Goal: Task Accomplishment & Management: Manage account settings

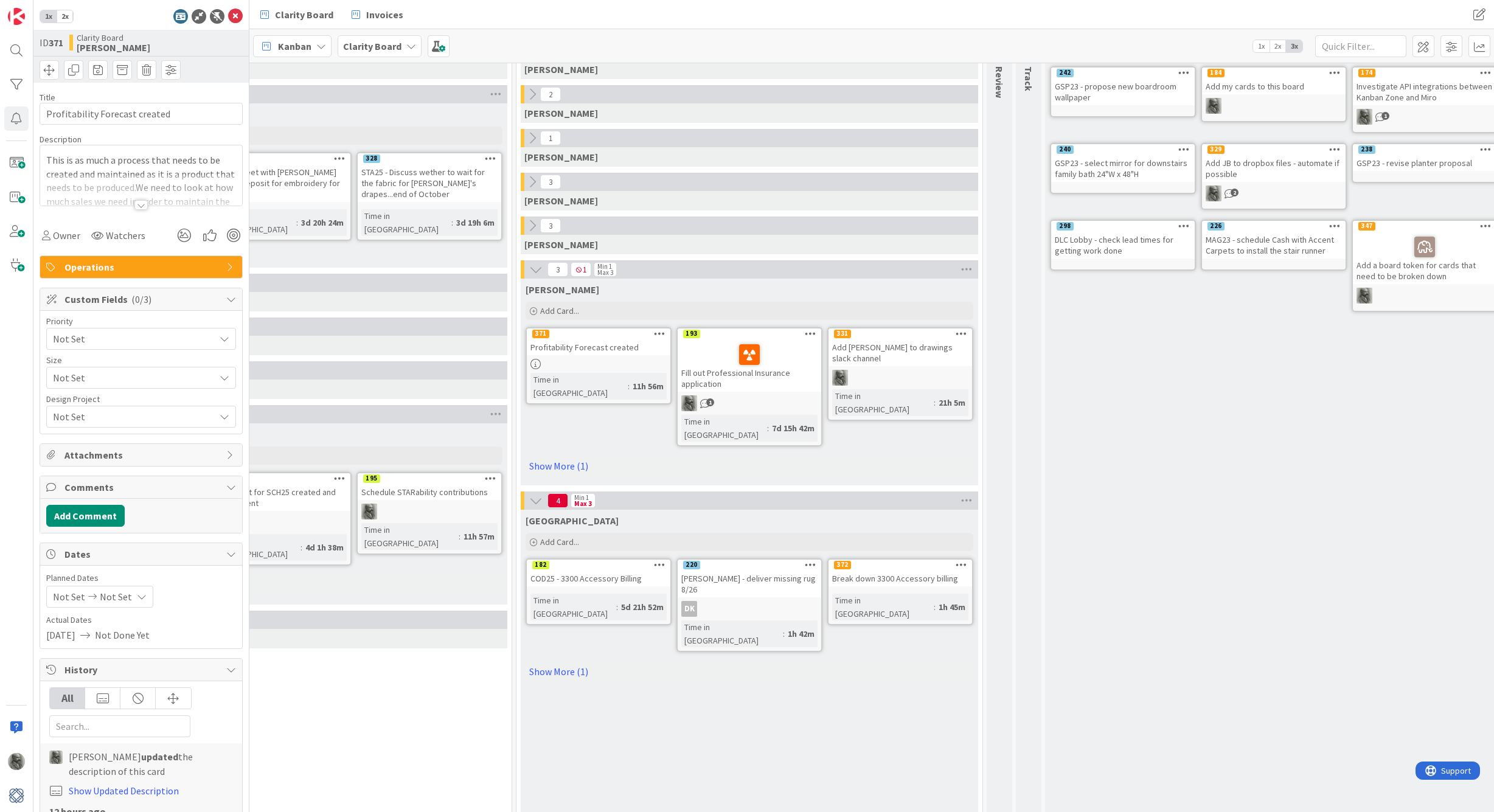
scroll to position [81, 1058]
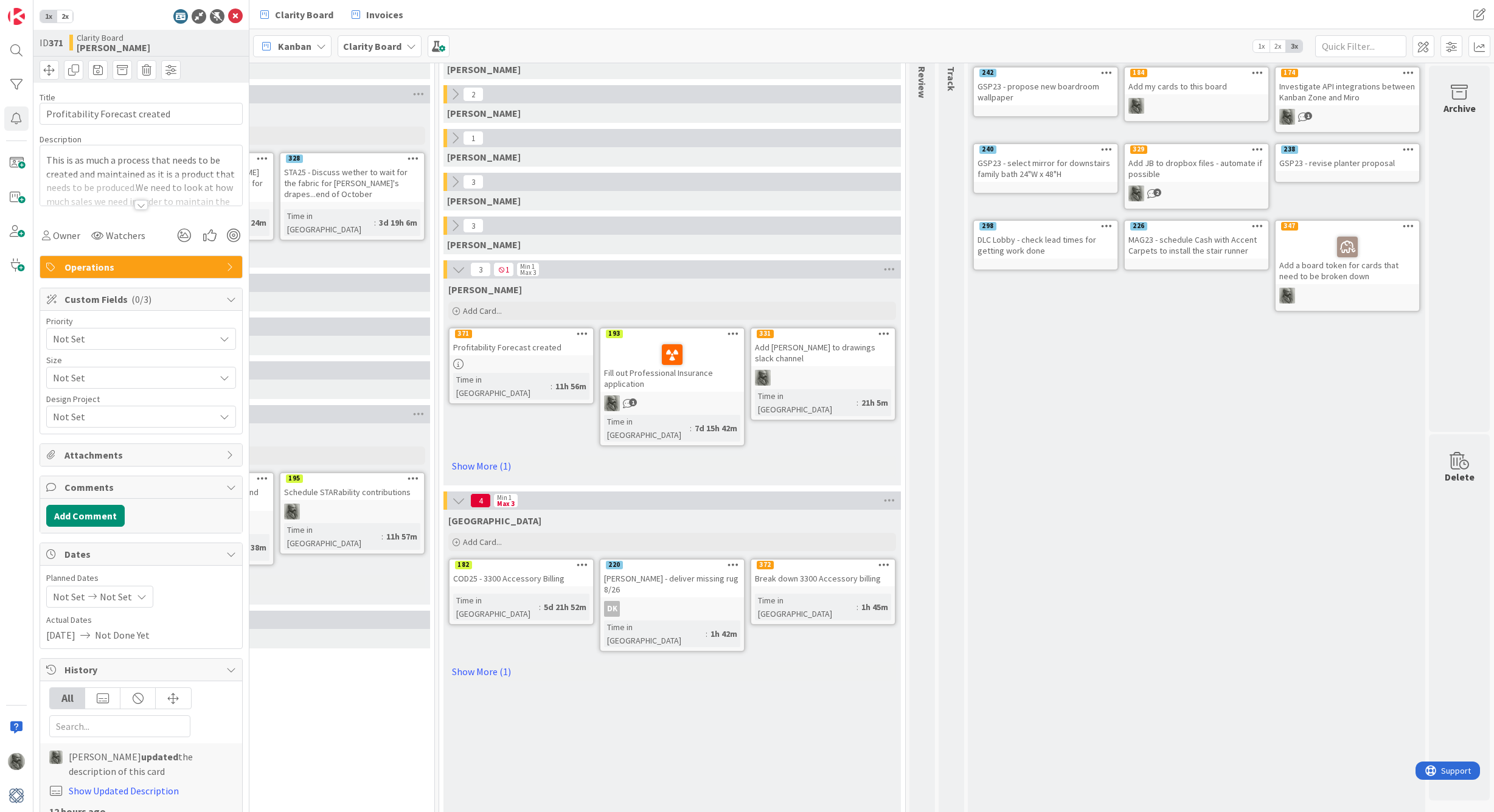
click at [584, 333] on icon at bounding box center [582, 333] width 11 height 8
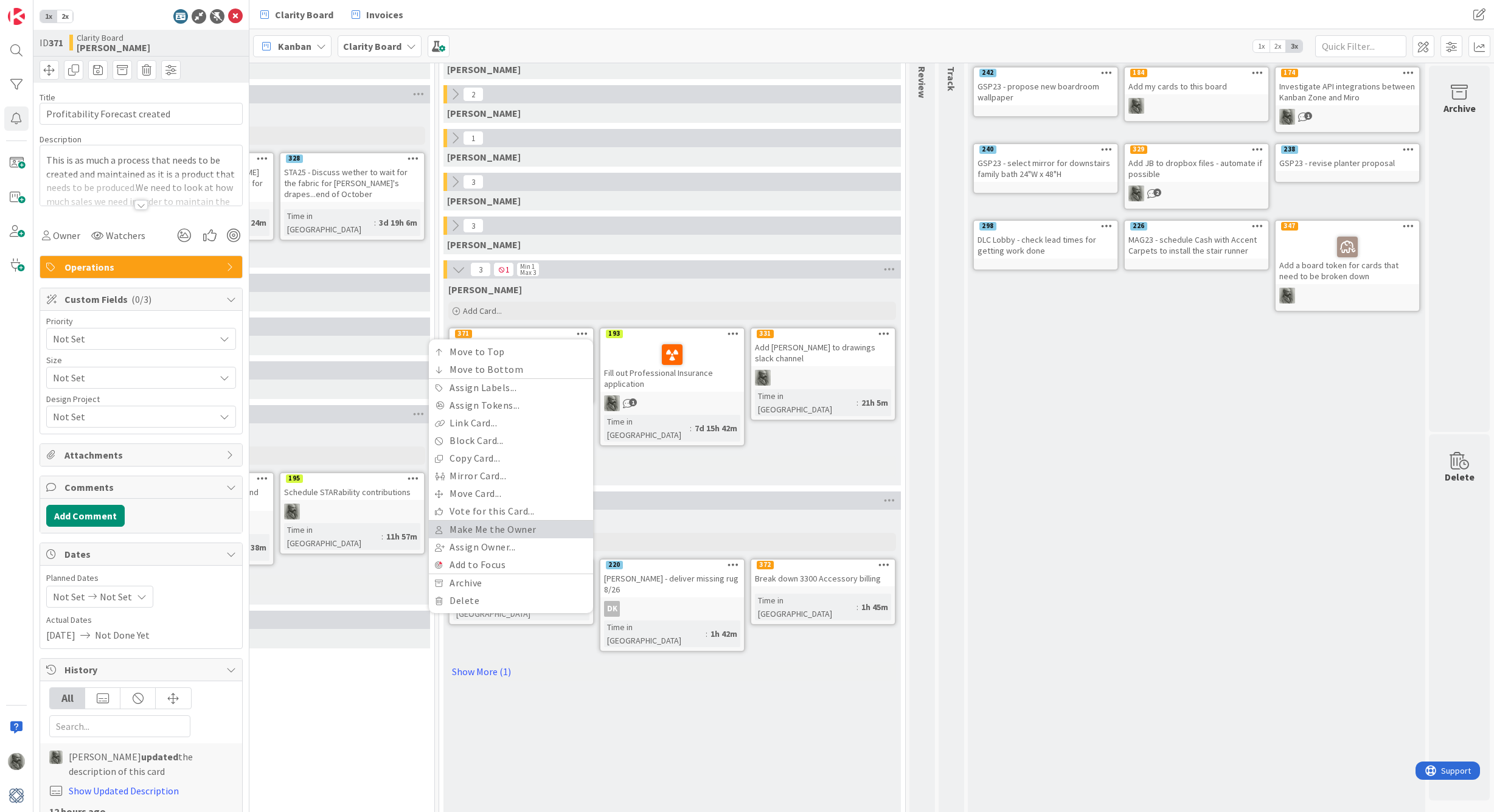
click at [513, 532] on link "Make Me the Owner" at bounding box center [511, 529] width 165 height 18
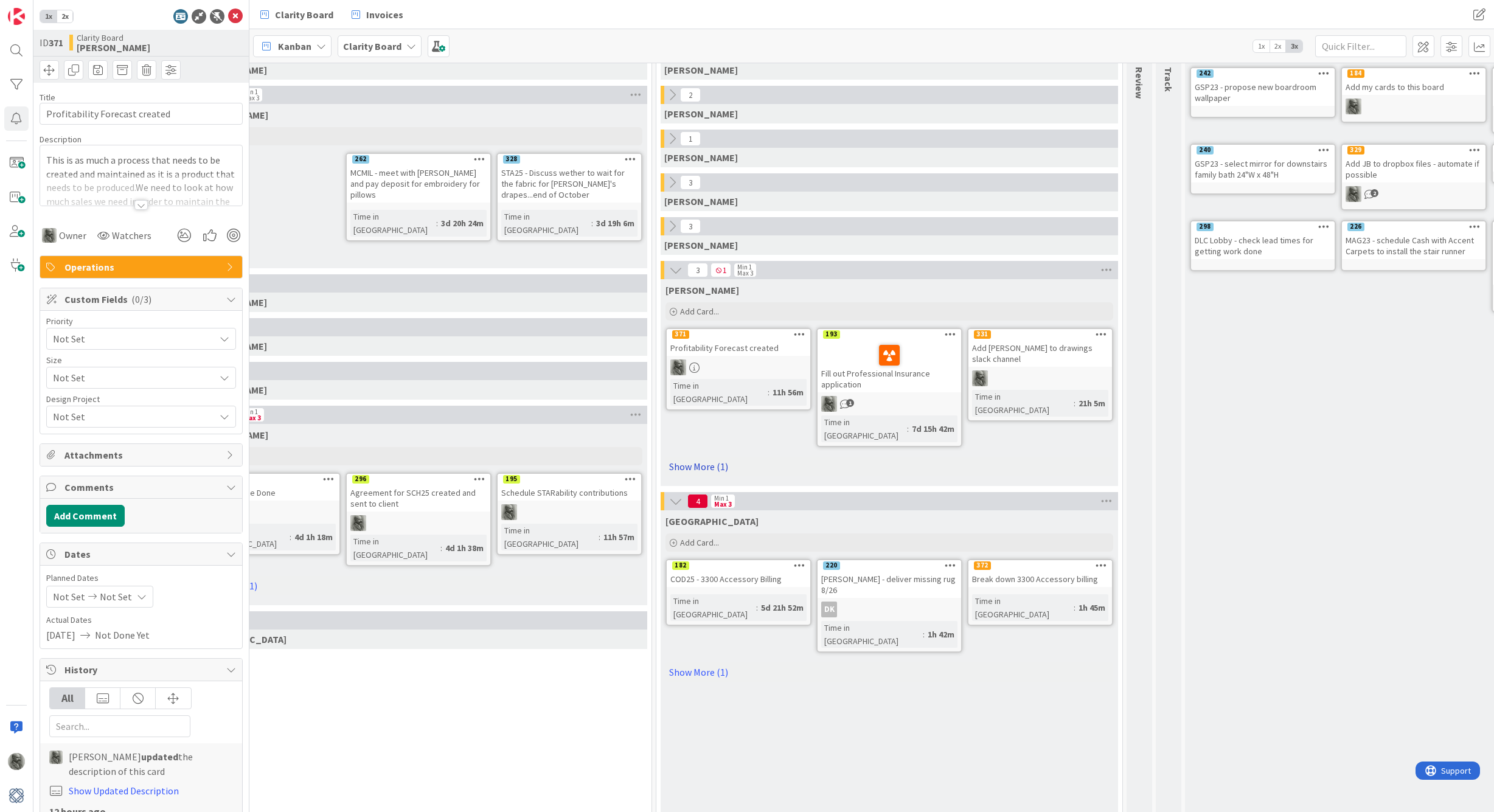
scroll to position [80, 840]
click at [705, 457] on link "Show More (1)" at bounding box center [890, 466] width 448 height 20
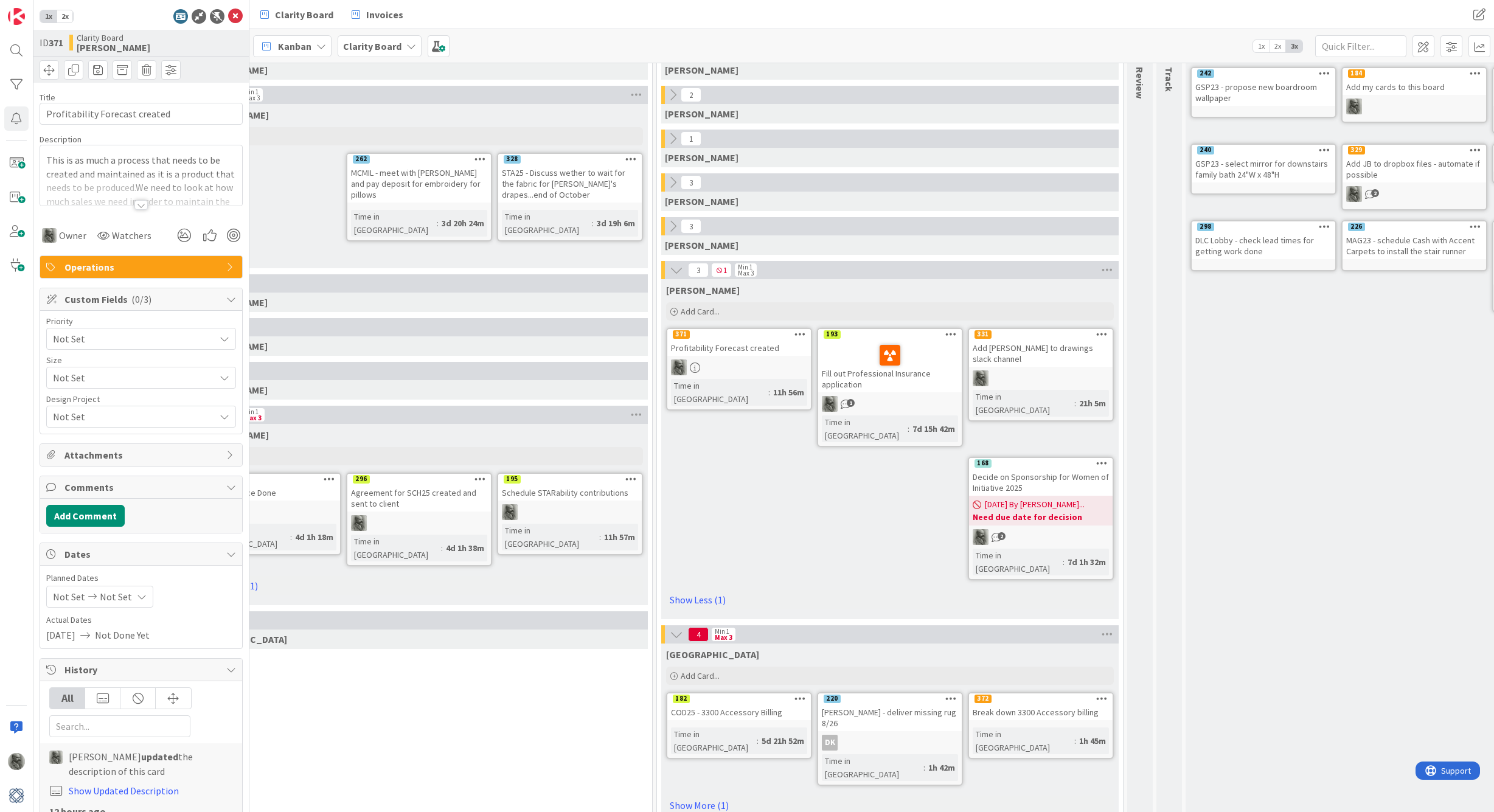
click at [1102, 459] on icon at bounding box center [1102, 463] width 11 height 8
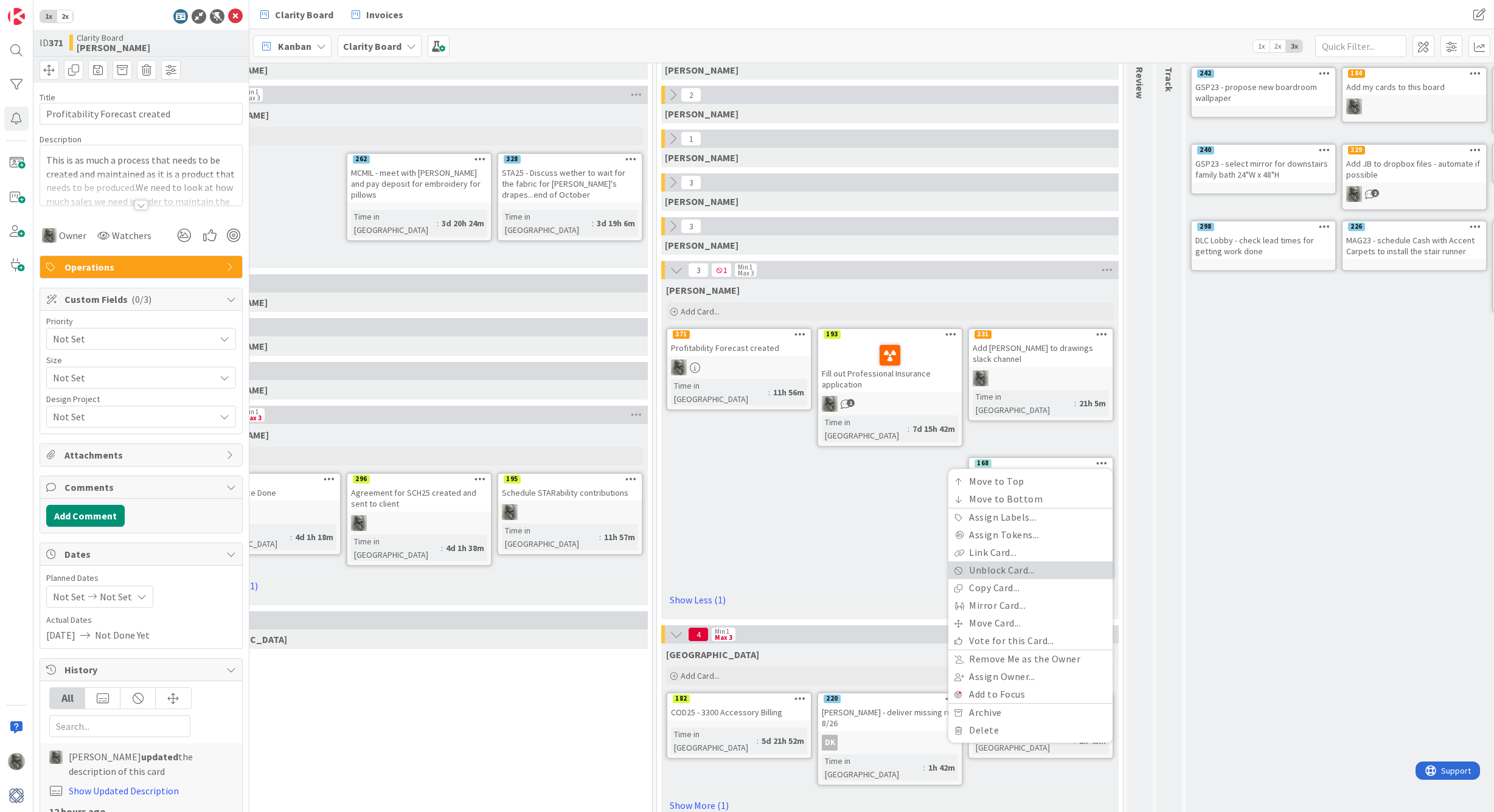
click at [1010, 562] on link "Unblock Card..." at bounding box center [1031, 570] width 165 height 18
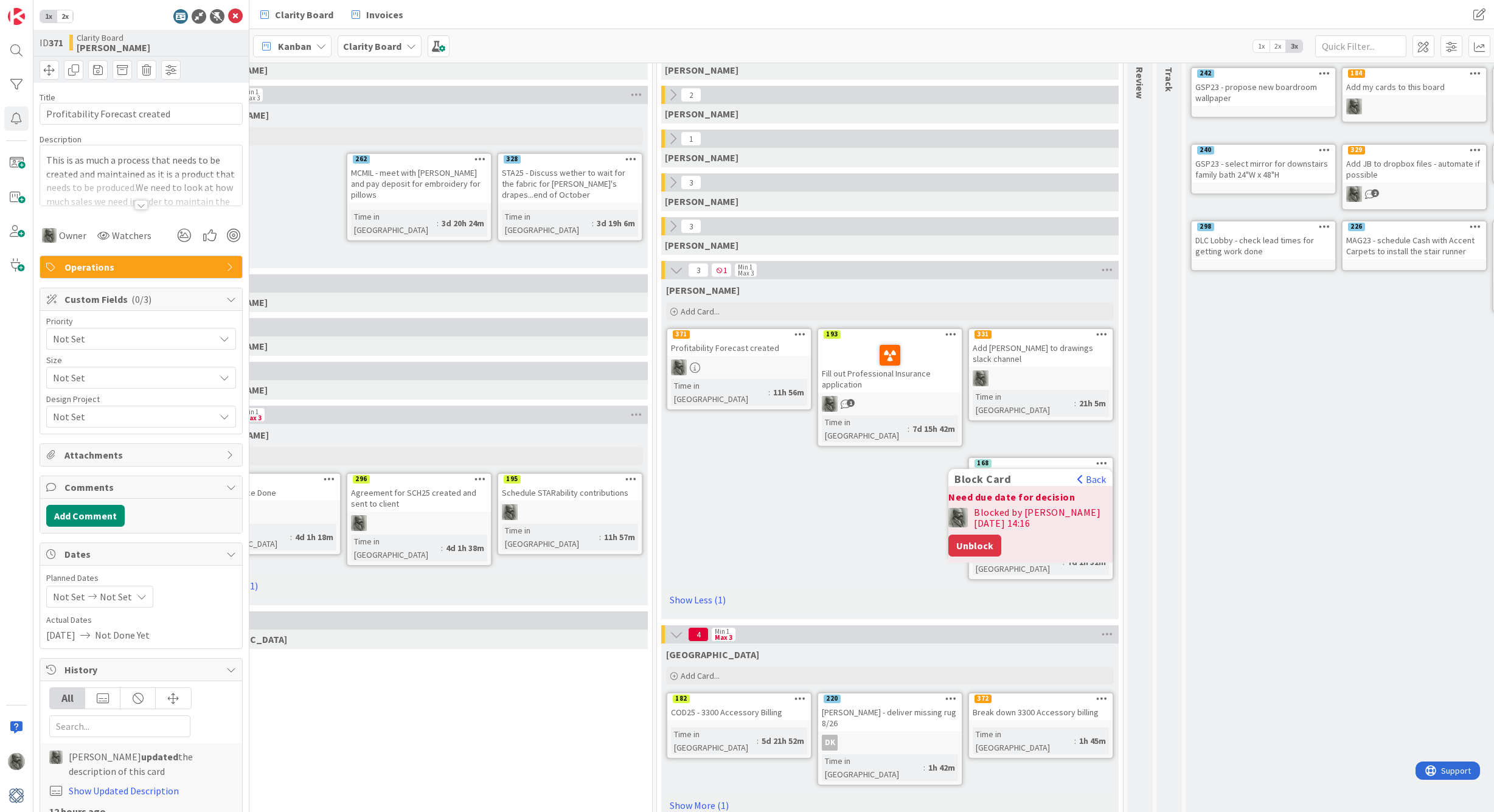
click at [1001, 534] on button "Unblock" at bounding box center [975, 545] width 53 height 21
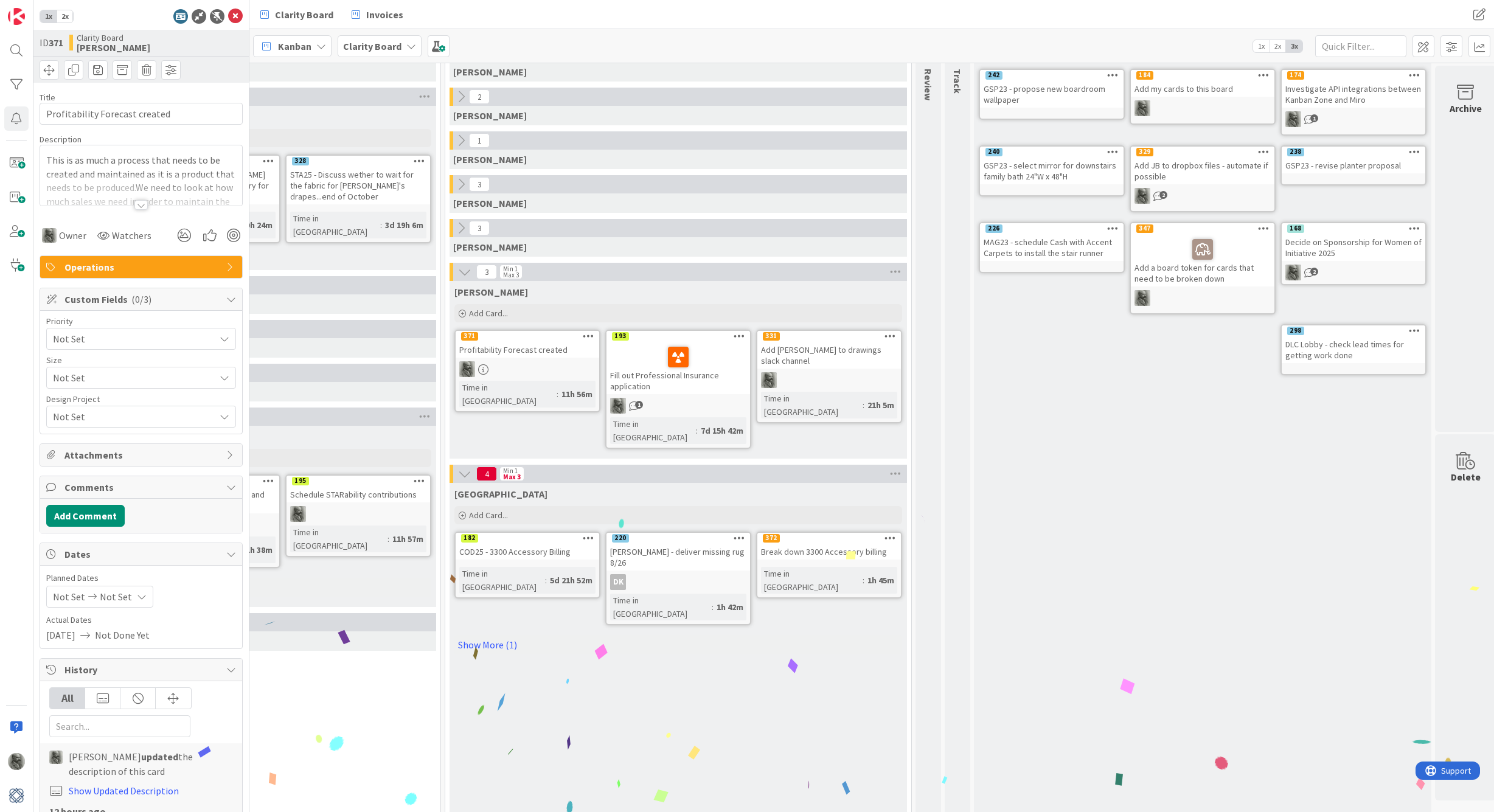
scroll to position [78, 1052]
click at [1375, 258] on div "Decide on Sponsorship for Women of Initiative 2025" at bounding box center [1355, 248] width 144 height 27
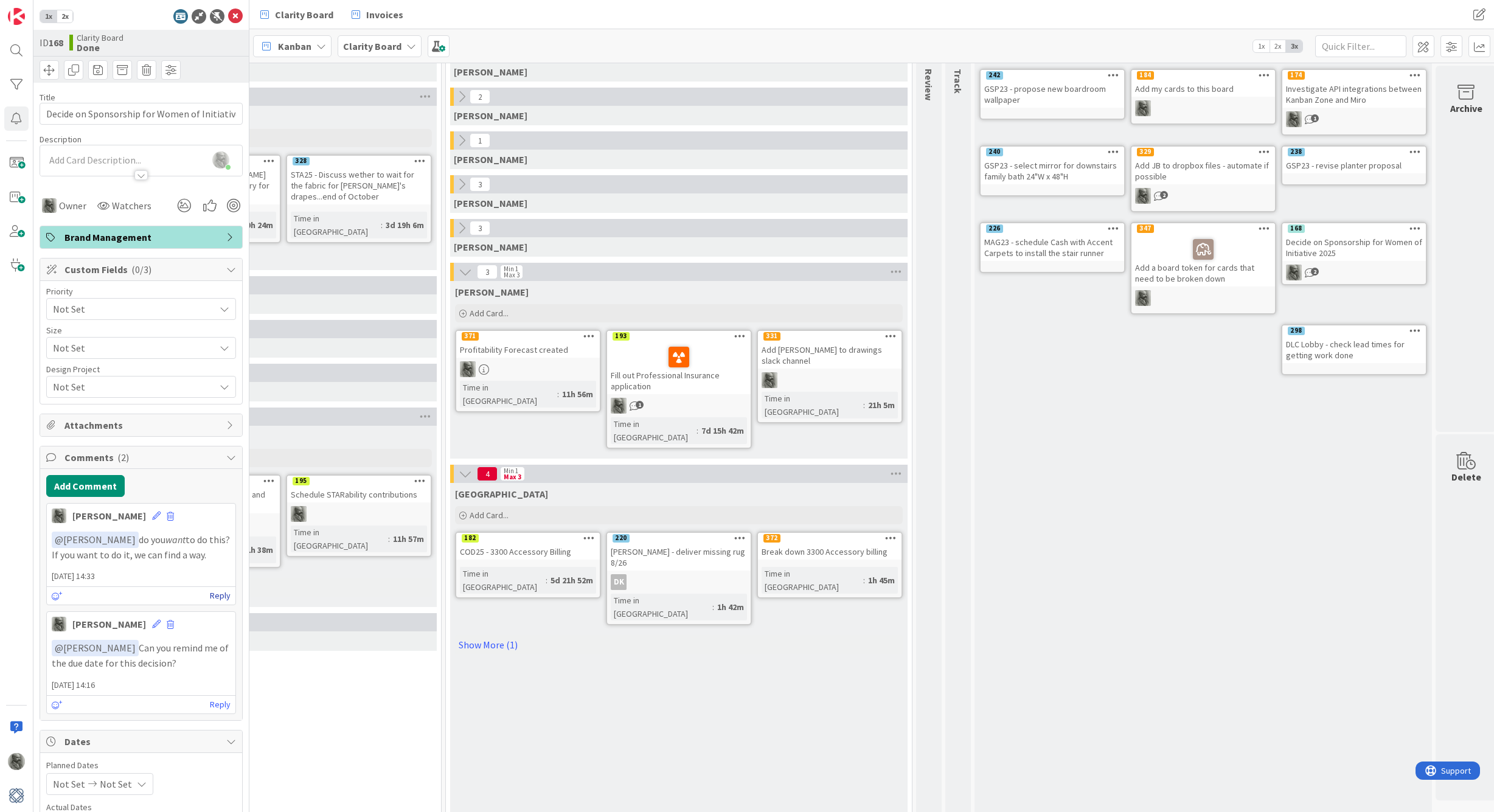
click at [219, 592] on link "Reply" at bounding box center [221, 595] width 21 height 15
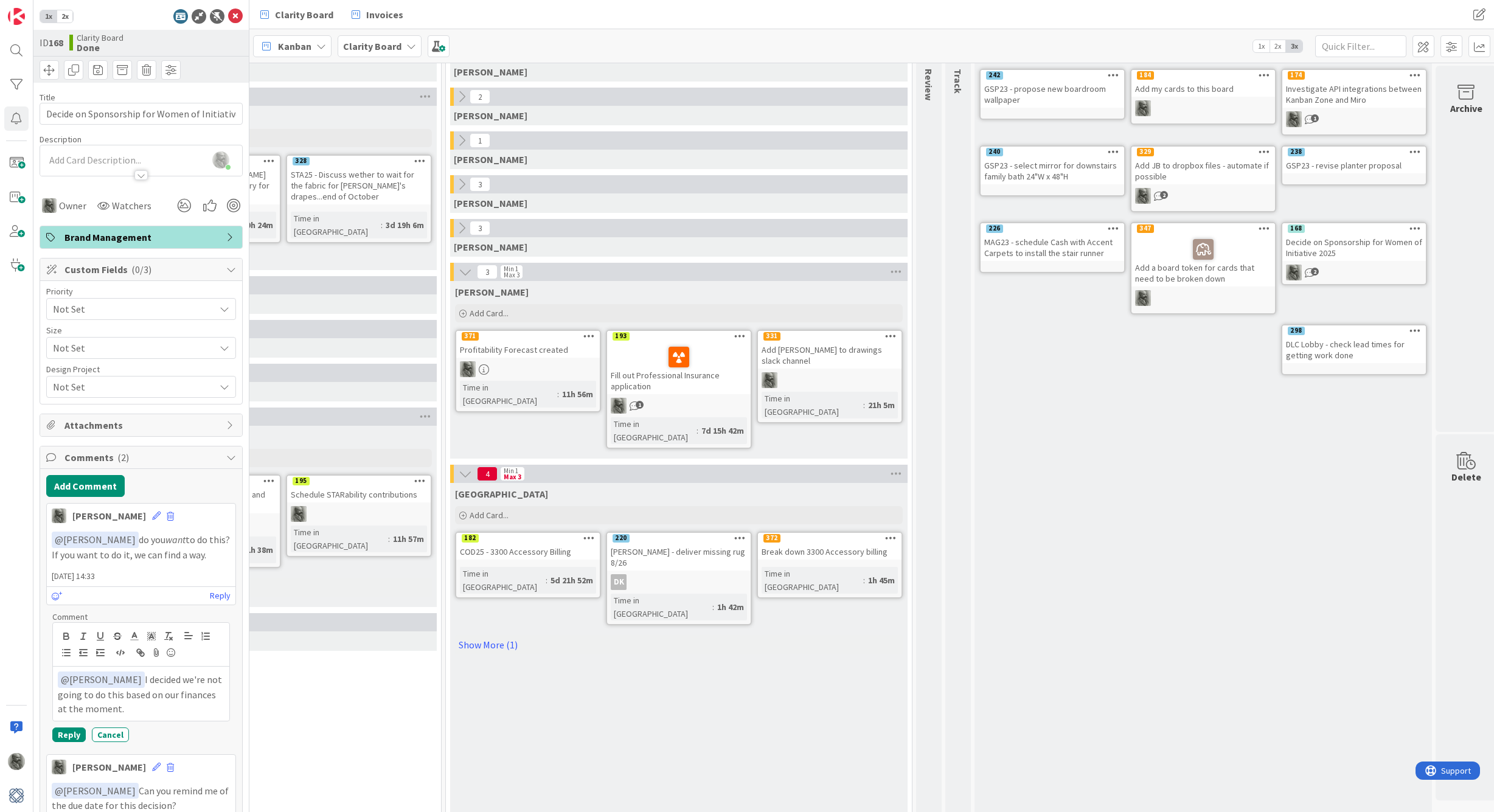
drag, startPoint x: 108, startPoint y: 708, endPoint x: 65, endPoint y: 671, distance: 56.7
click at [65, 671] on p "﻿ @ [PERSON_NAME] ﻿ I decided we're not going to do this based on our finances …" at bounding box center [141, 692] width 166 height 44
click at [111, 734] on button "Cancel" at bounding box center [110, 734] width 37 height 15
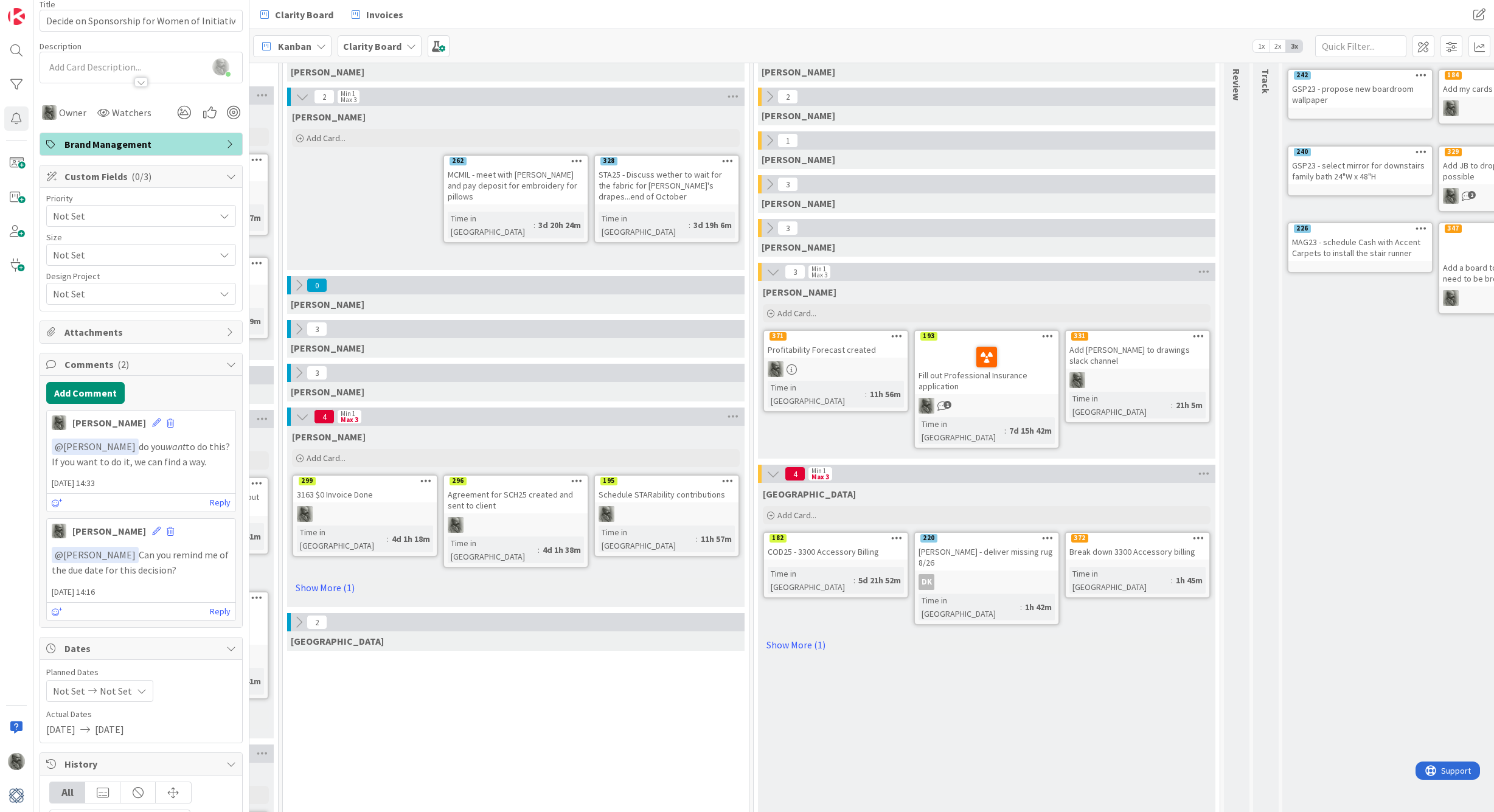
scroll to position [78, 739]
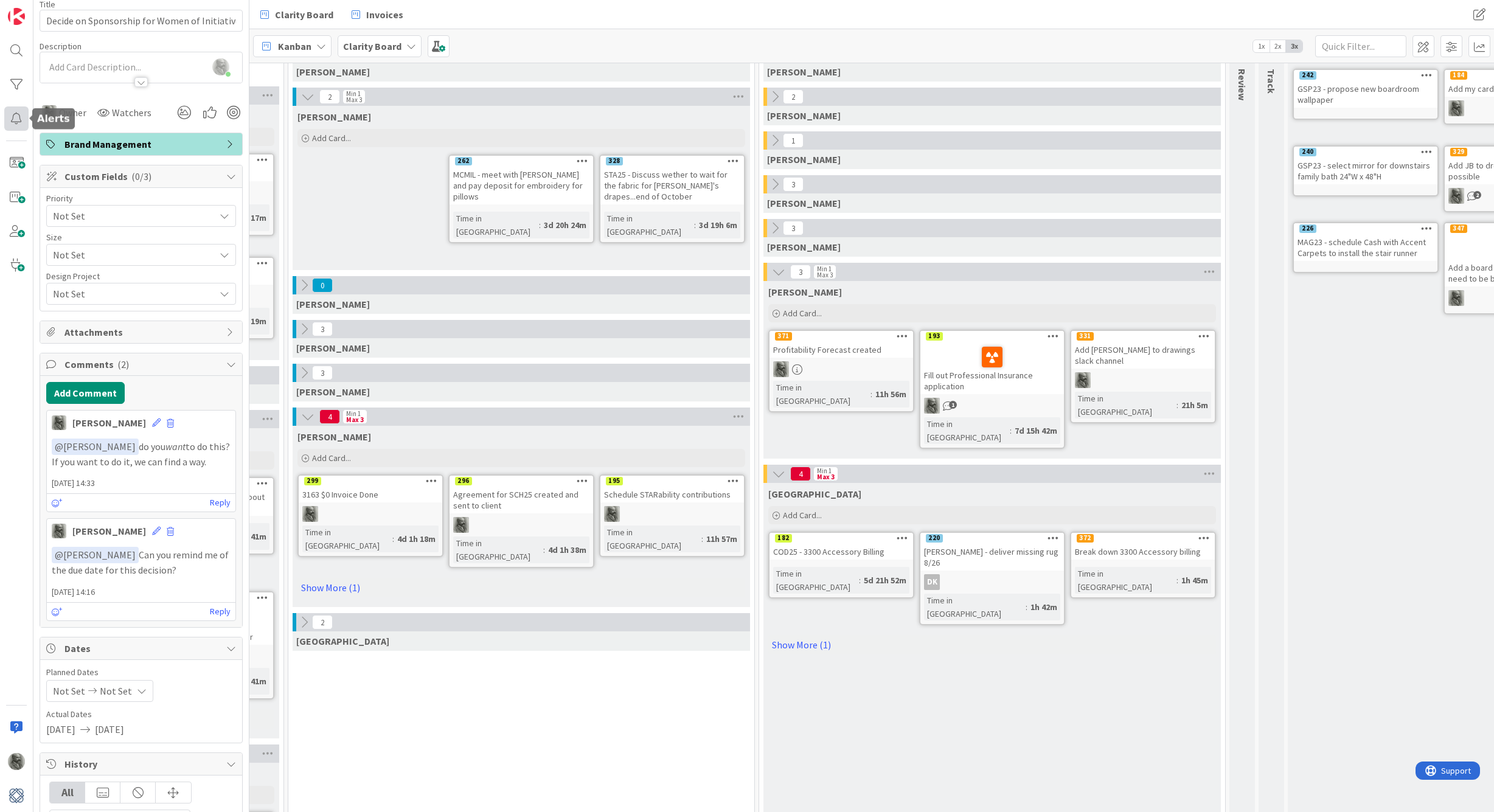
click at [16, 118] on div at bounding box center [17, 119] width 24 height 24
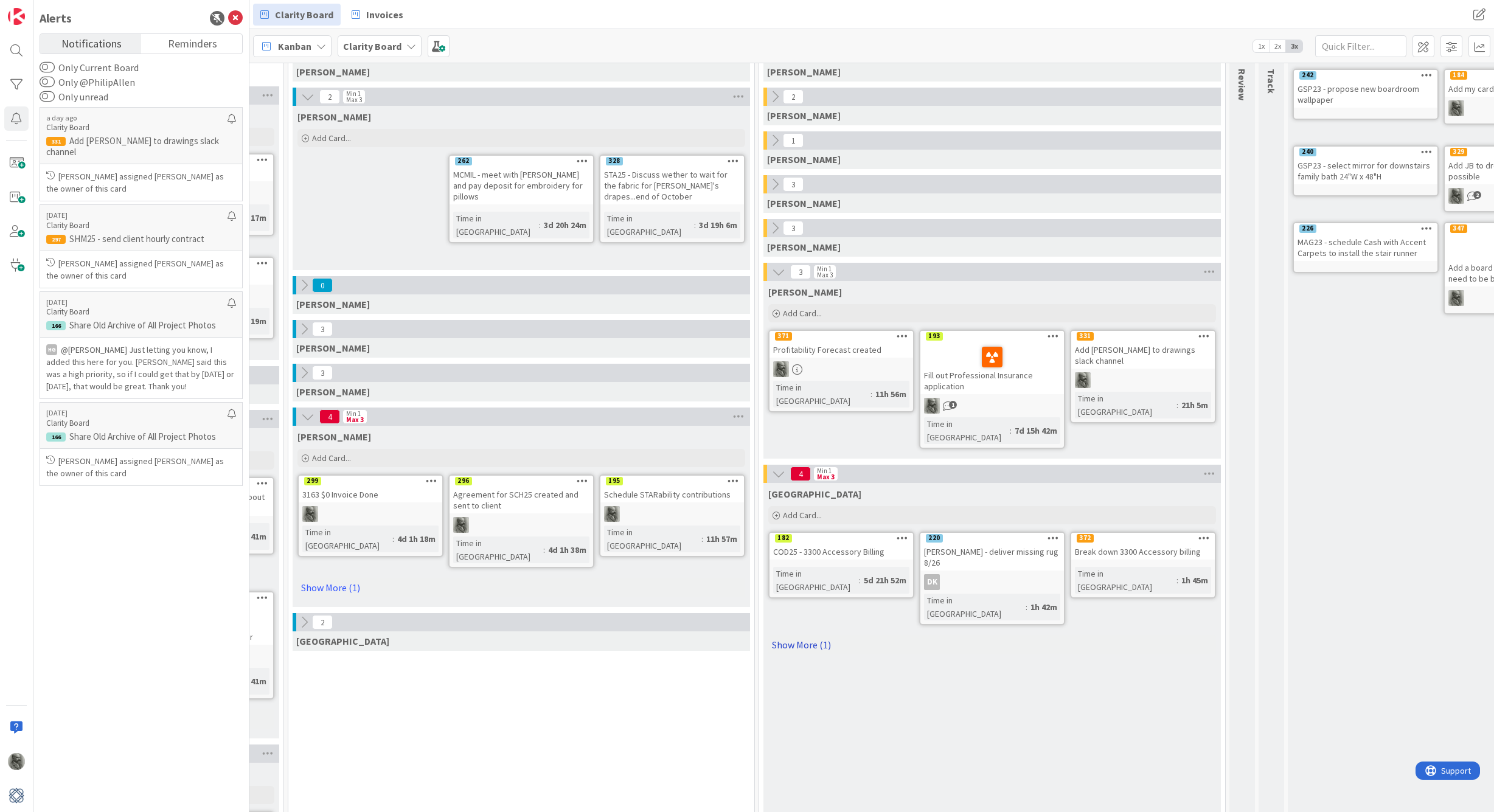
click at [810, 634] on link "Show More (1)" at bounding box center [992, 644] width 448 height 20
click at [1127, 544] on div "Break down 3300 Accessory billing" at bounding box center [1143, 551] width 144 height 16
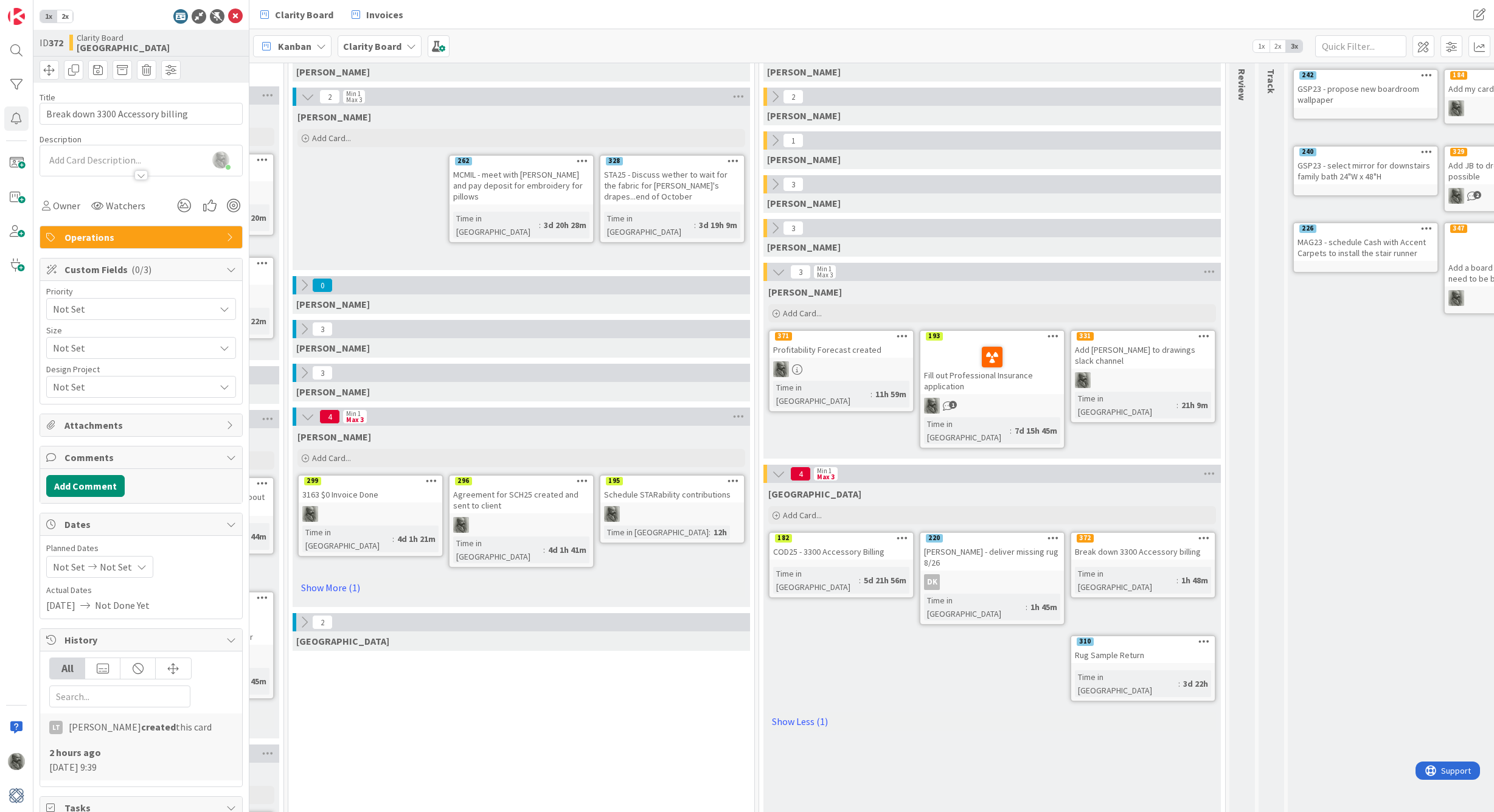
click at [1203, 534] on icon at bounding box center [1204, 537] width 11 height 8
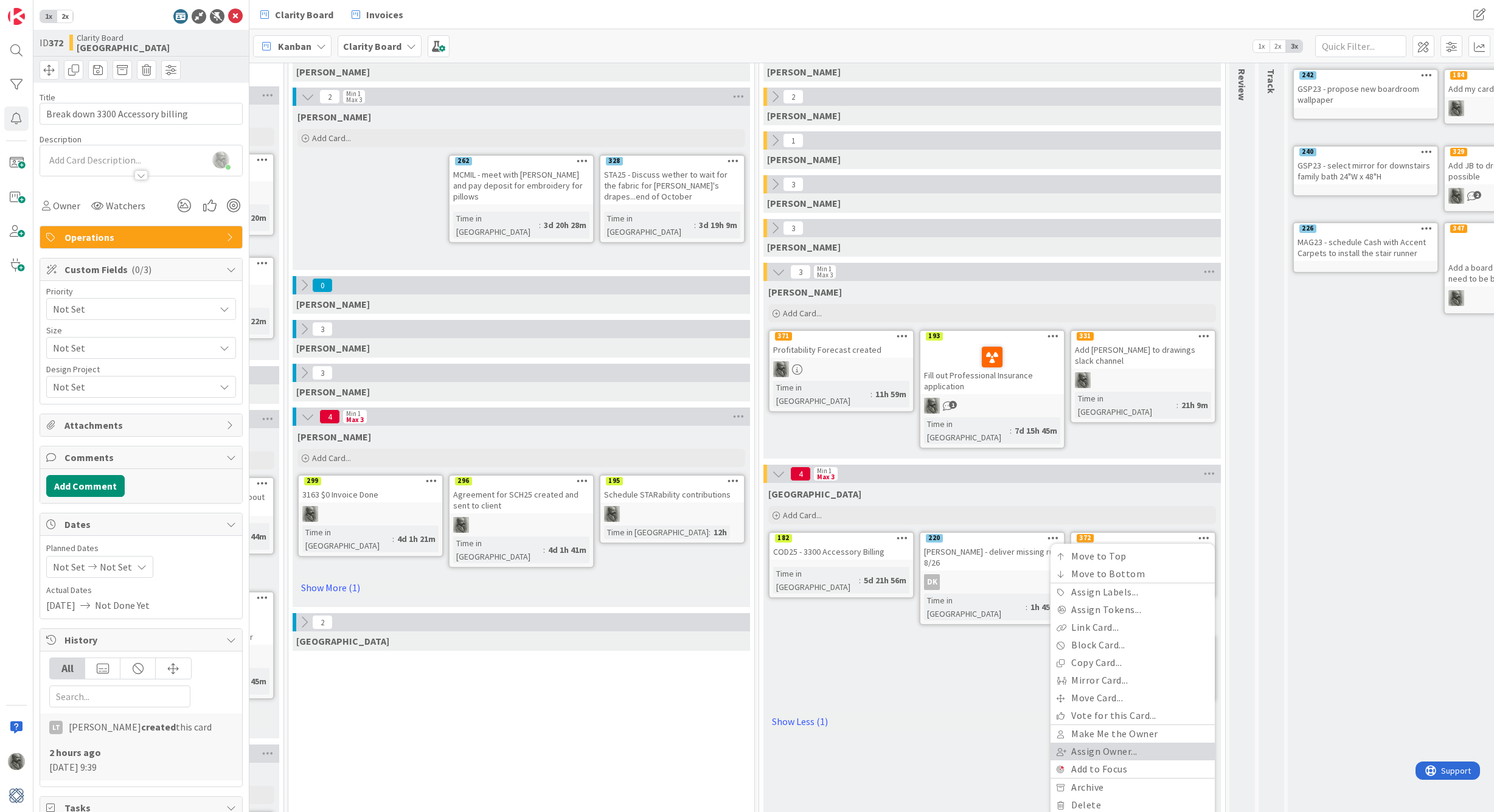
click at [1106, 743] on link "Assign Owner..." at bounding box center [1133, 751] width 165 height 18
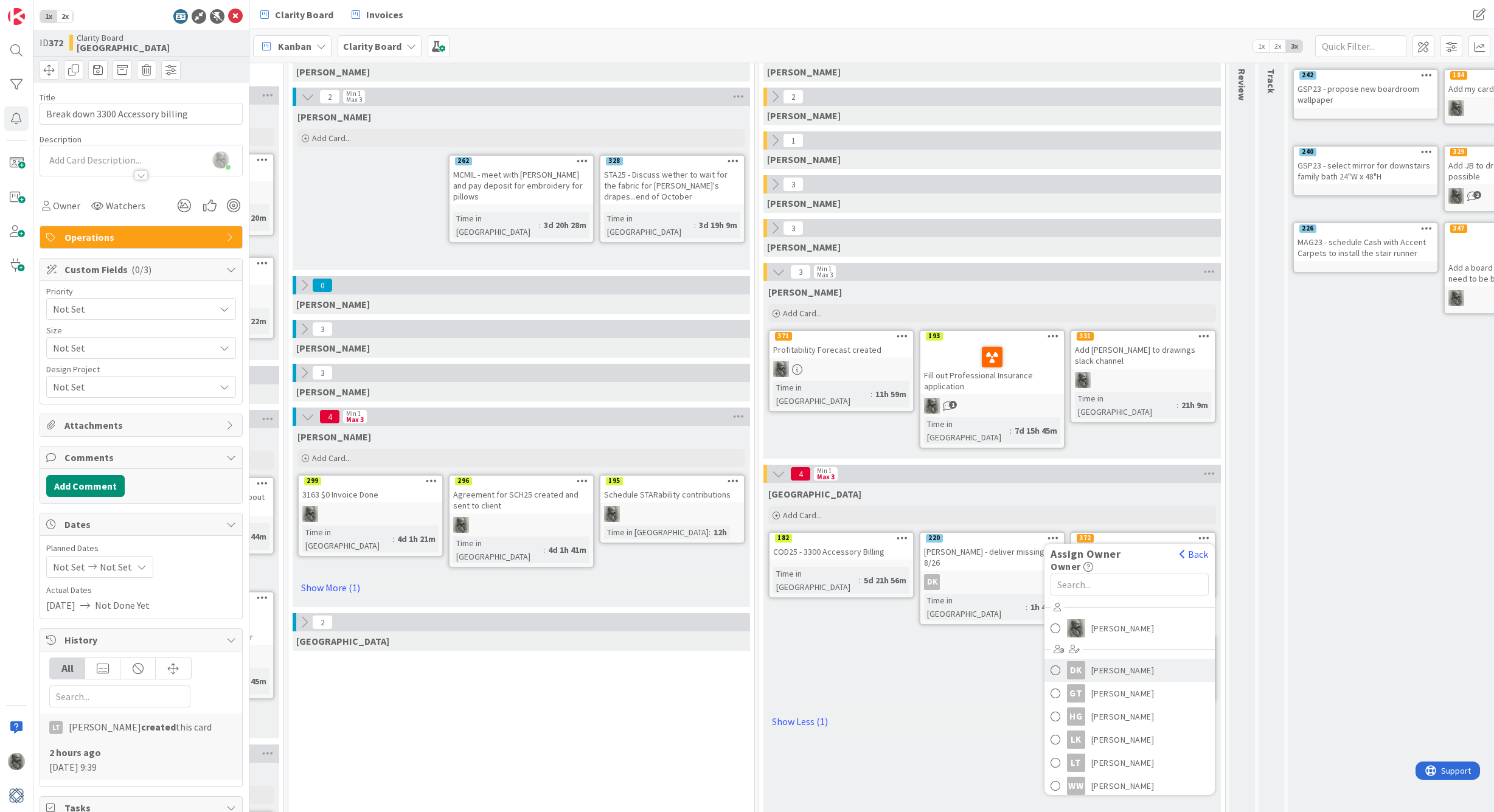
click at [1056, 661] on span at bounding box center [1056, 670] width 10 height 19
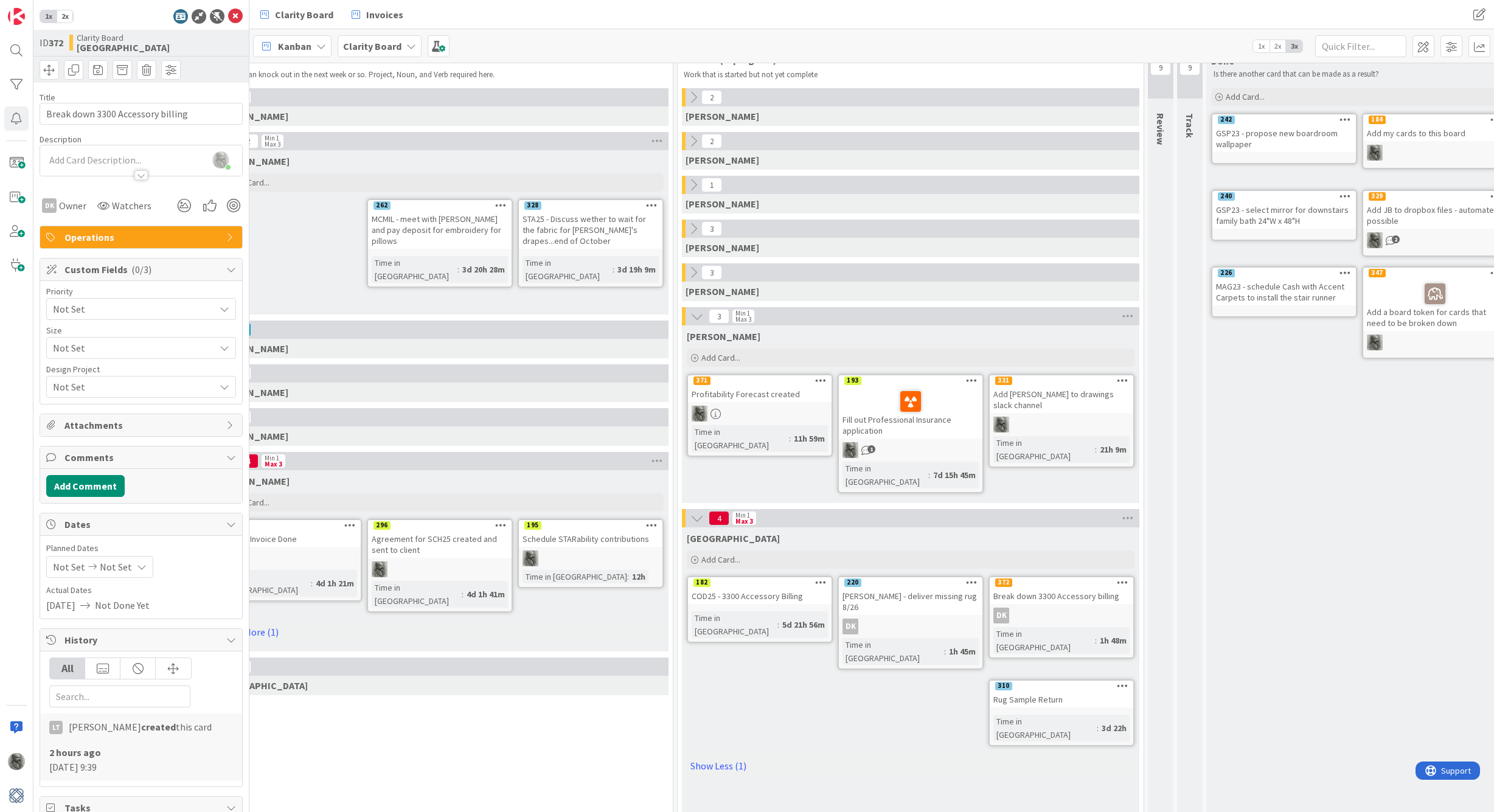
scroll to position [35, 820]
click at [1097, 416] on div at bounding box center [1062, 423] width 144 height 16
click at [92, 485] on button "Add Comment" at bounding box center [85, 485] width 79 height 21
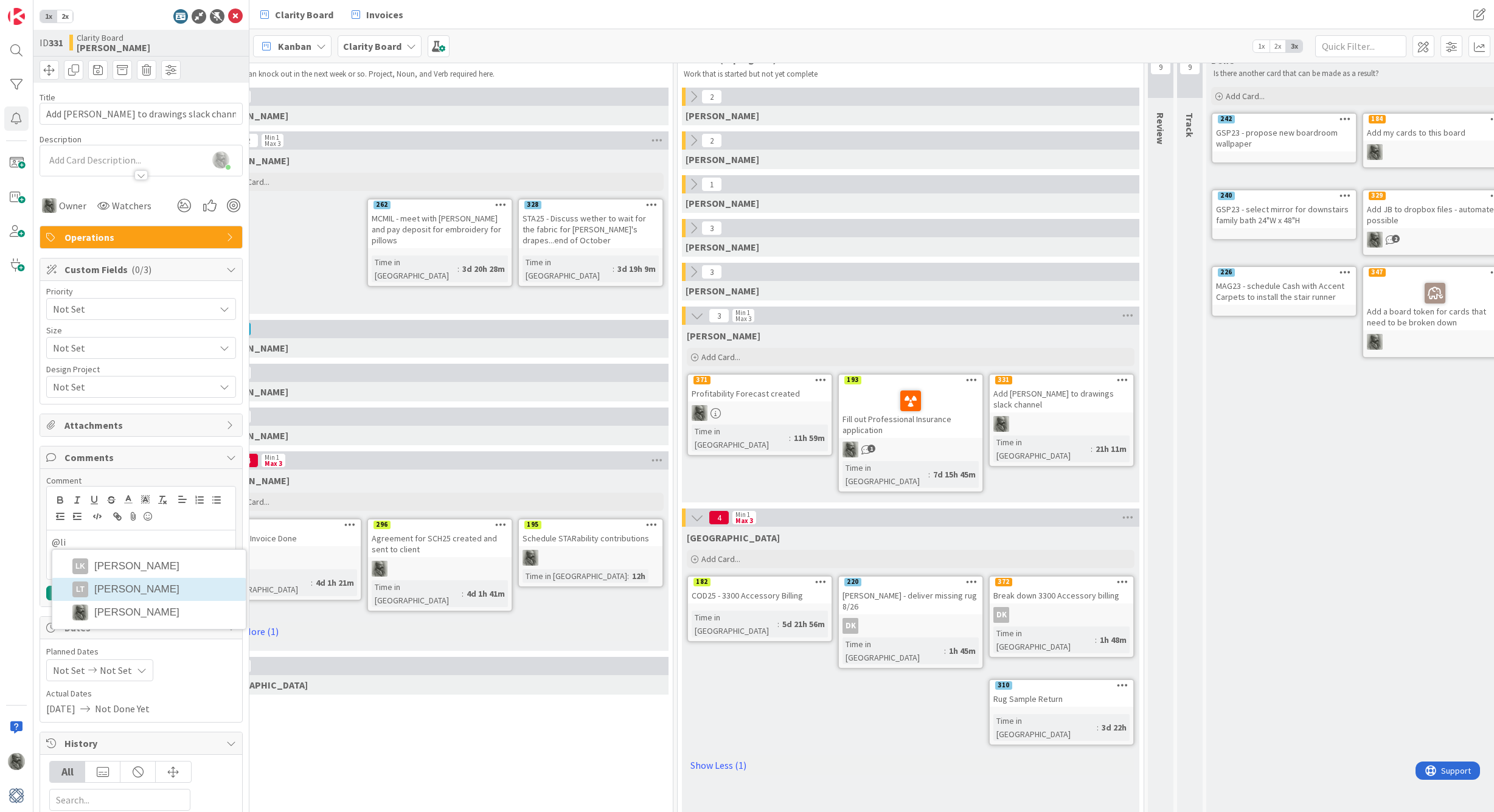
click at [136, 593] on div "Comment @[PERSON_NAME] [PERSON_NAME] LT [PERSON_NAME] [PERSON_NAME] Add Cancel" at bounding box center [140, 537] width 190 height 125
click at [123, 557] on div "@li" at bounding box center [141, 554] width 189 height 49
click at [121, 589] on div "Comment @[PERSON_NAME] [PERSON_NAME] LT [PERSON_NAME] [PERSON_NAME] Add Cancel" at bounding box center [140, 537] width 190 height 125
click at [139, 543] on p "@li" at bounding box center [140, 542] width 179 height 14
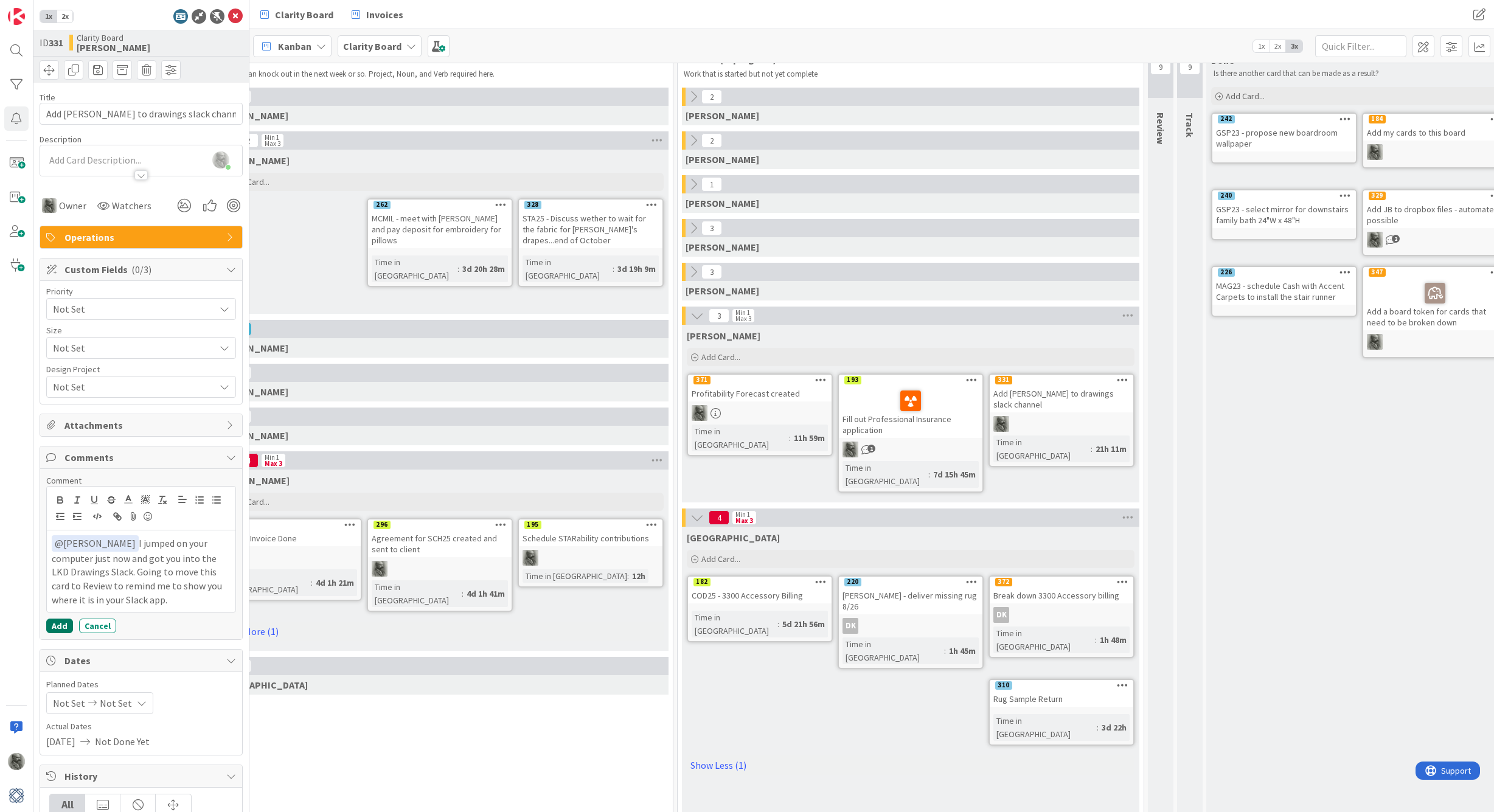
click at [59, 621] on button "Add" at bounding box center [59, 626] width 27 height 15
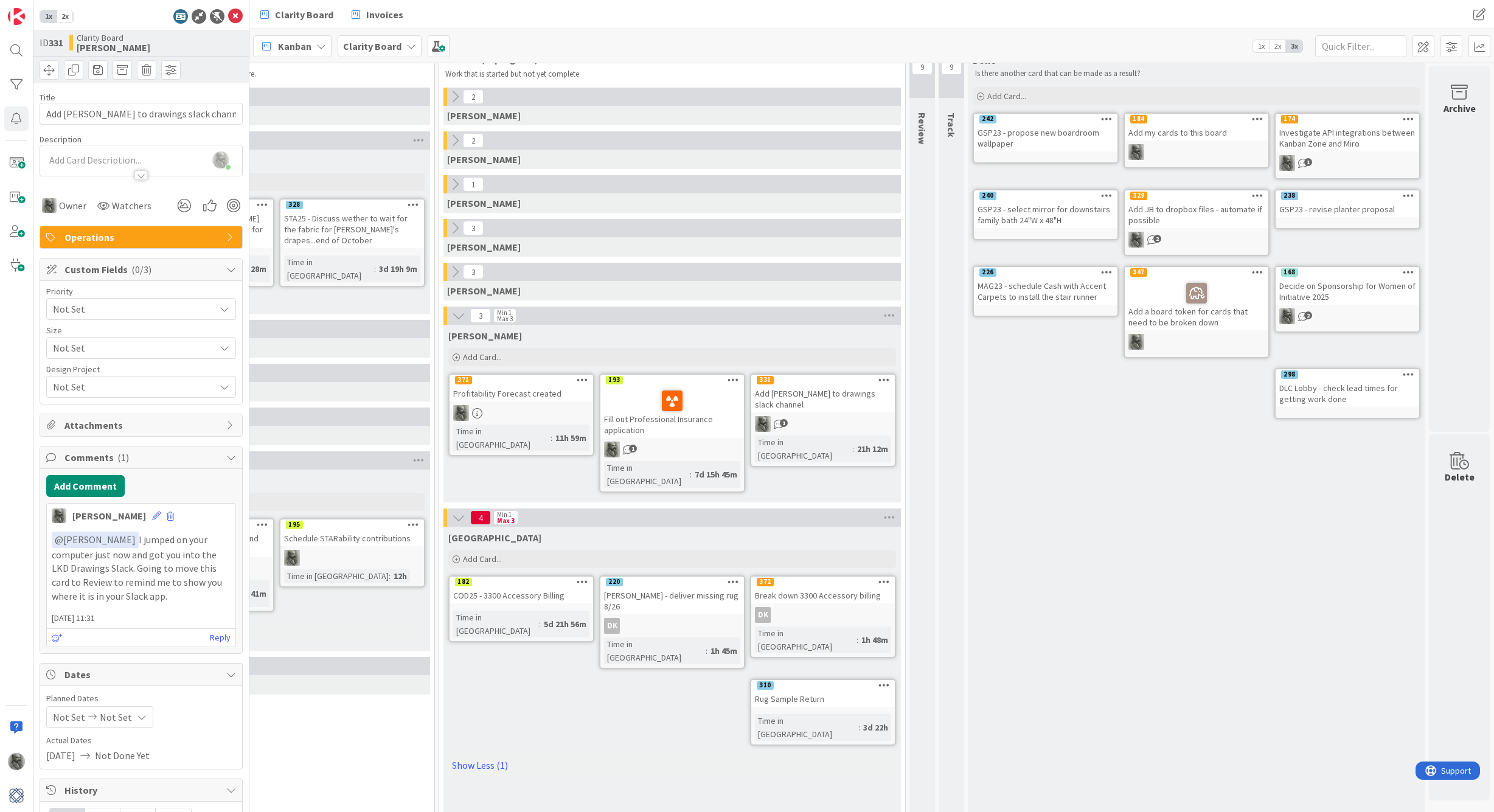
click at [919, 93] on div "9" at bounding box center [922, 64] width 25 height 67
click at [923, 69] on span "9" at bounding box center [923, 67] width 21 height 15
click at [832, 392] on div "Add [PERSON_NAME] to drawings slack channel" at bounding box center [824, 399] width 144 height 27
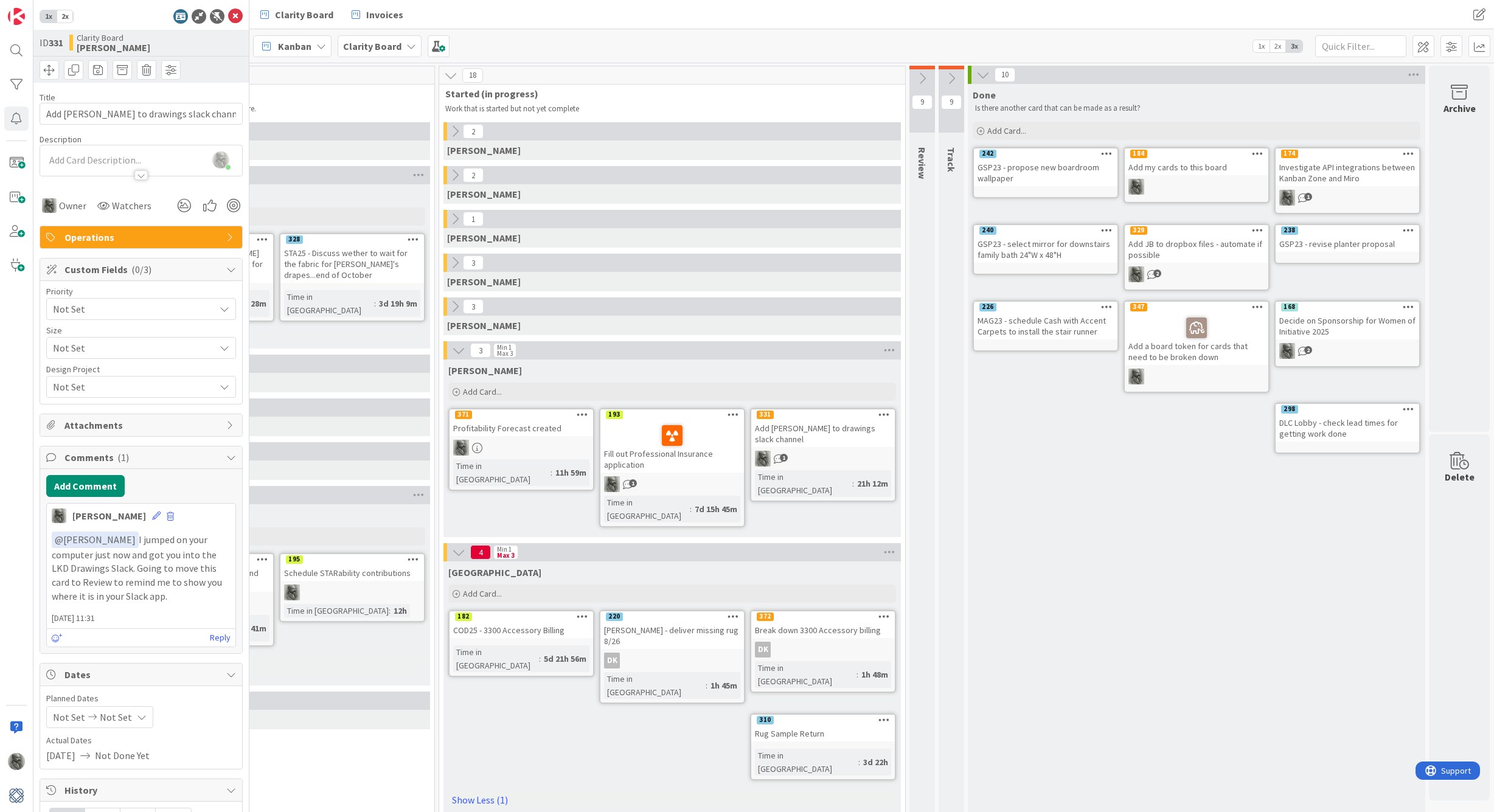
scroll to position [0, 1058]
click at [925, 78] on icon at bounding box center [922, 78] width 13 height 13
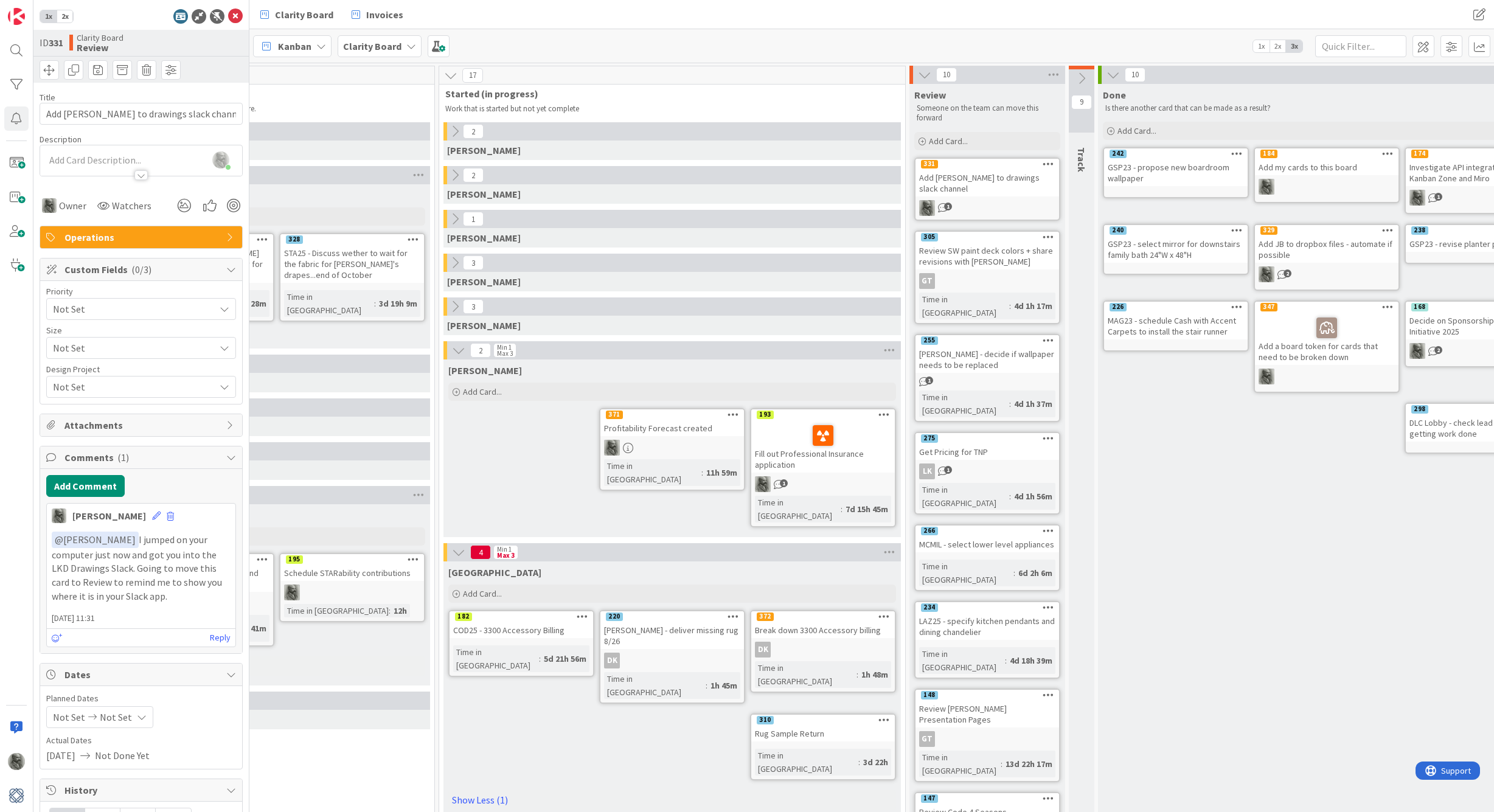
click at [1045, 163] on icon at bounding box center [1048, 164] width 11 height 8
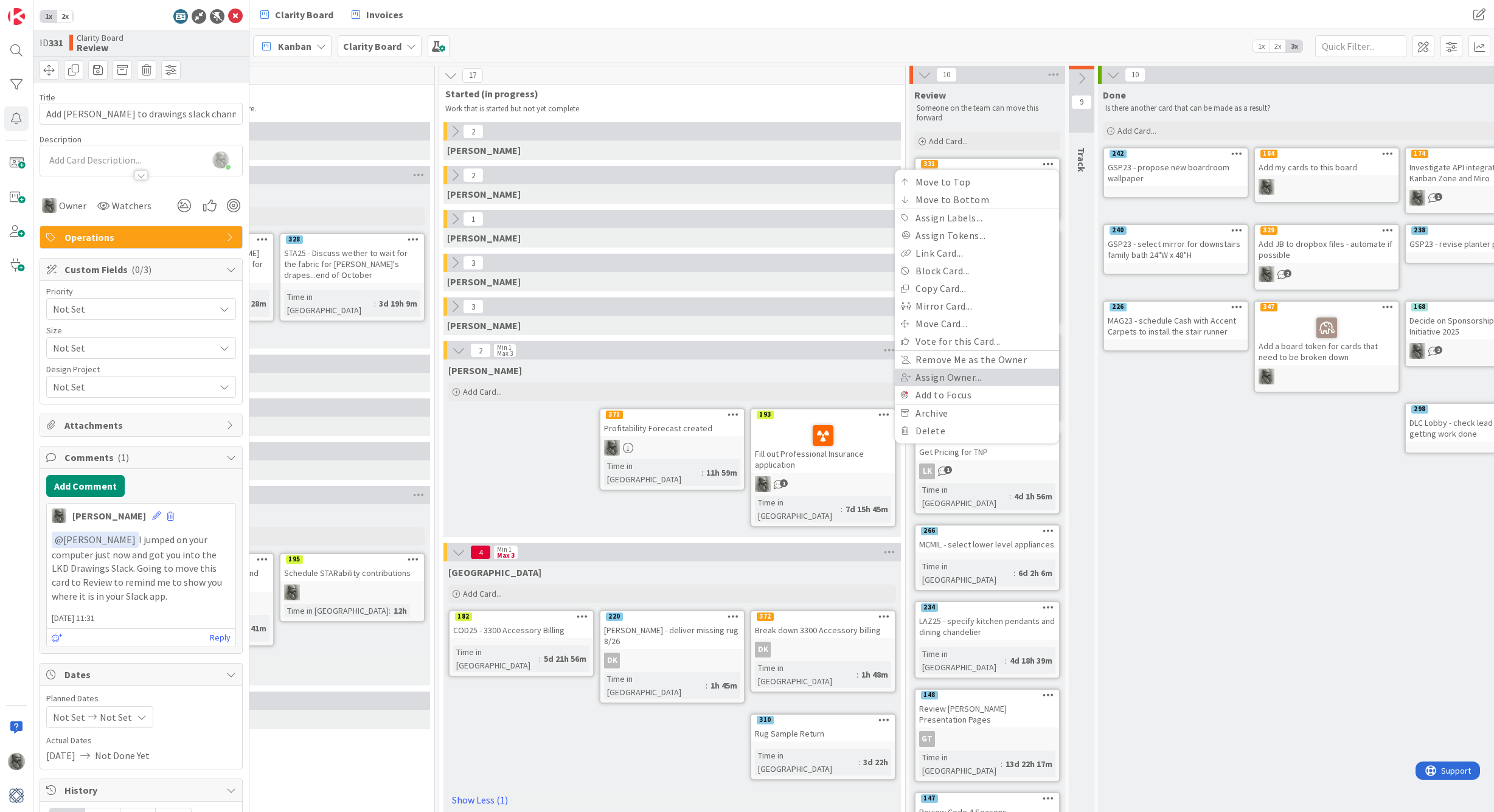
click at [955, 378] on link "Assign Owner..." at bounding box center [977, 377] width 165 height 18
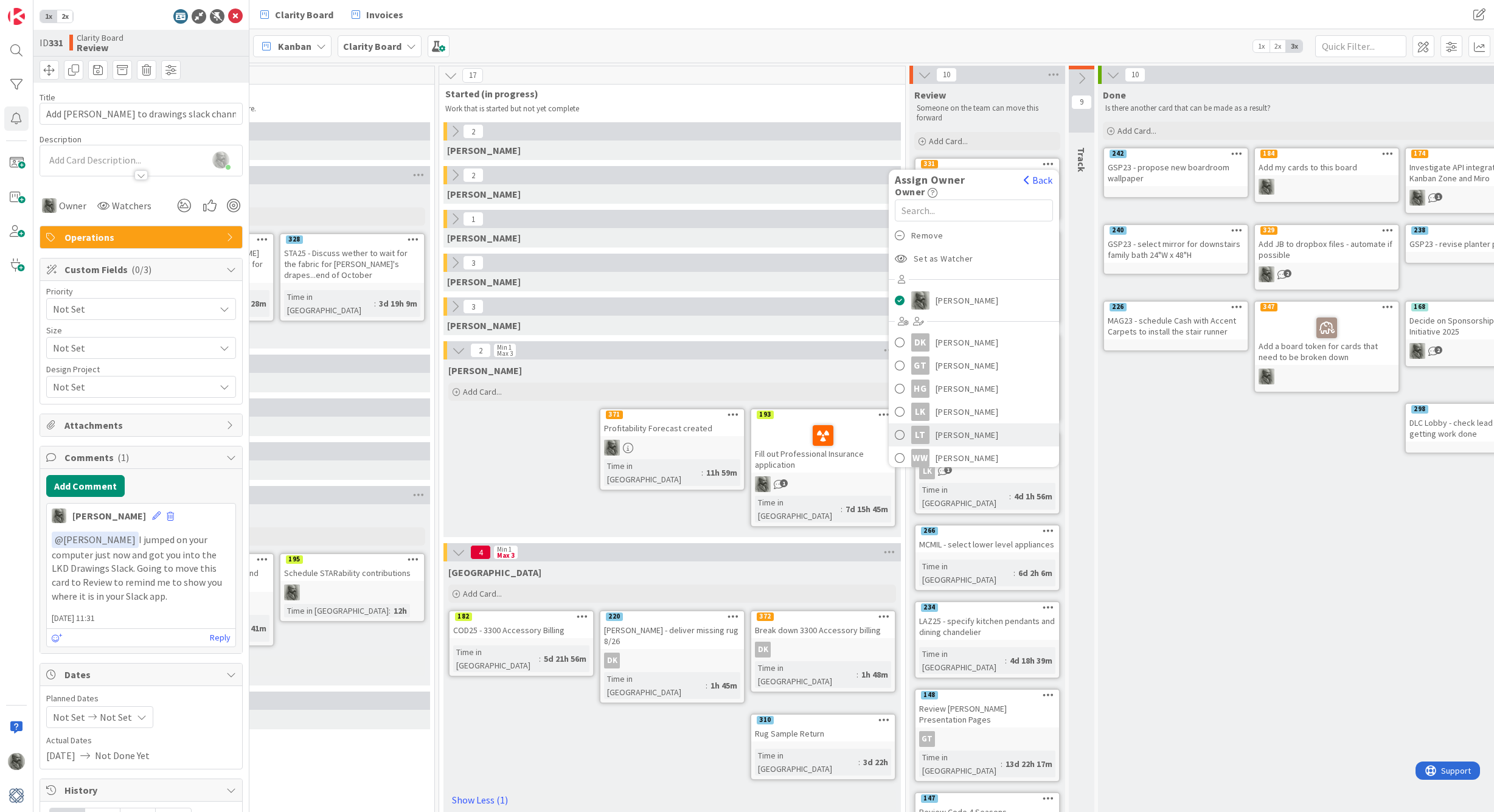
click at [898, 434] on span at bounding box center [899, 435] width 10 height 19
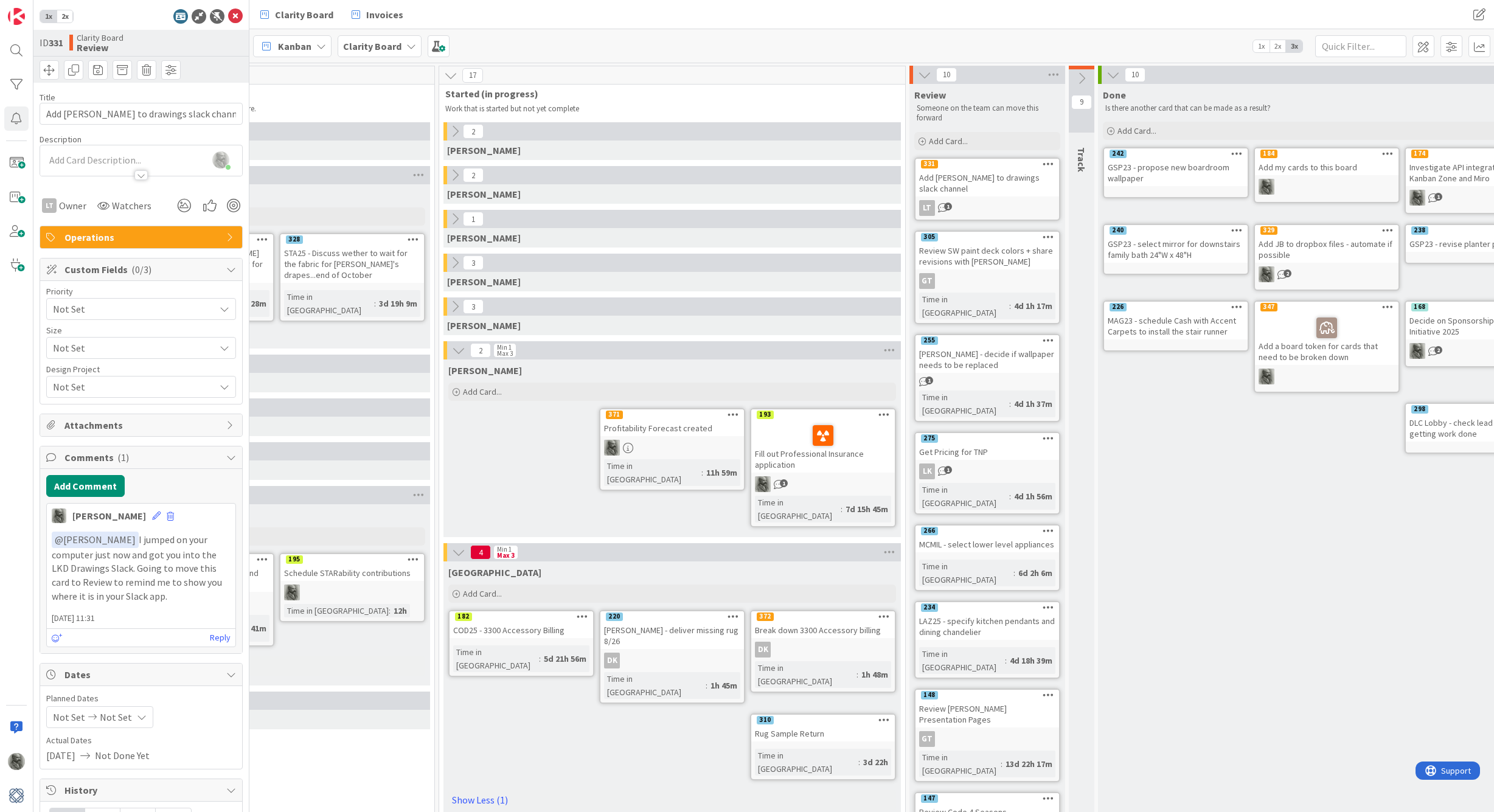
click at [1046, 526] on icon at bounding box center [1048, 530] width 11 height 8
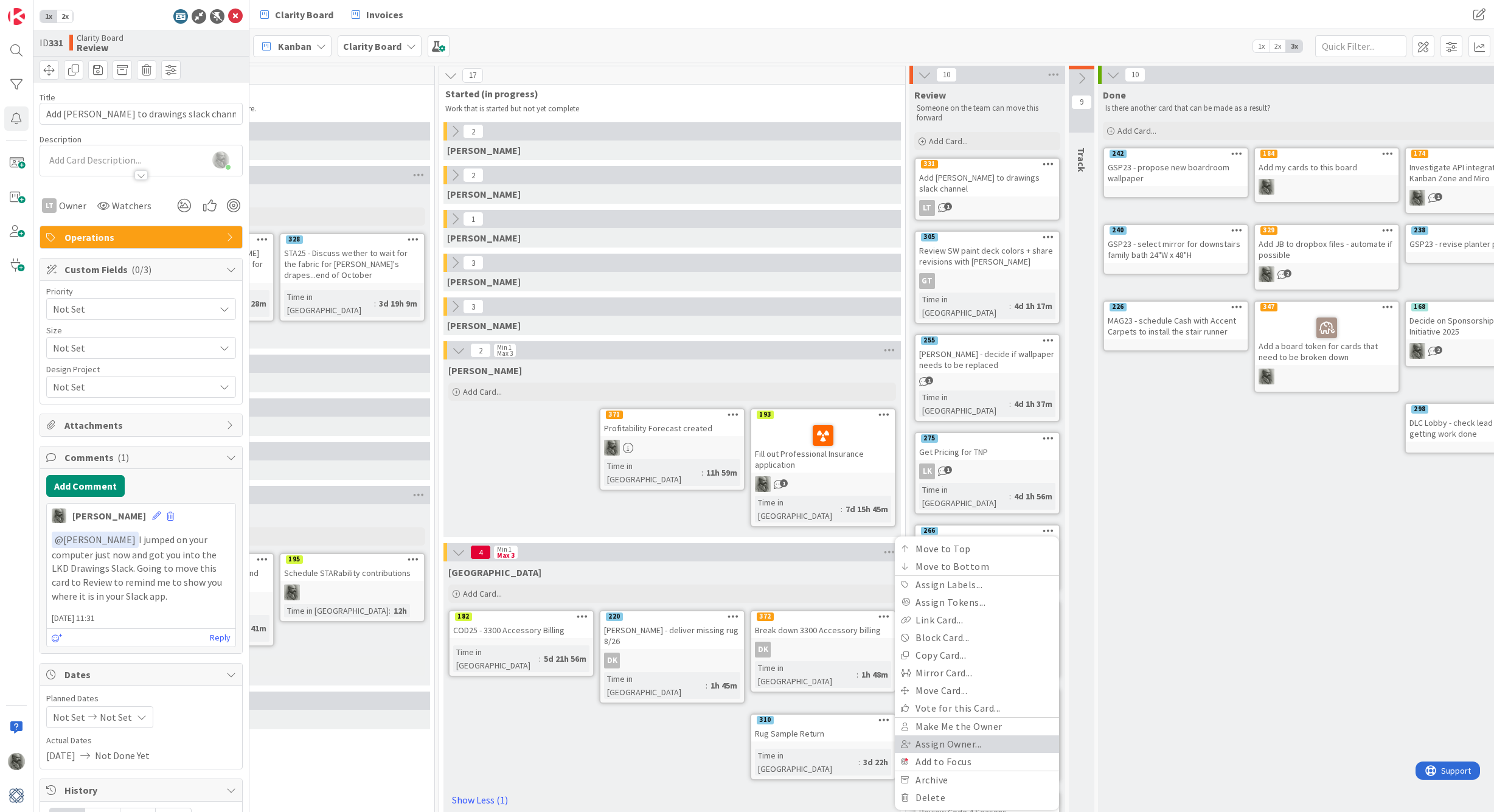
click at [950, 735] on link "Assign Owner..." at bounding box center [977, 744] width 165 height 18
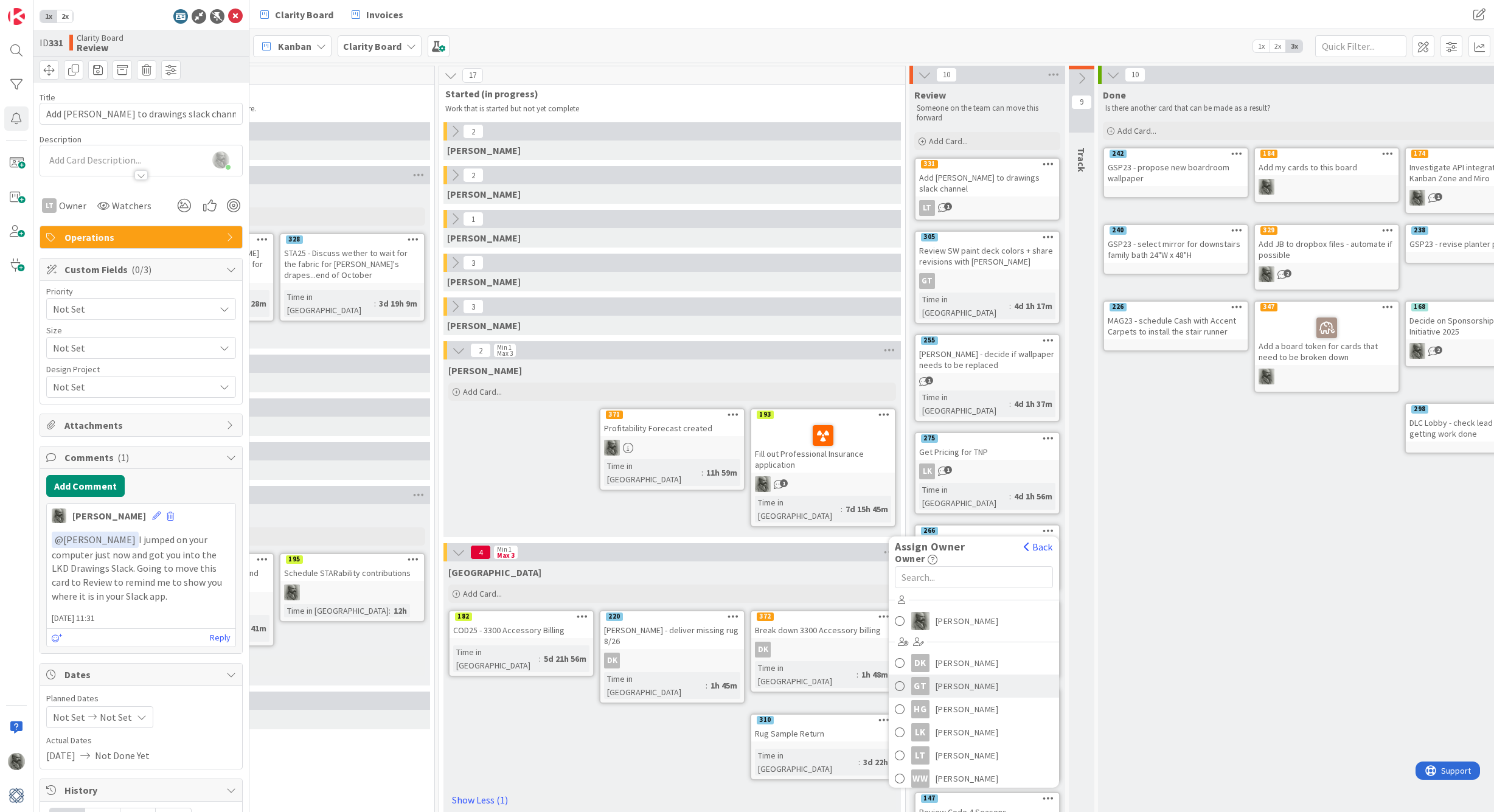
click at [961, 677] on span "[PERSON_NAME]" at bounding box center [968, 686] width 64 height 19
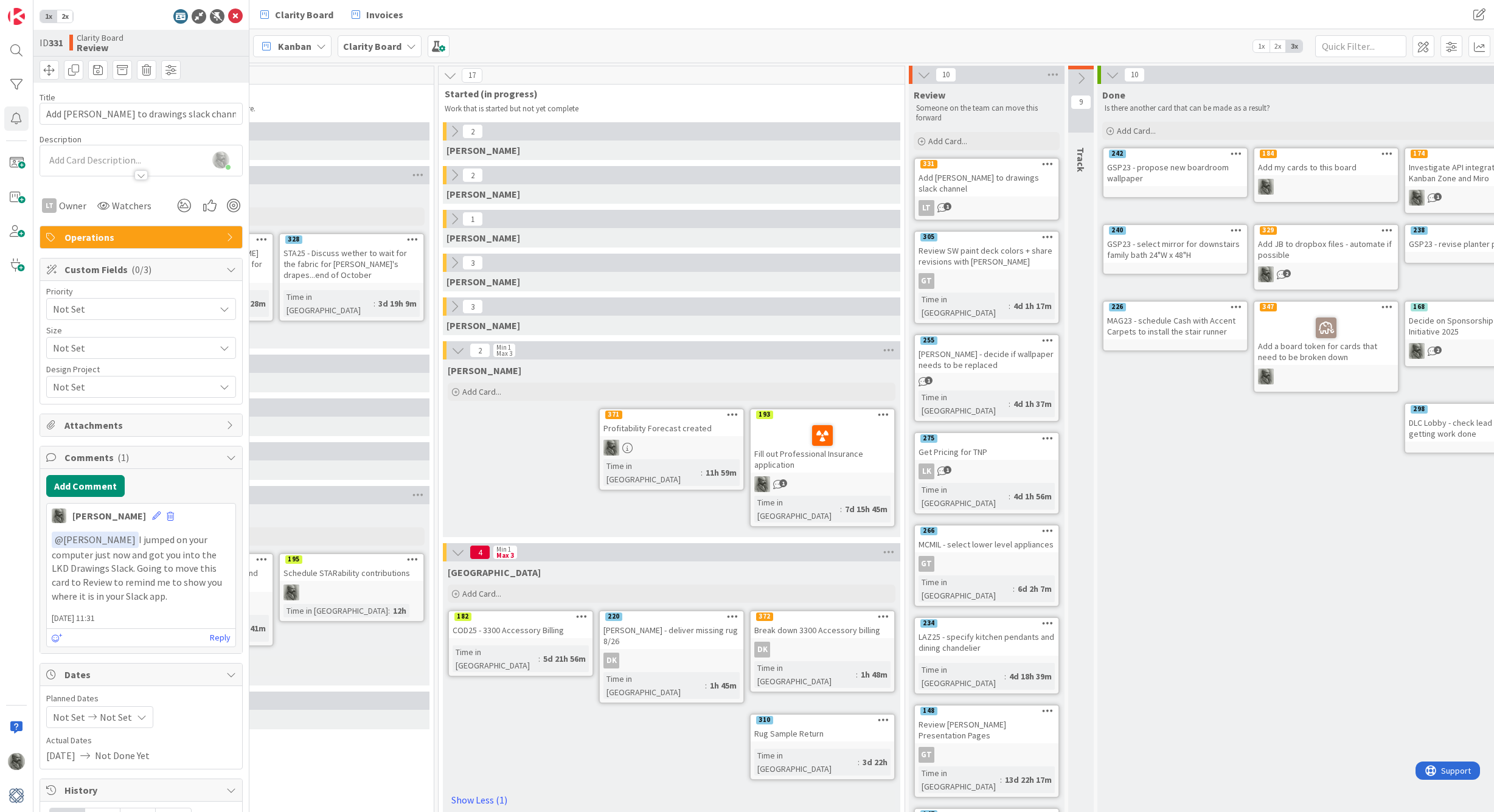
scroll to position [0, 1059]
click at [455, 305] on icon at bounding box center [454, 306] width 13 height 13
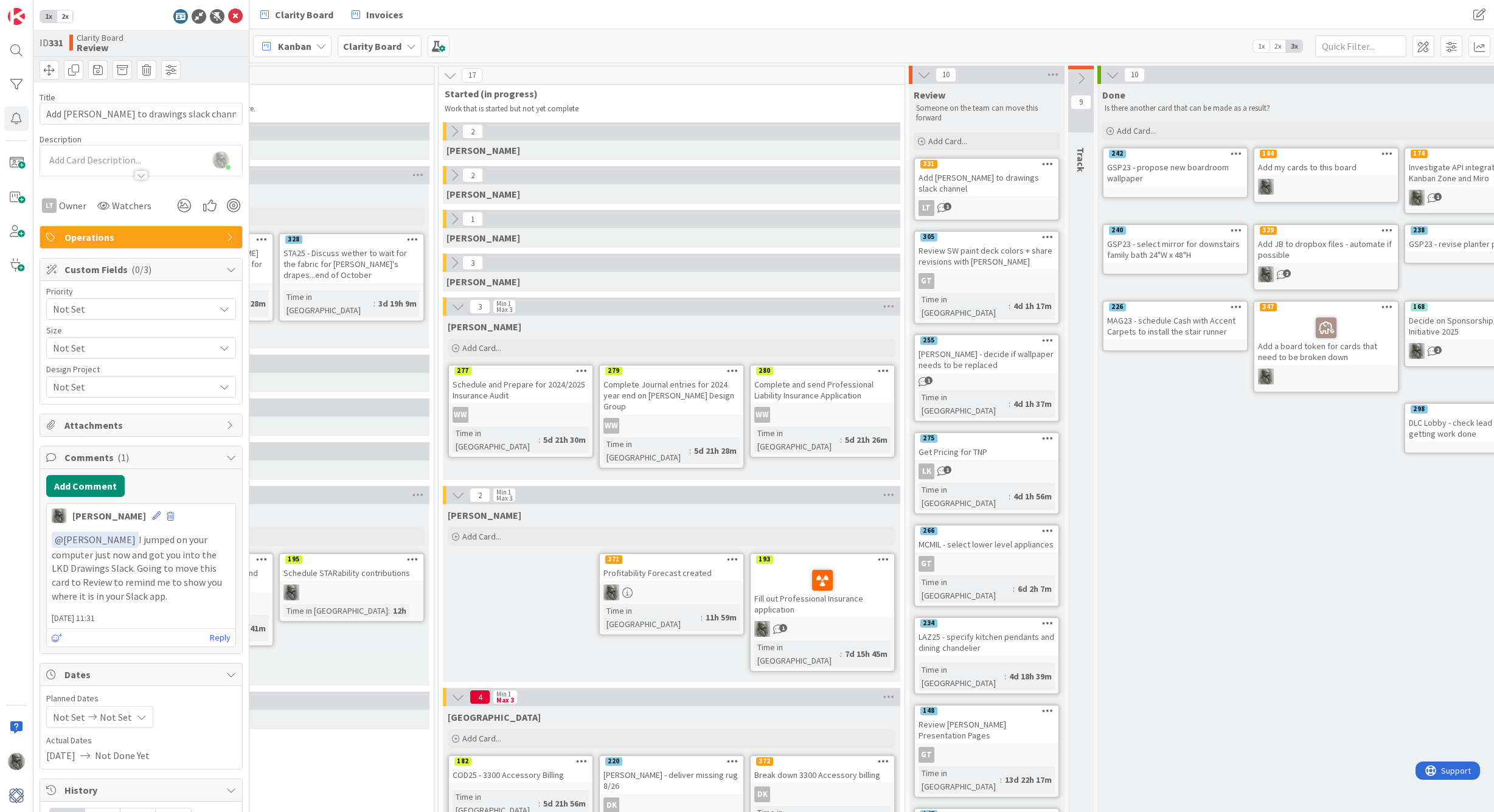
click at [455, 305] on icon at bounding box center [458, 306] width 13 height 13
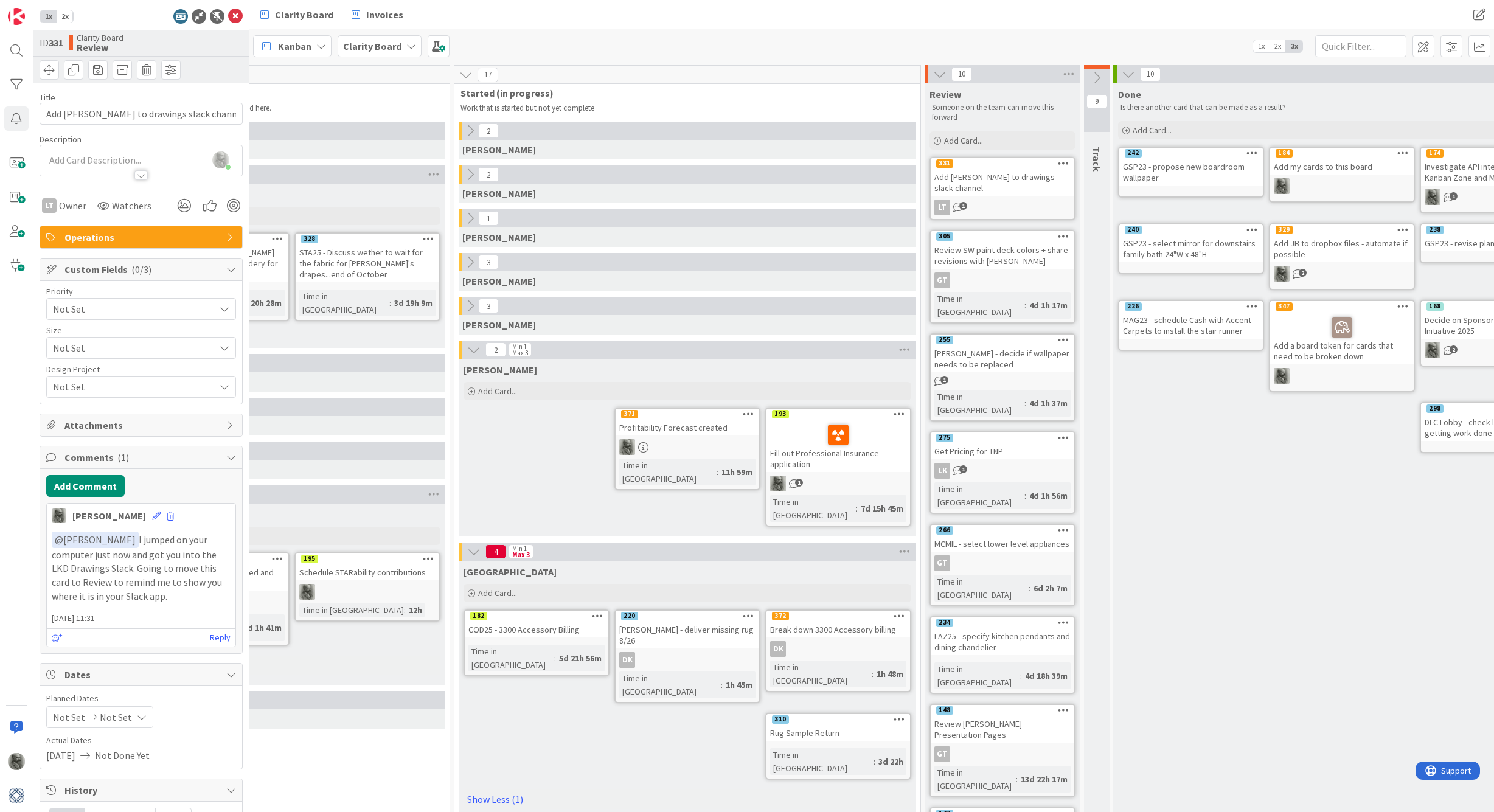
scroll to position [1, 1042]
click at [697, 425] on div "Profitability Forecast created" at bounding box center [688, 427] width 144 height 16
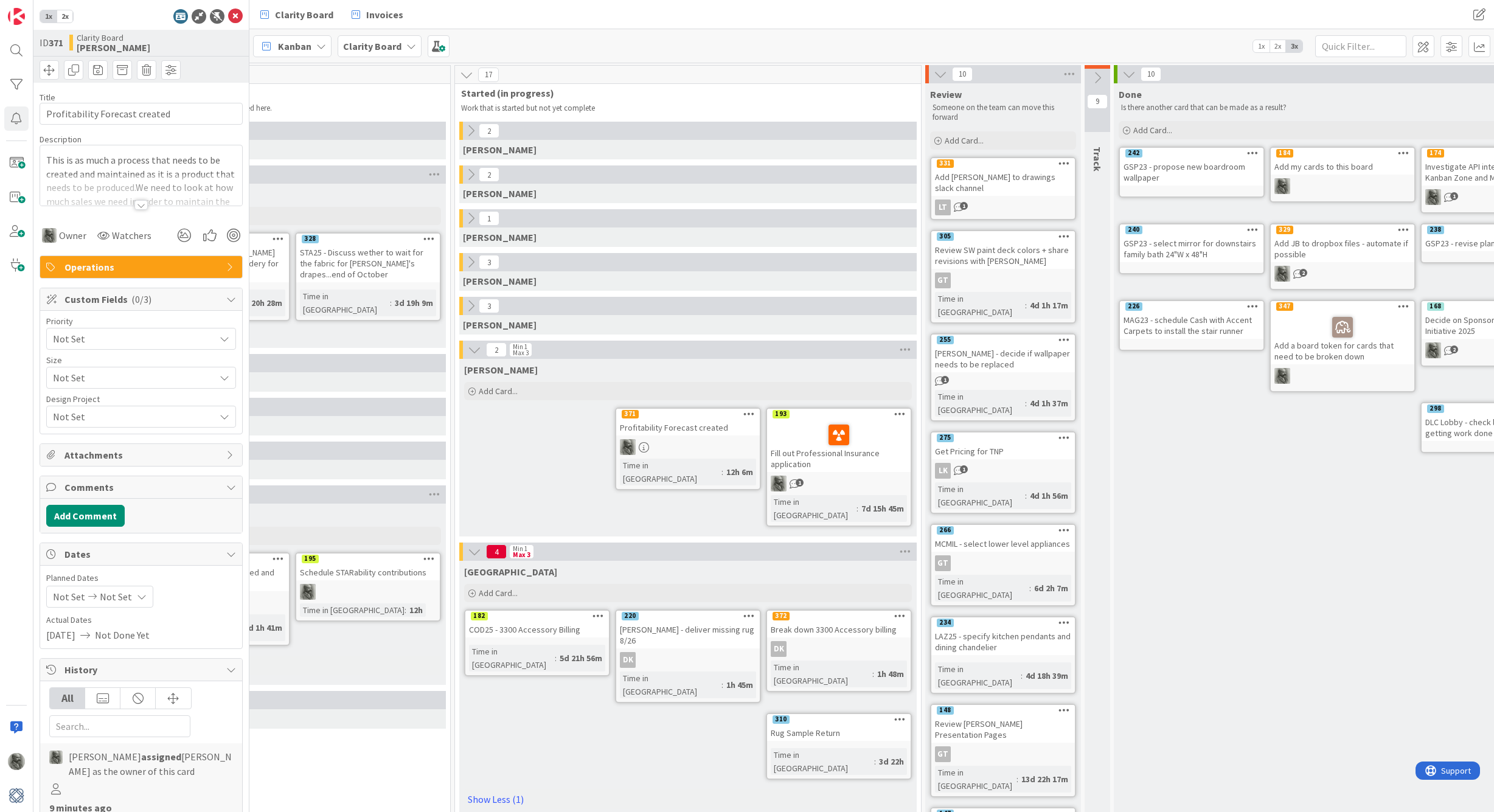
click at [142, 205] on div at bounding box center [141, 205] width 13 height 9
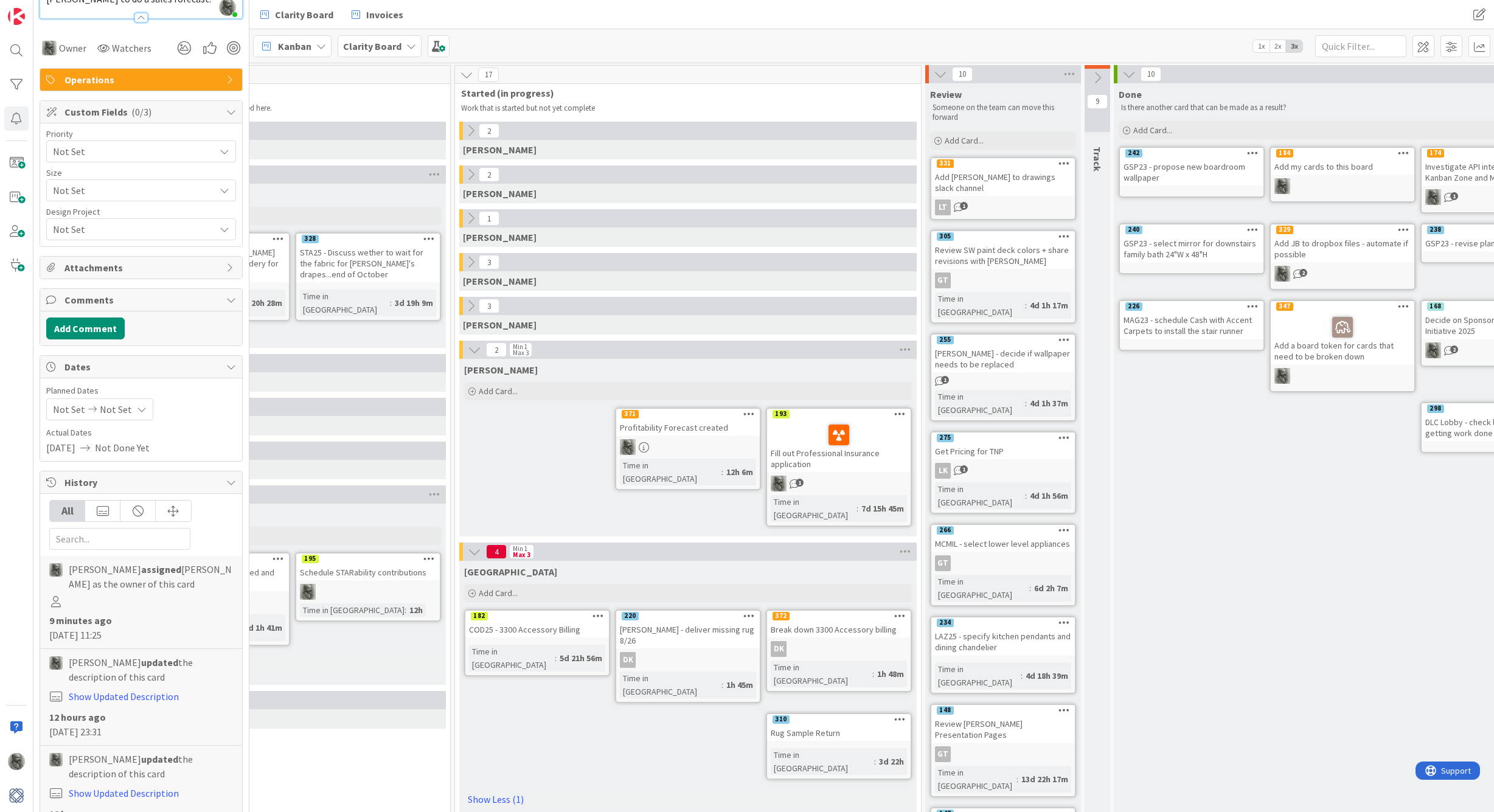
scroll to position [299, 0]
click at [232, 110] on icon at bounding box center [231, 111] width 9 height 9
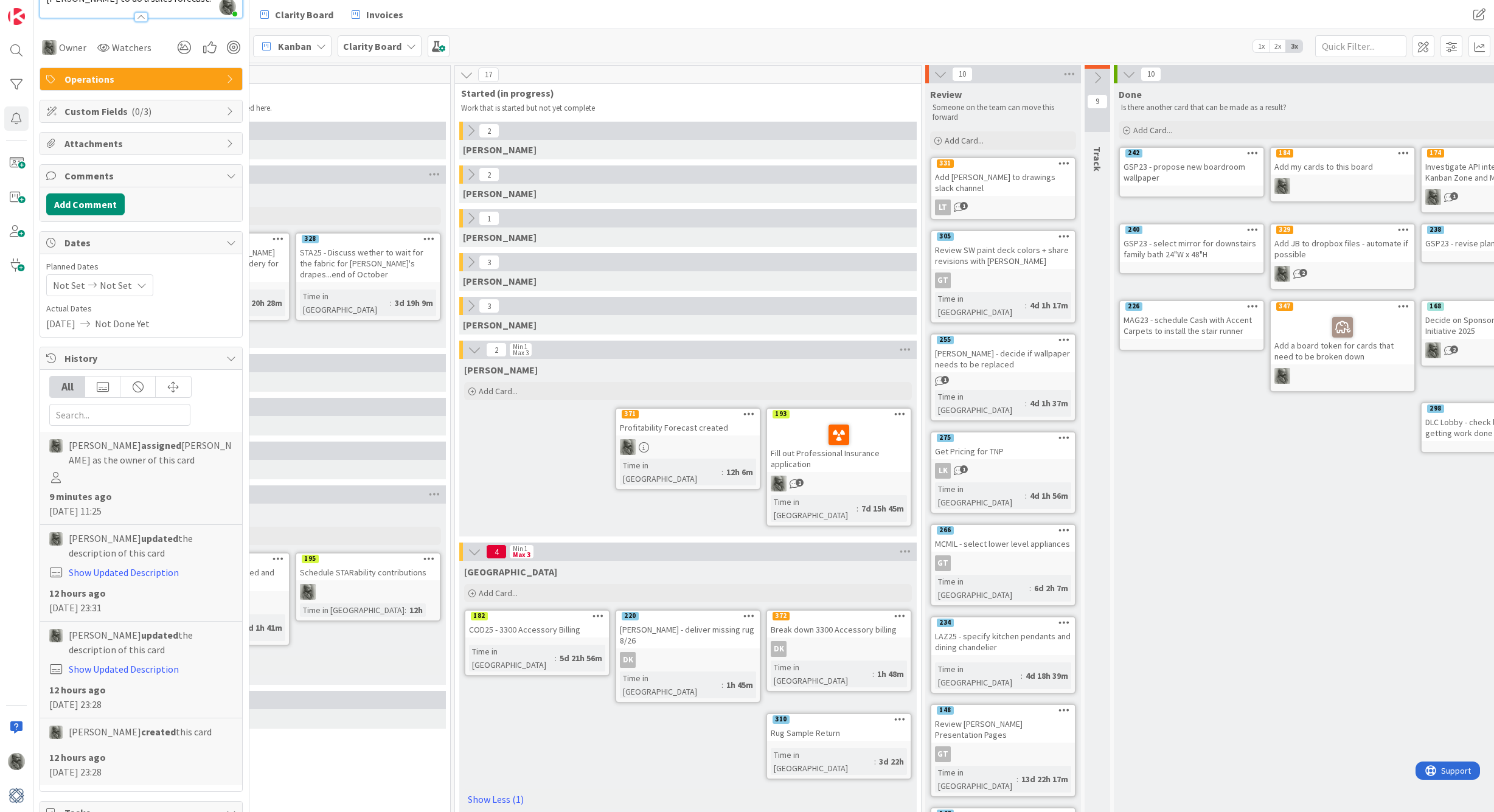
click at [232, 174] on icon at bounding box center [231, 176] width 9 height 9
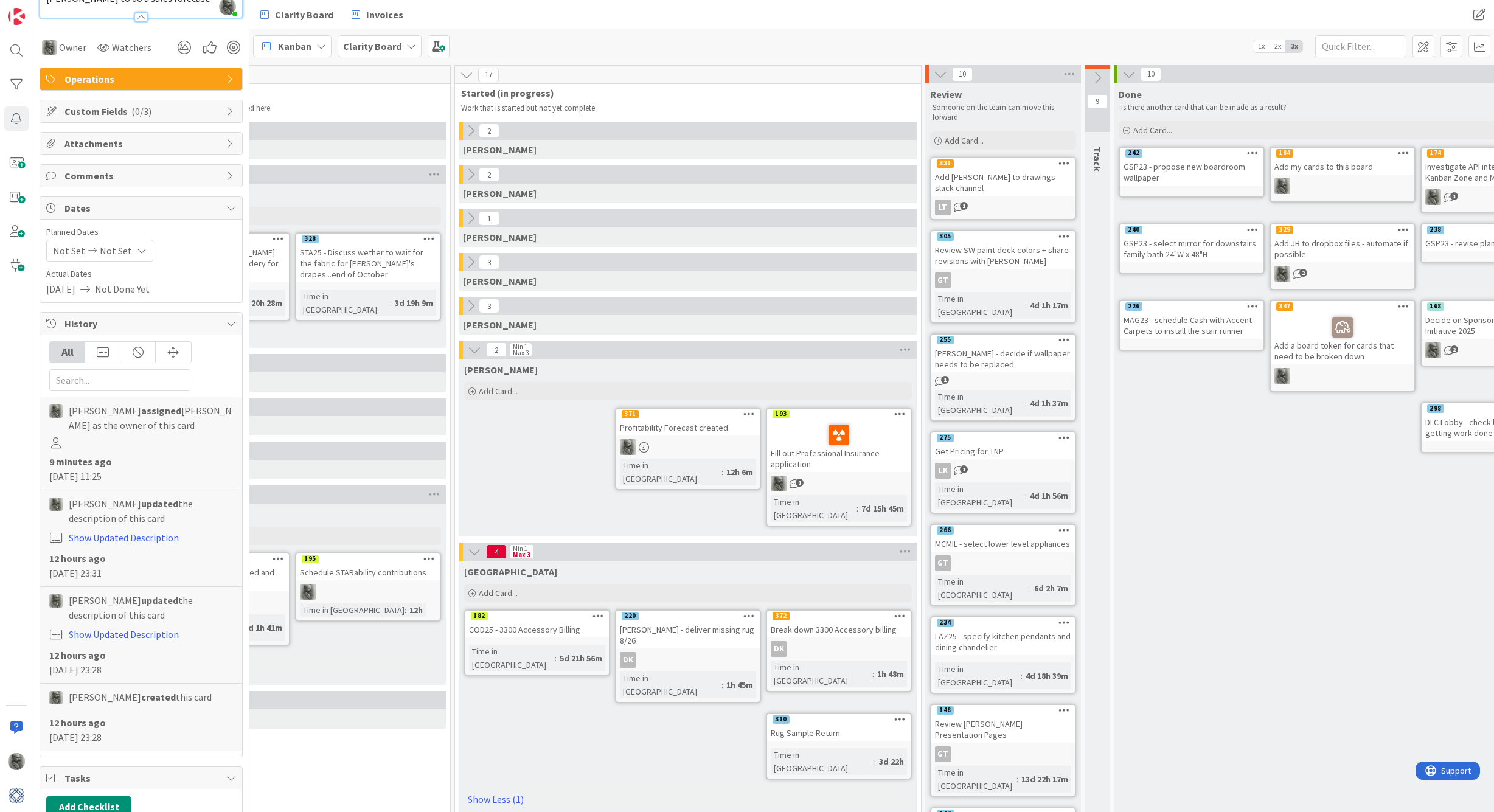
click at [233, 203] on icon at bounding box center [231, 207] width 9 height 9
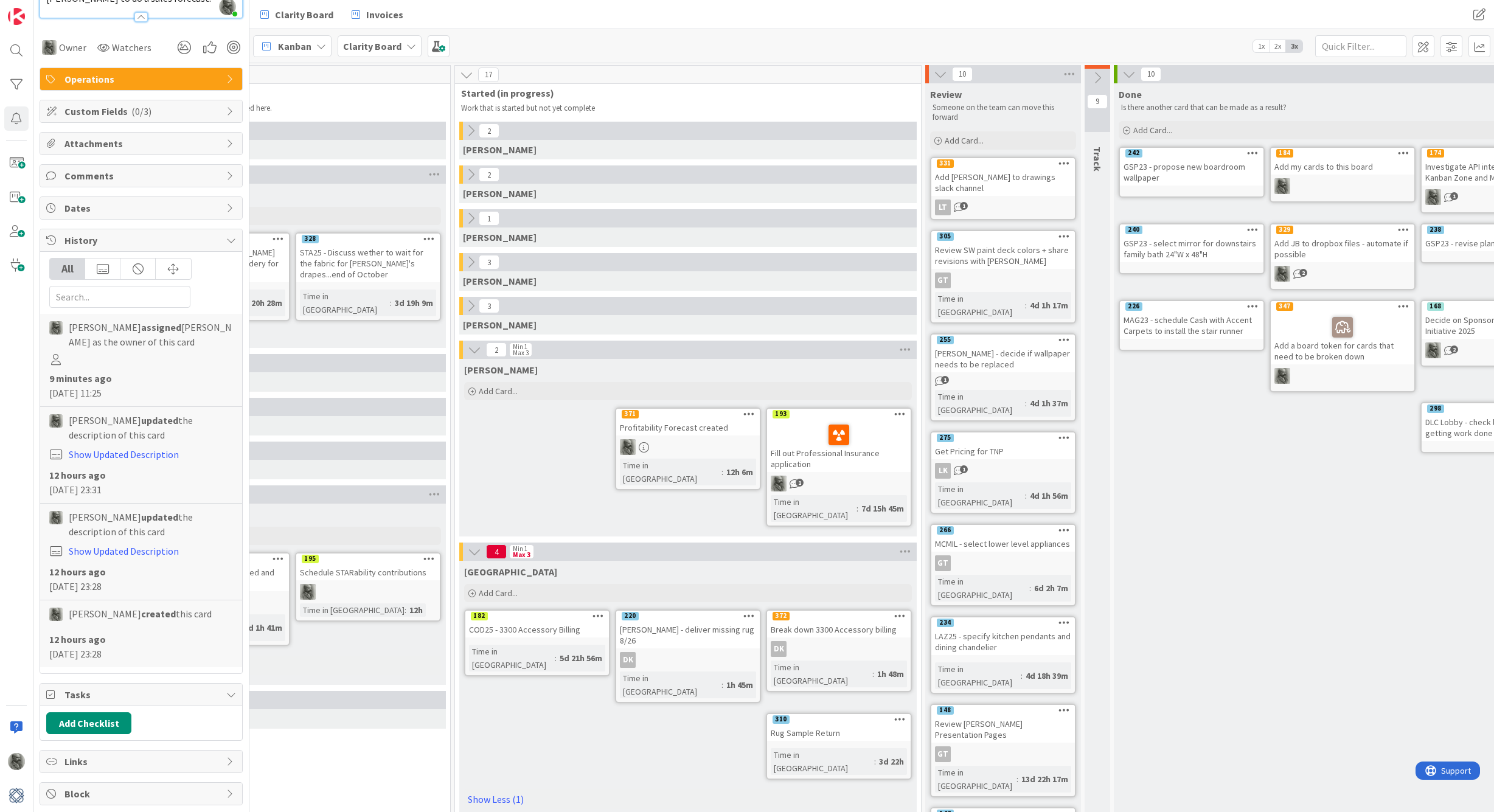
click at [231, 239] on icon at bounding box center [231, 240] width 9 height 9
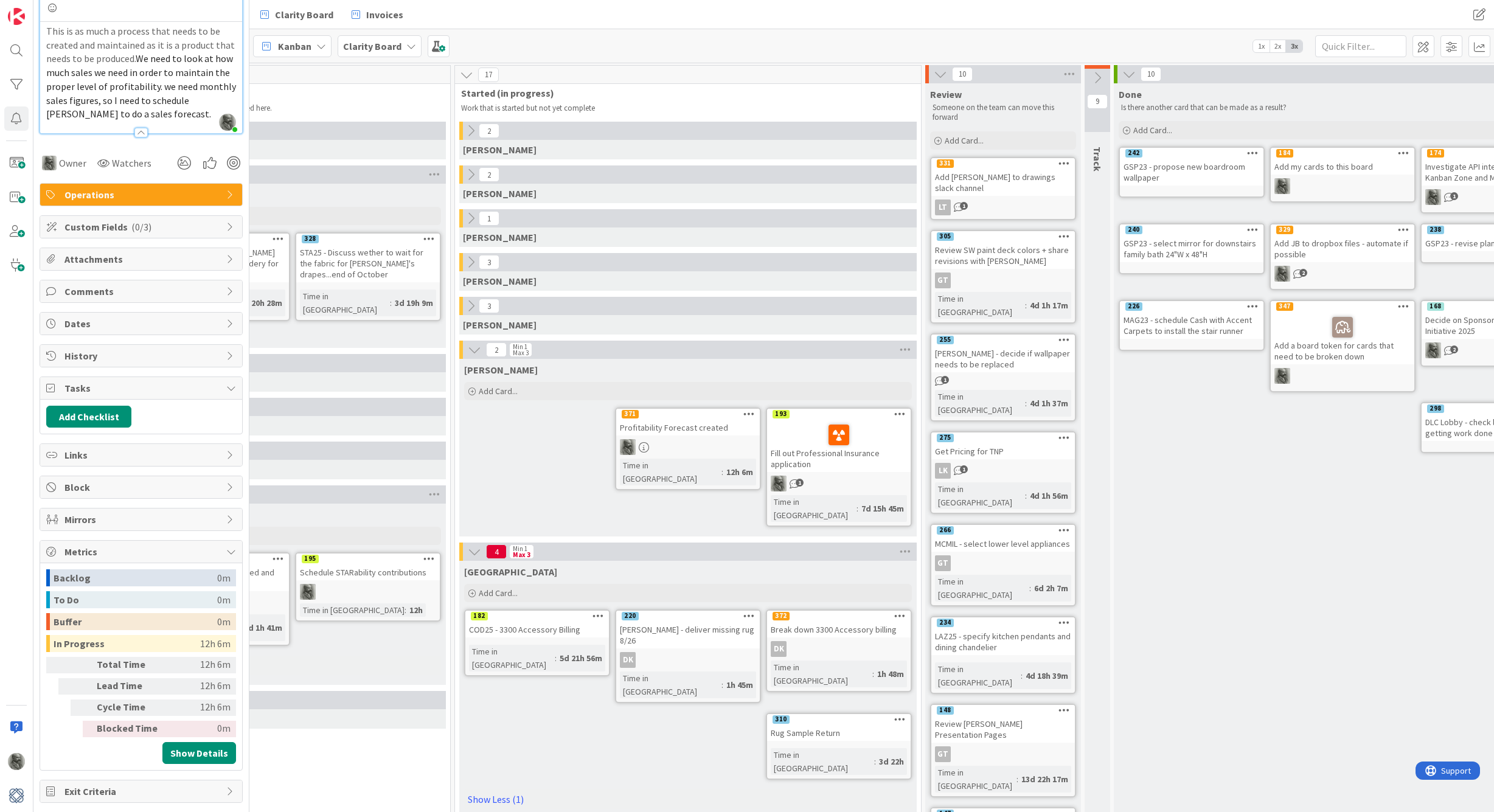
scroll to position [180, 0]
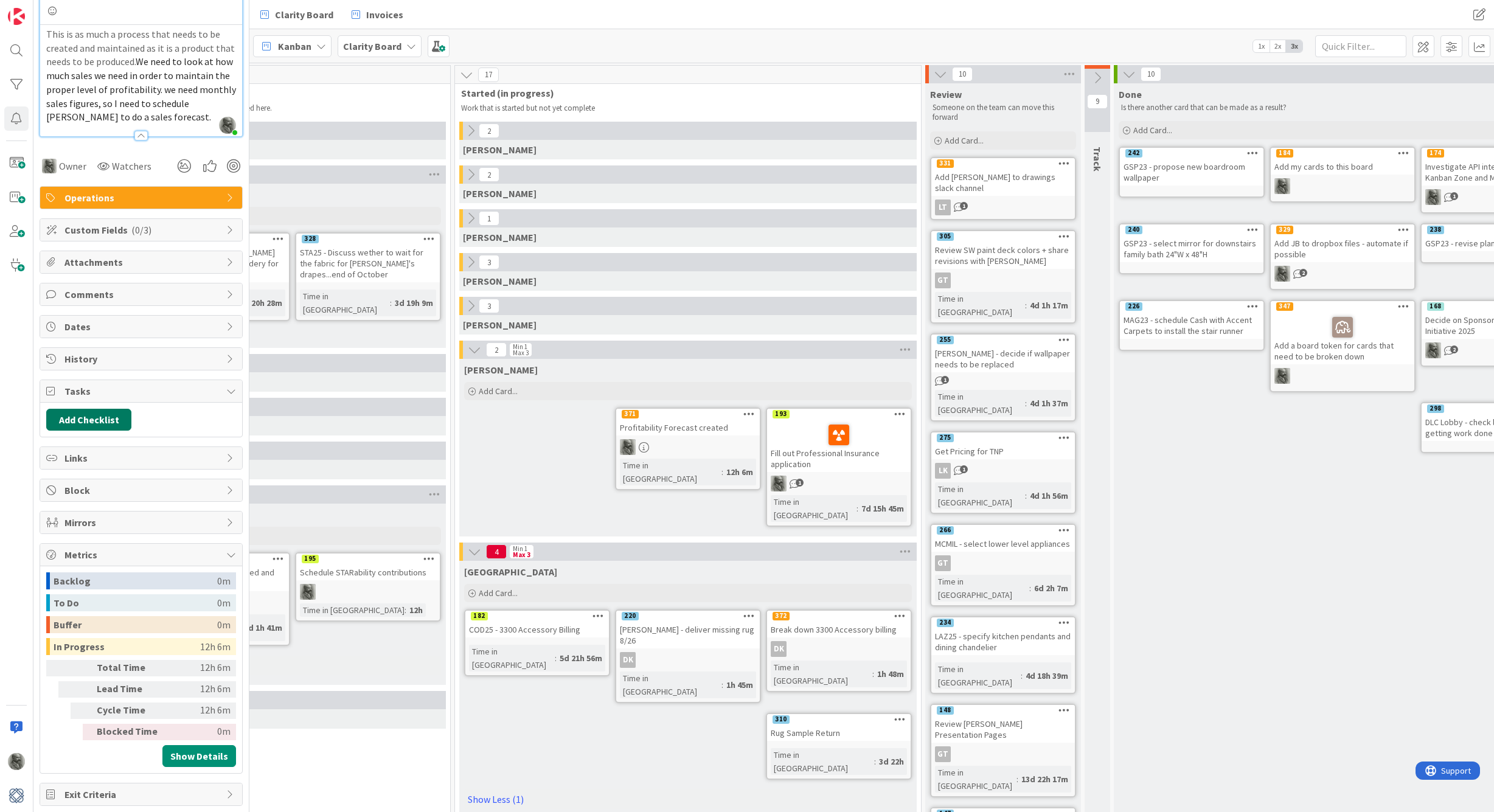
click at [96, 418] on button "Add Checklist" at bounding box center [88, 419] width 85 height 21
type input "To do"
click at [74, 502] on button "Add" at bounding box center [68, 506] width 32 height 21
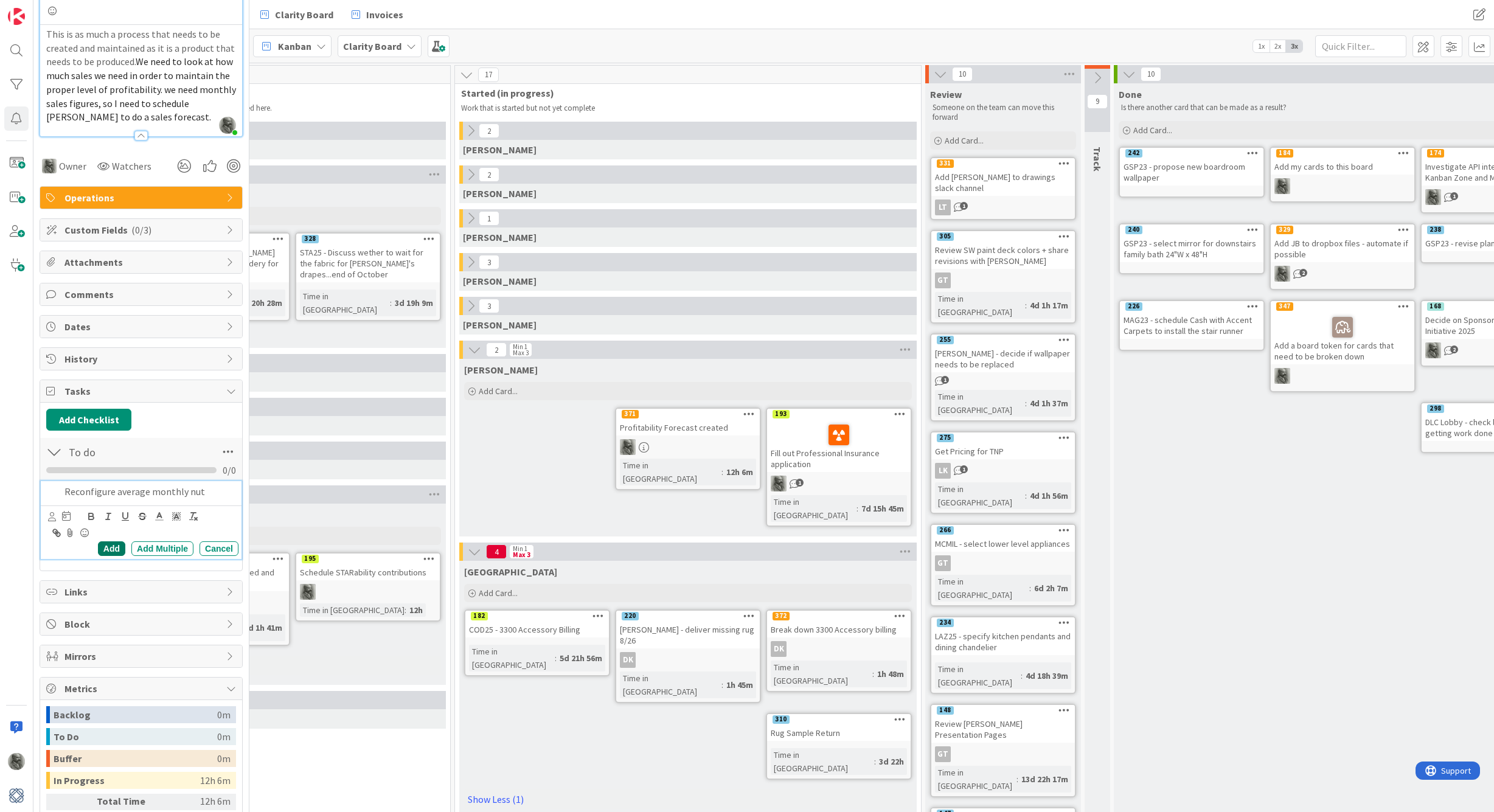
click at [111, 547] on div "Add" at bounding box center [111, 548] width 27 height 15
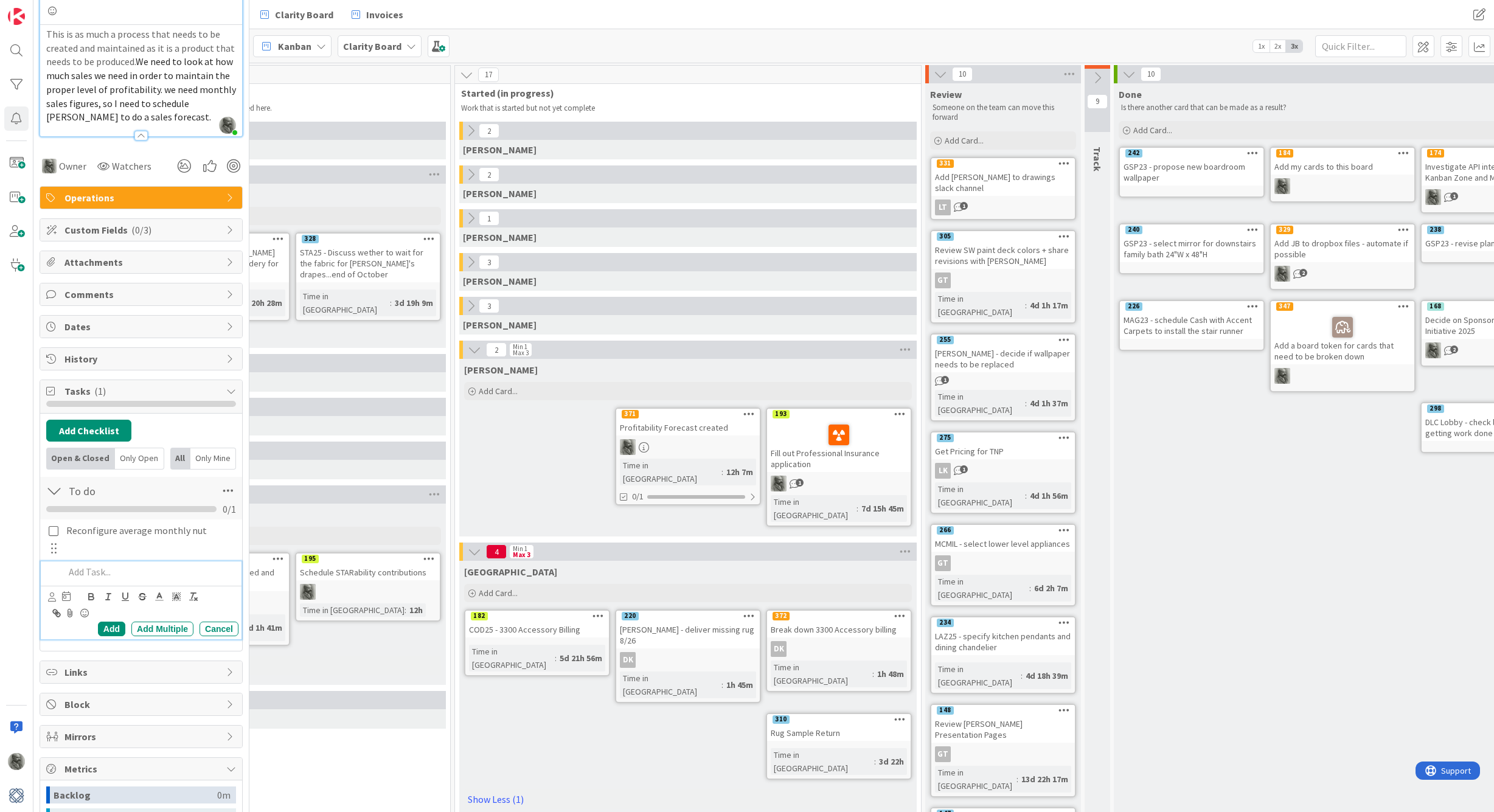
click at [88, 567] on p at bounding box center [150, 572] width 170 height 14
drag, startPoint x: 106, startPoint y: 577, endPoint x: 53, endPoint y: 567, distance: 53.9
click at [53, 567] on div "Figure 80% Furniture 20% DF & Hours income" at bounding box center [142, 578] width 193 height 35
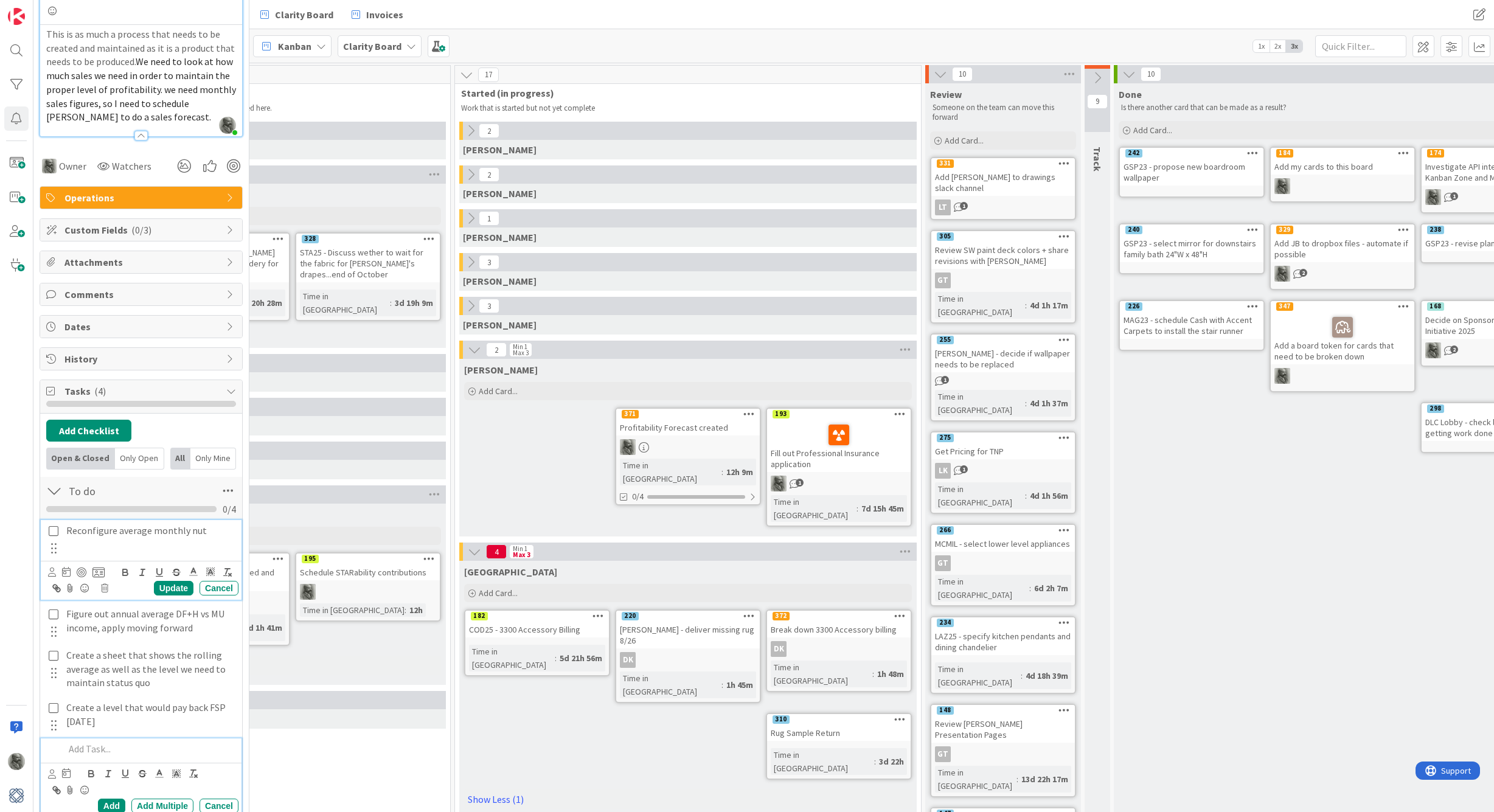
click at [208, 529] on p "Reconfigure average monthly nut" at bounding box center [150, 530] width 167 height 14
click at [312, 767] on div "3 [PERSON_NAME] 2 Min 1 Max 3 [PERSON_NAME] Add Card... 328 STA25 - Discuss wet…" at bounding box center [217, 618] width 461 height 993
click at [186, 194] on span "Operations" at bounding box center [142, 198] width 156 height 15
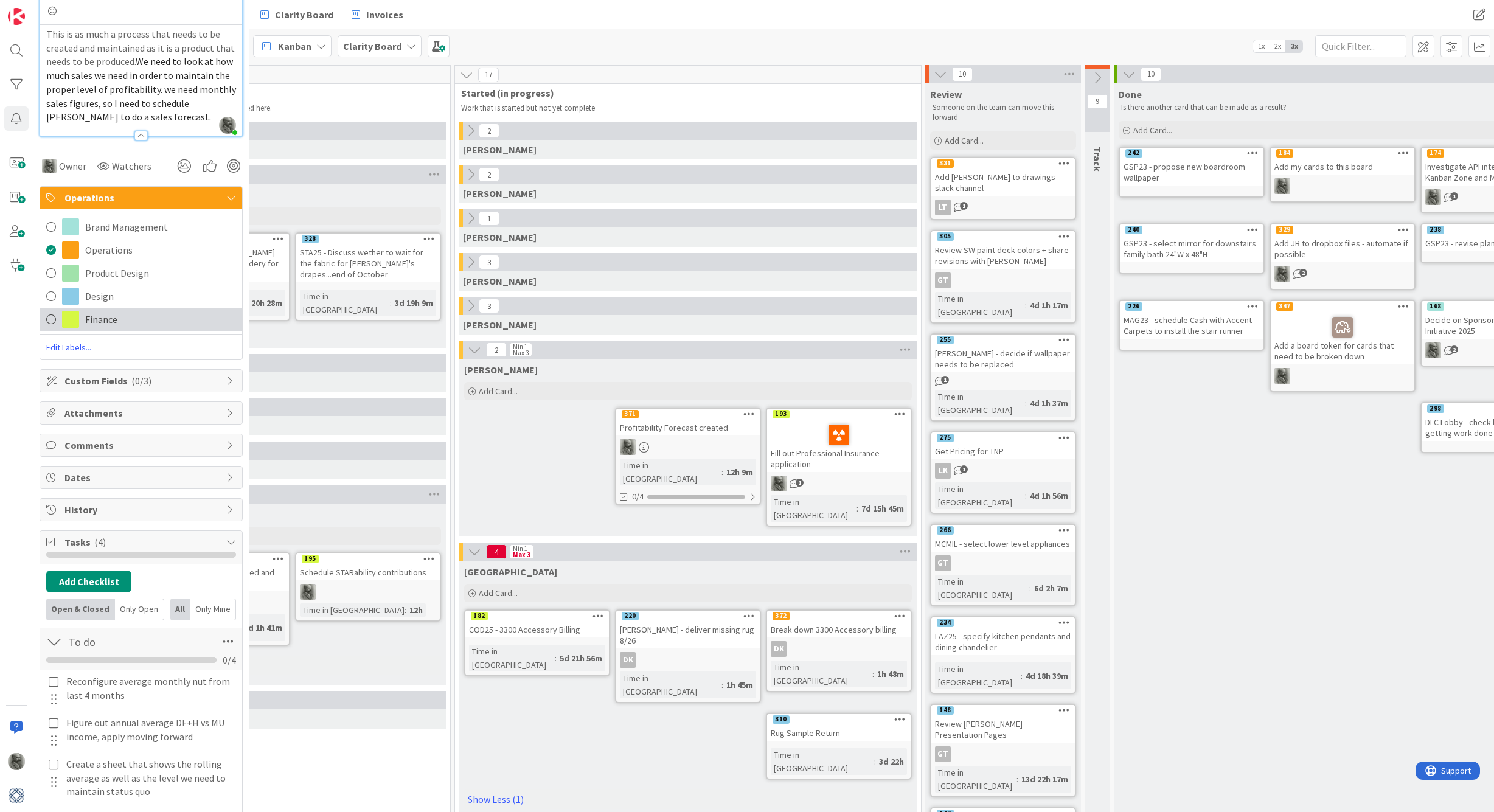
click at [51, 314] on span at bounding box center [50, 320] width 9 height 19
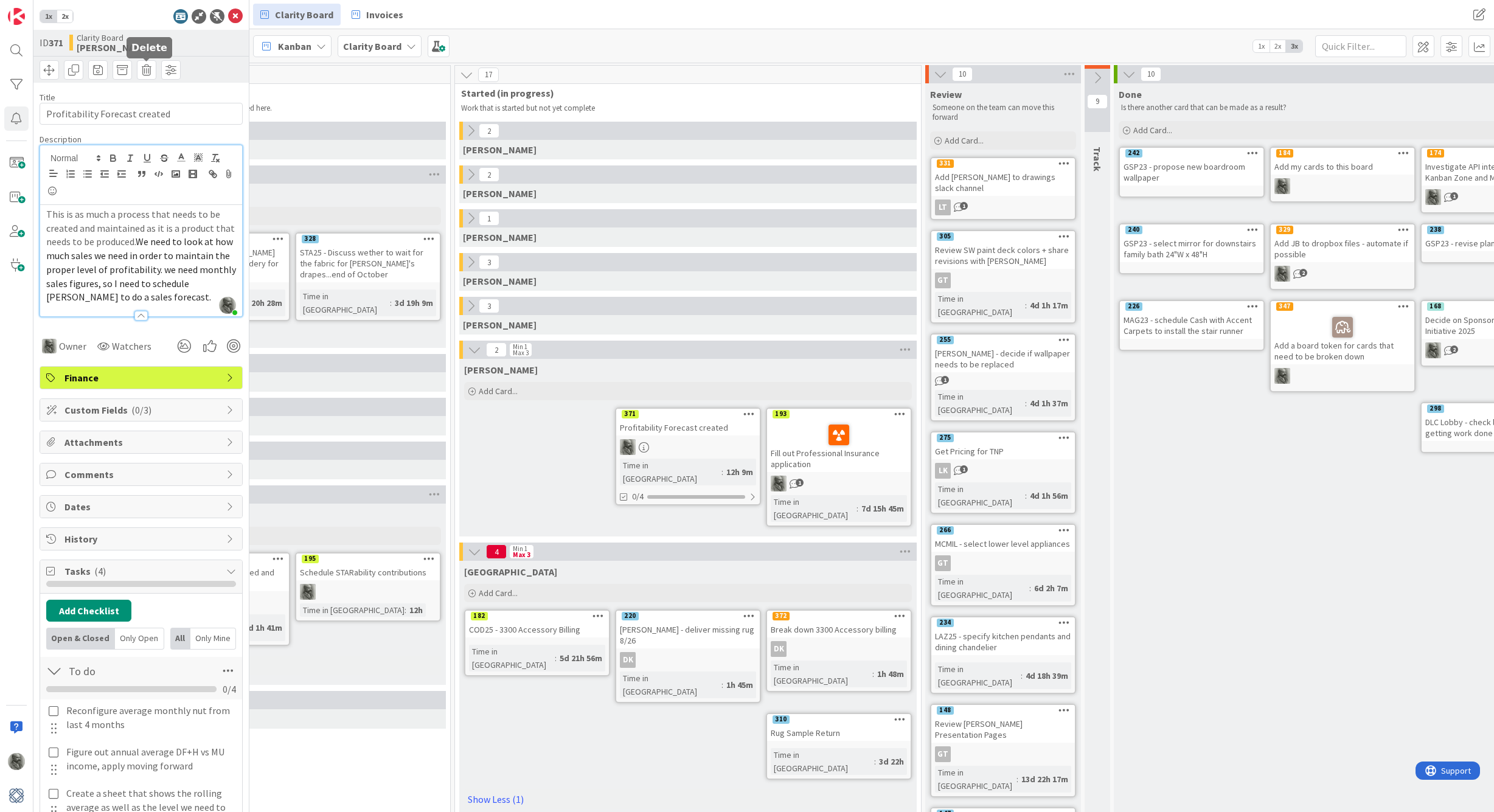
scroll to position [0, 0]
click at [215, 17] on div at bounding box center [218, 17] width 15 height 15
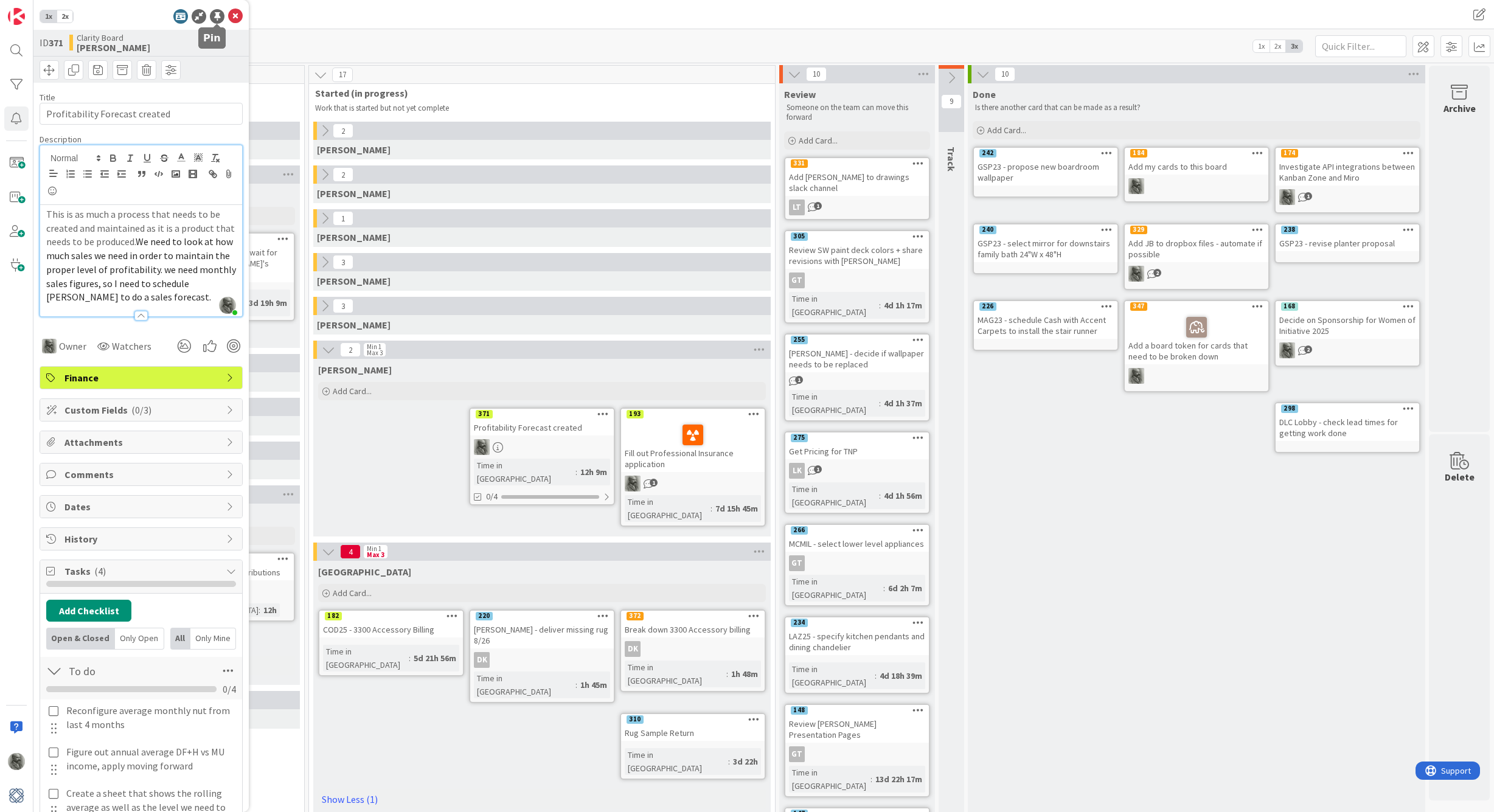
click at [215, 17] on div at bounding box center [218, 17] width 15 height 15
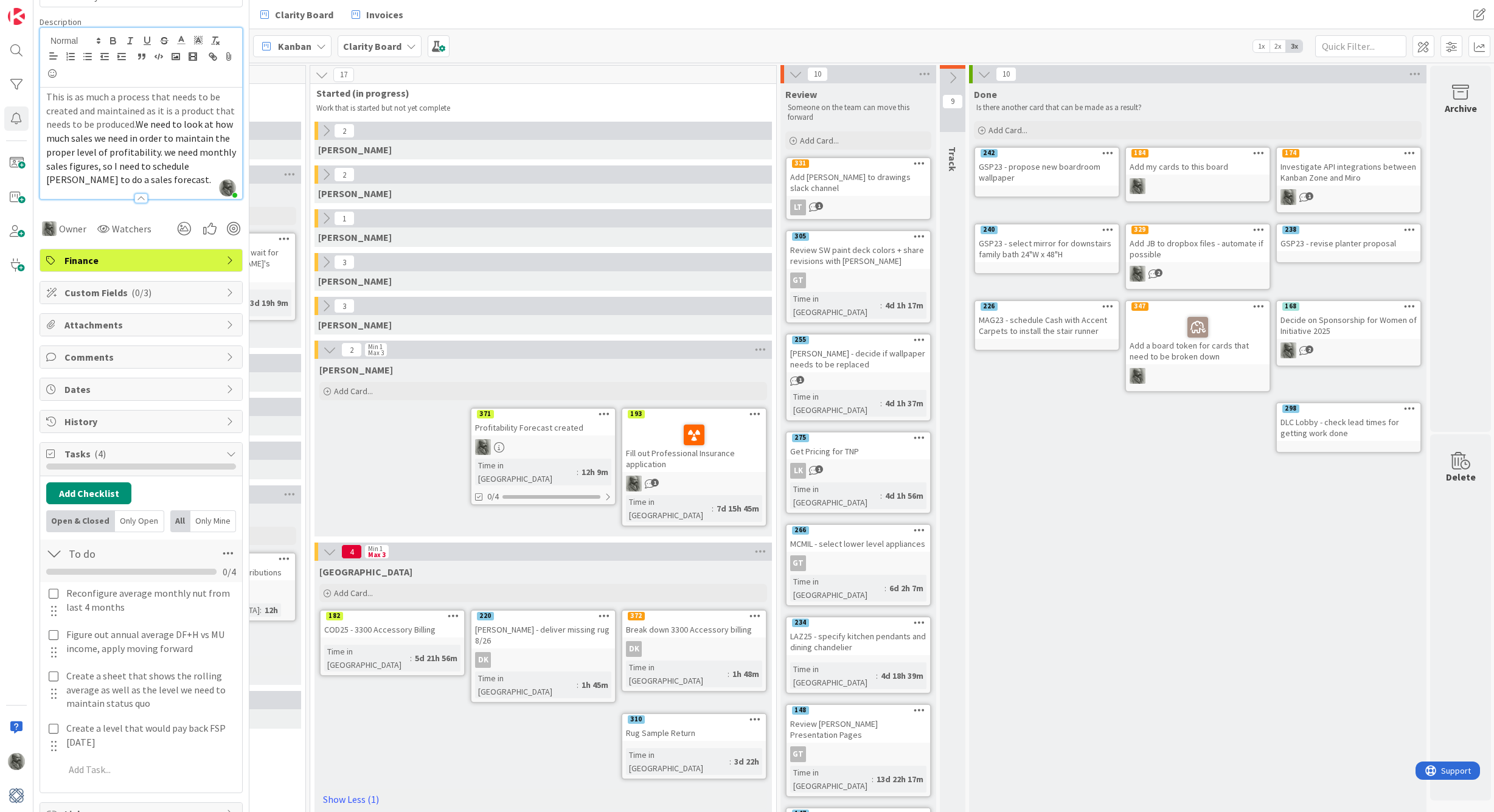
scroll to position [121, 0]
click at [84, 765] on p at bounding box center [150, 765] width 170 height 14
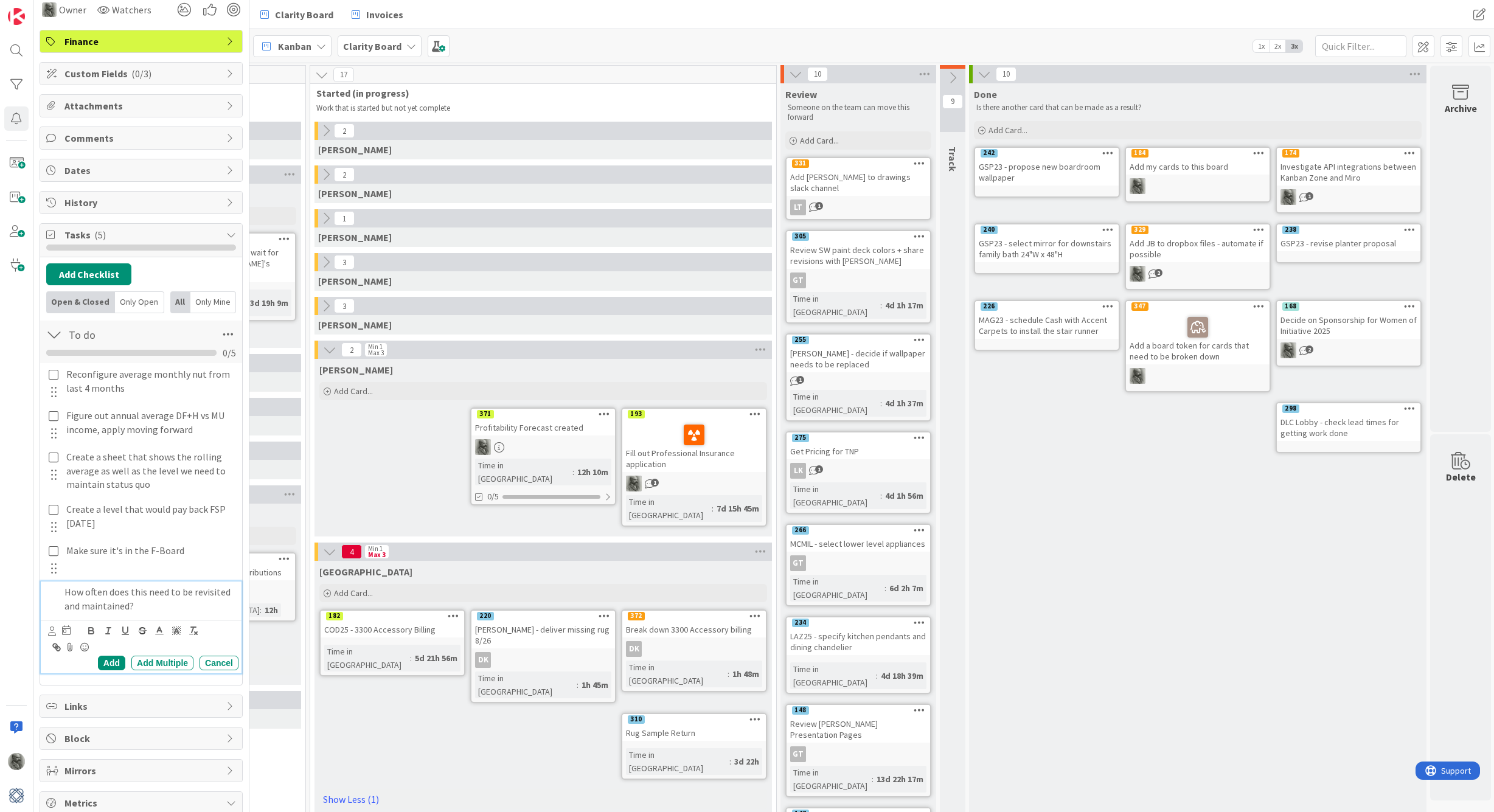
scroll to position [439, 0]
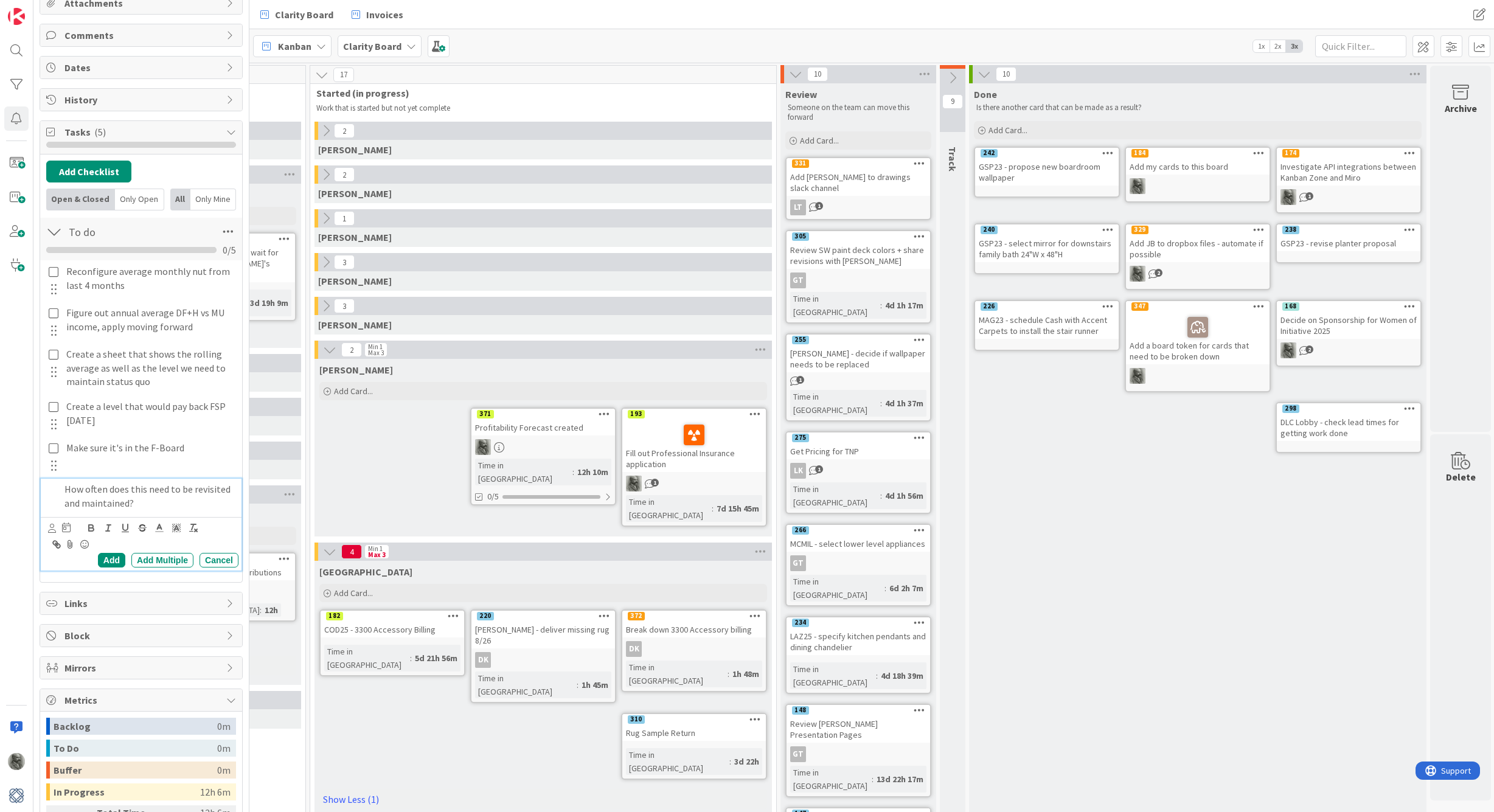
click at [384, 459] on div "[PERSON_NAME] Add Card... 193 Fill out Professional Insurance application 1 Tim…" at bounding box center [542, 448] width 457 height 178
click at [93, 487] on p "How often does this need to be revisited and maintained?" at bounding box center [150, 495] width 170 height 27
click at [112, 553] on div "Add" at bounding box center [111, 561] width 27 height 15
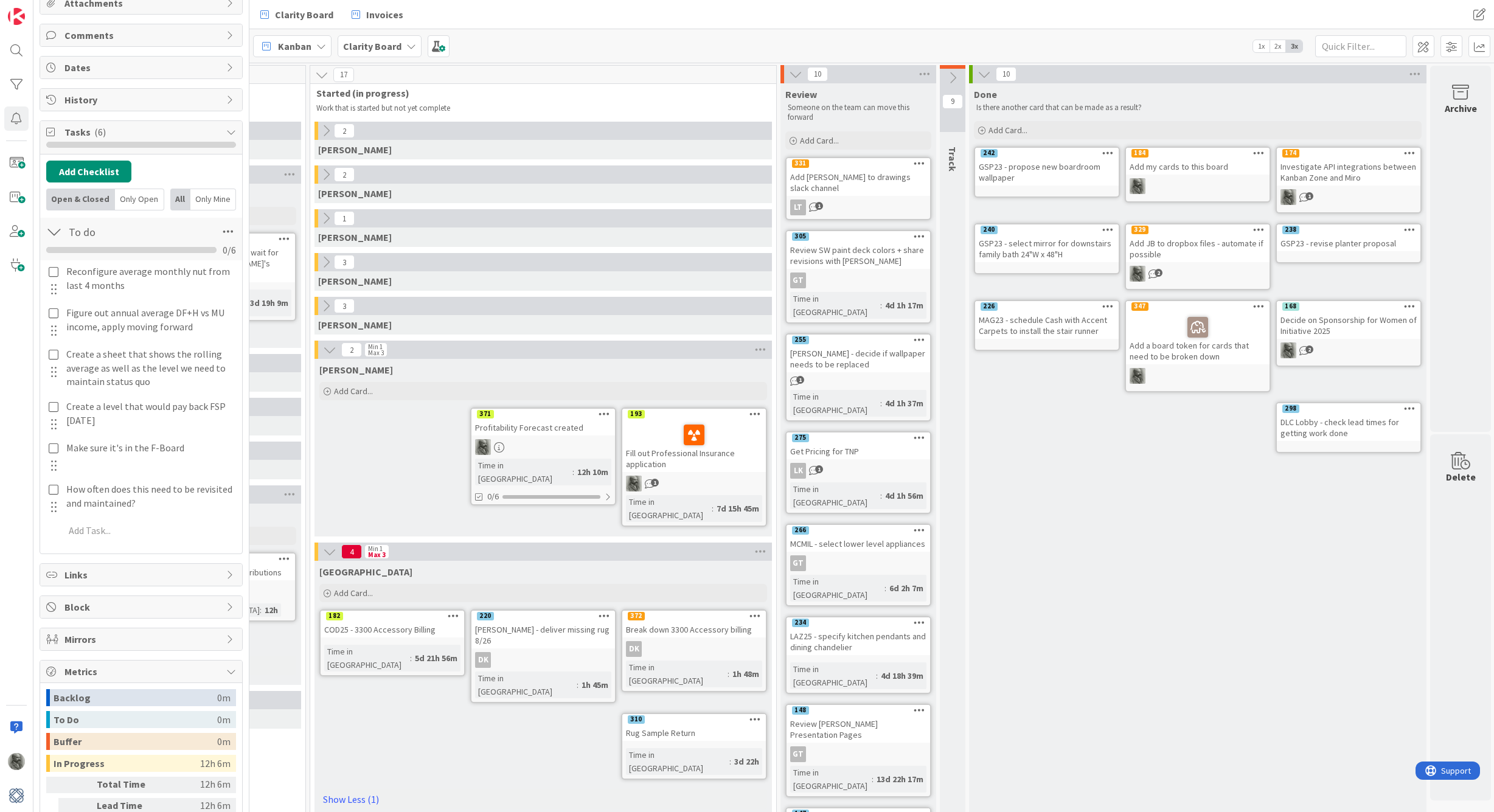
click at [955, 78] on icon at bounding box center [953, 78] width 13 height 13
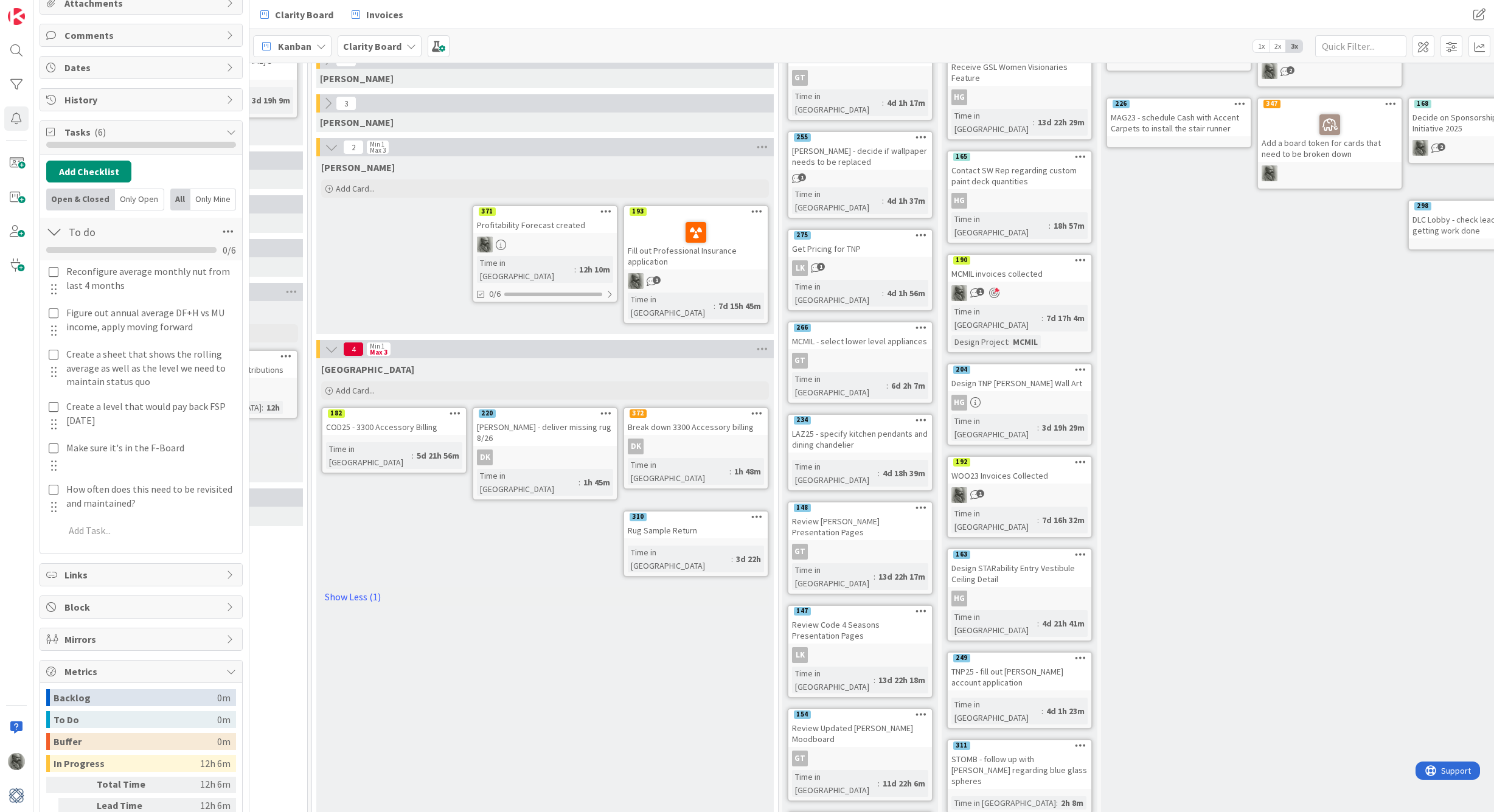
scroll to position [203, 1185]
click at [1018, 561] on div "Design STARability Entry Vestibule Ceiling Detail" at bounding box center [1020, 574] width 144 height 27
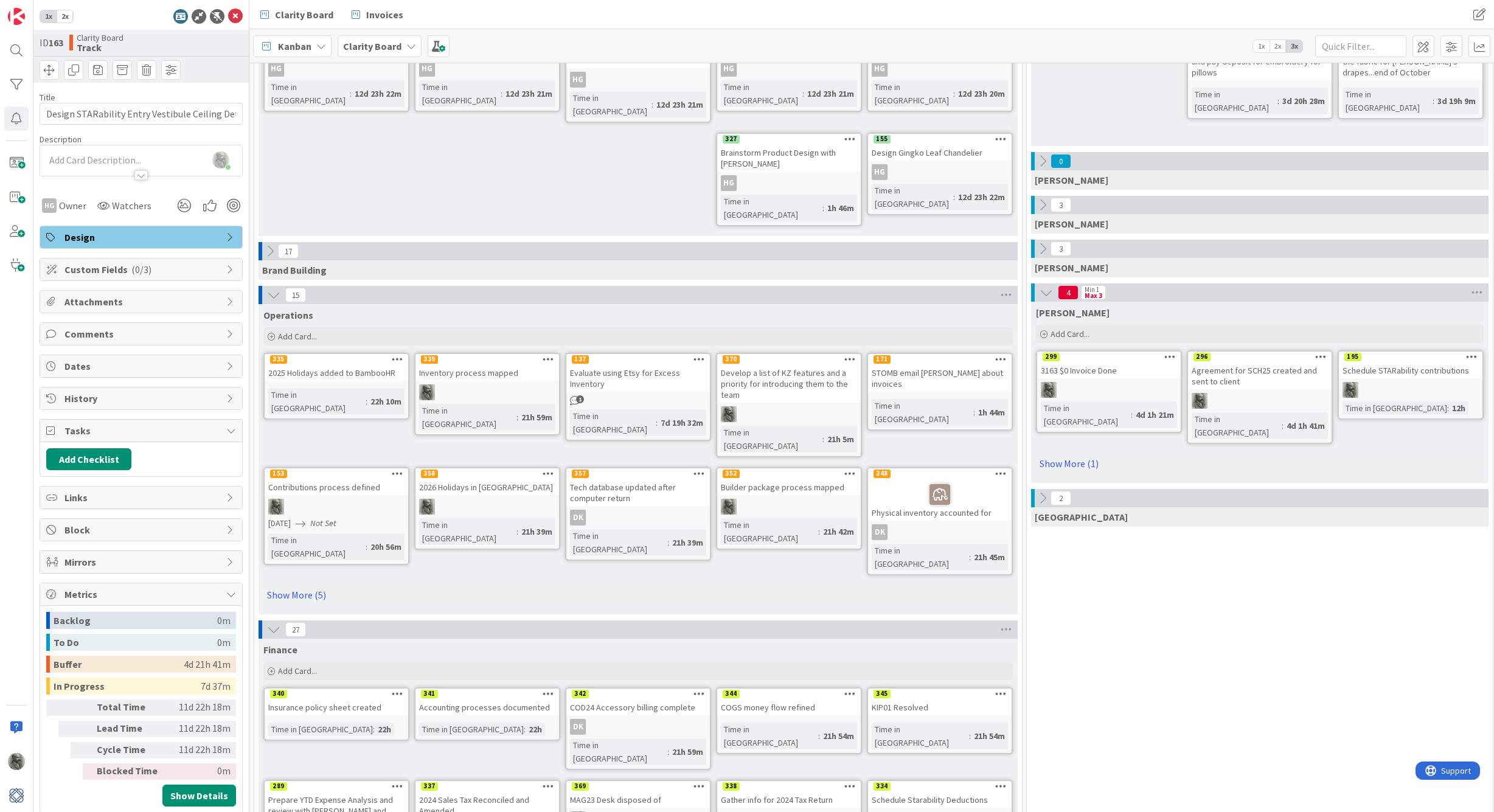
scroll to position [203, 0]
click at [273, 288] on icon at bounding box center [274, 294] width 13 height 13
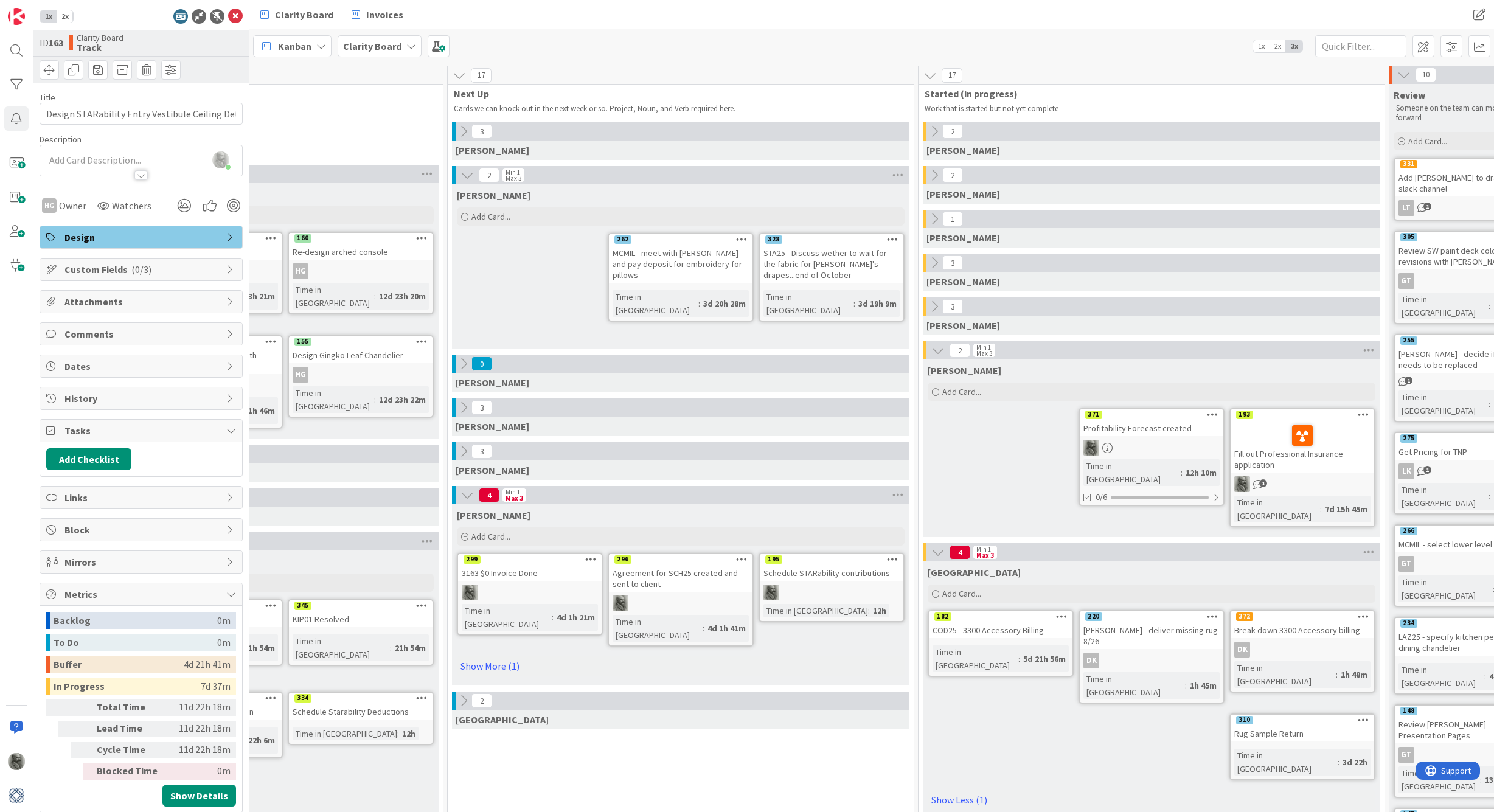
scroll to position [0, 582]
click at [588, 559] on icon at bounding box center [588, 559] width 11 height 8
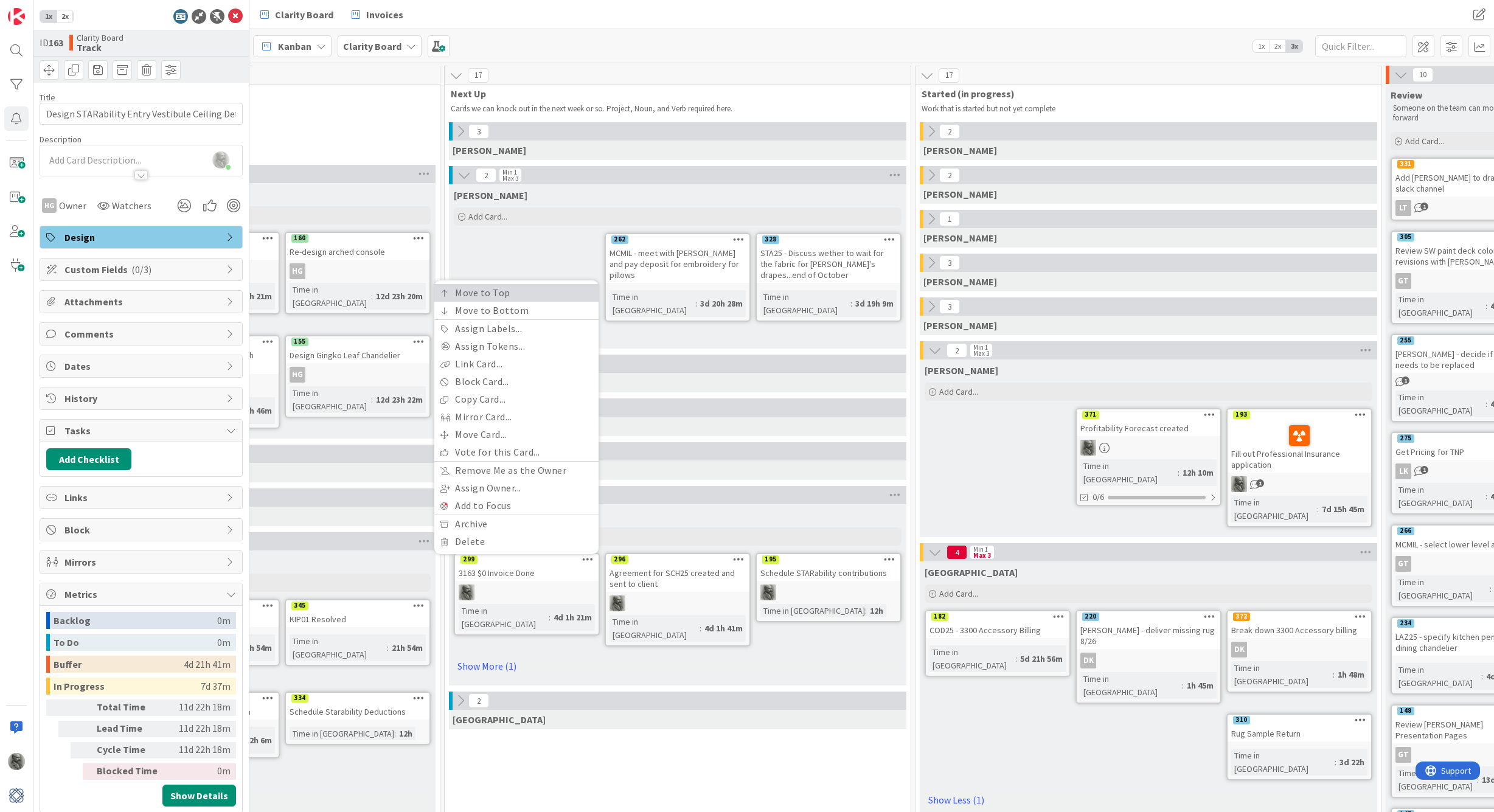
click at [511, 293] on link "Move to Top" at bounding box center [517, 292] width 165 height 18
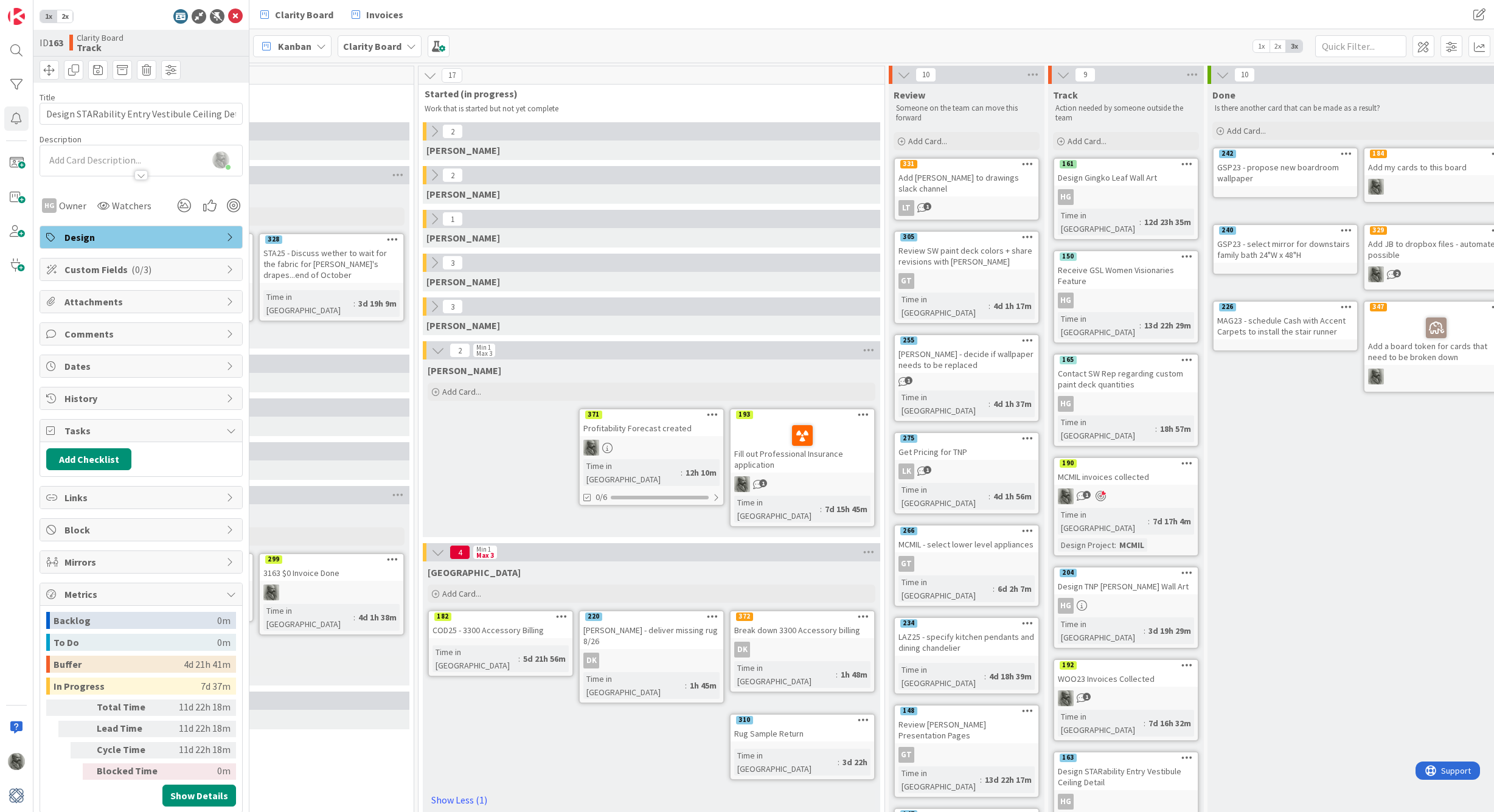
scroll to position [0, 1081]
click at [927, 466] on span "1" at bounding box center [926, 470] width 7 height 7
click at [197, 334] on span "Comments ( 1 )" at bounding box center [142, 334] width 156 height 15
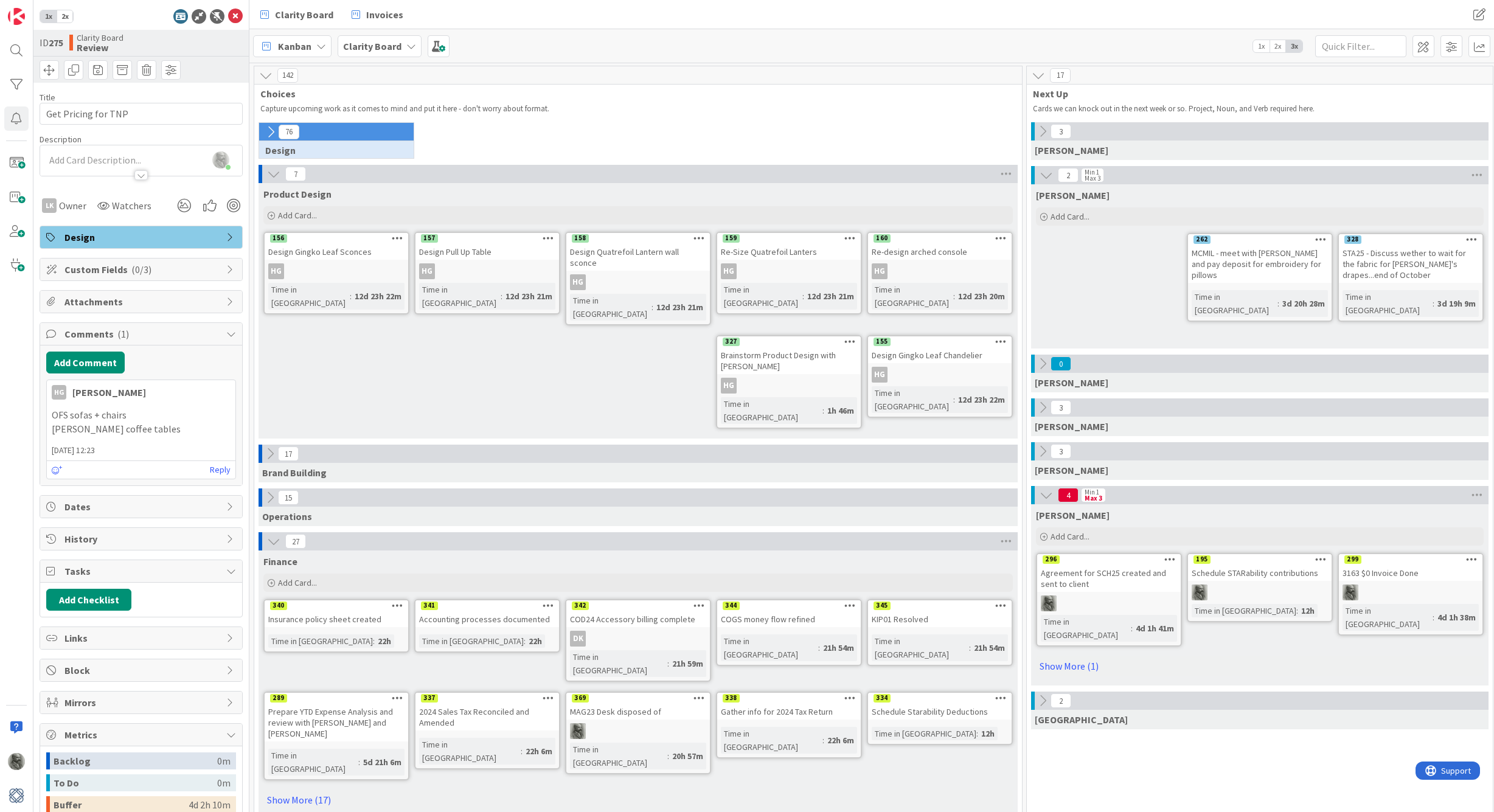
click at [65, 19] on span "2x" at bounding box center [65, 16] width 17 height 12
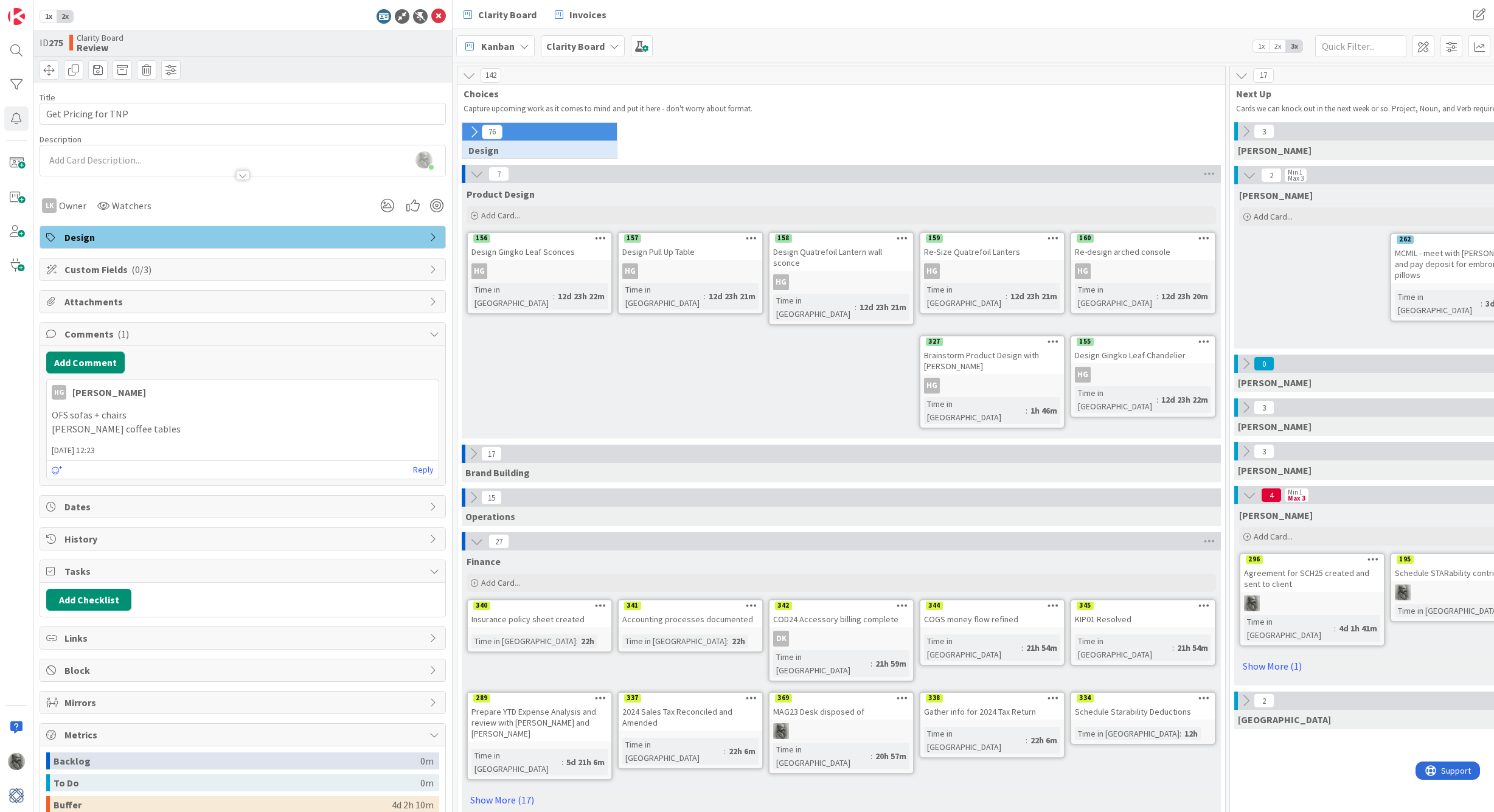
click at [50, 19] on span "1x" at bounding box center [49, 16] width 17 height 12
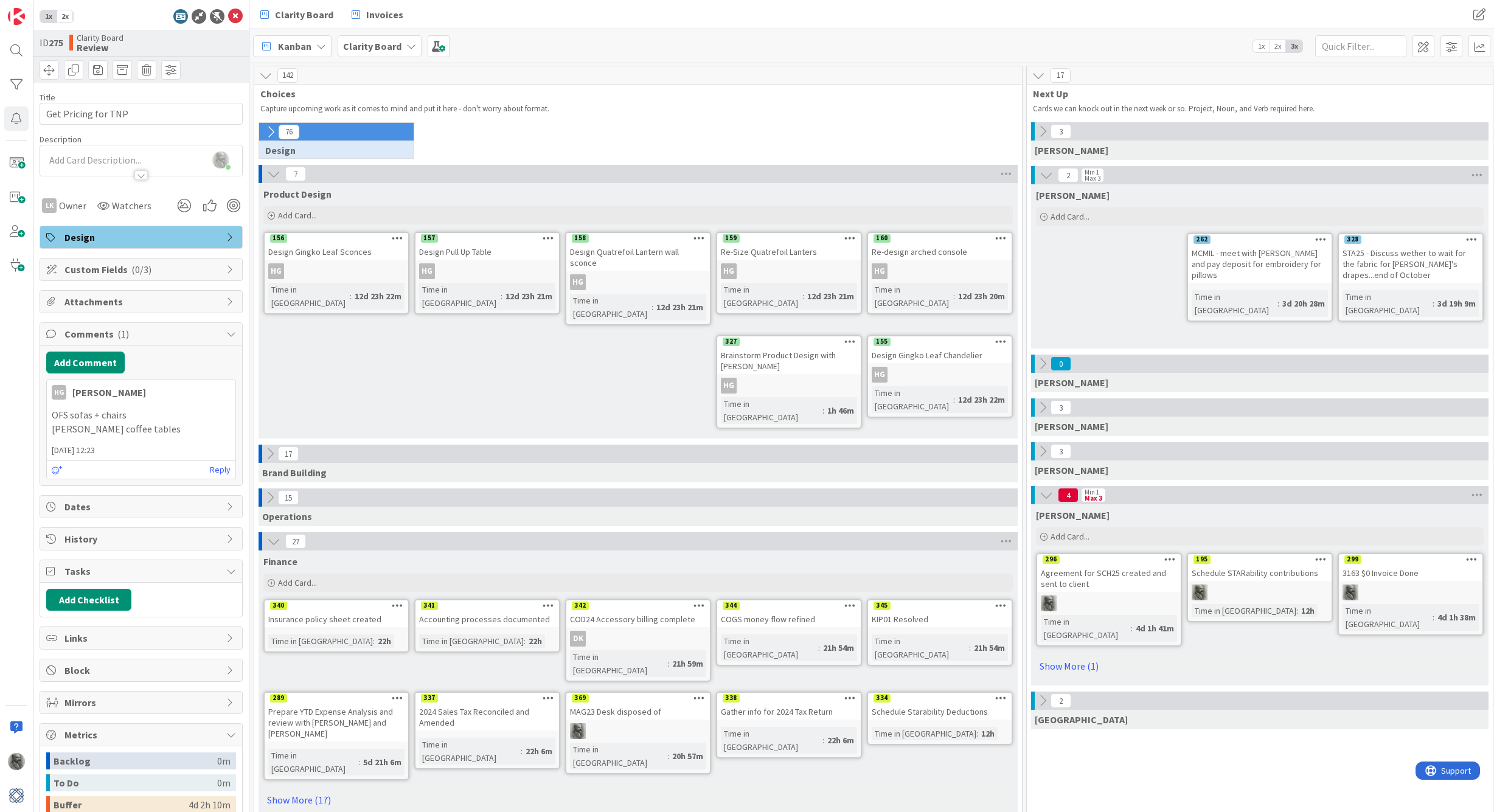
click at [64, 17] on span "2x" at bounding box center [65, 16] width 17 height 12
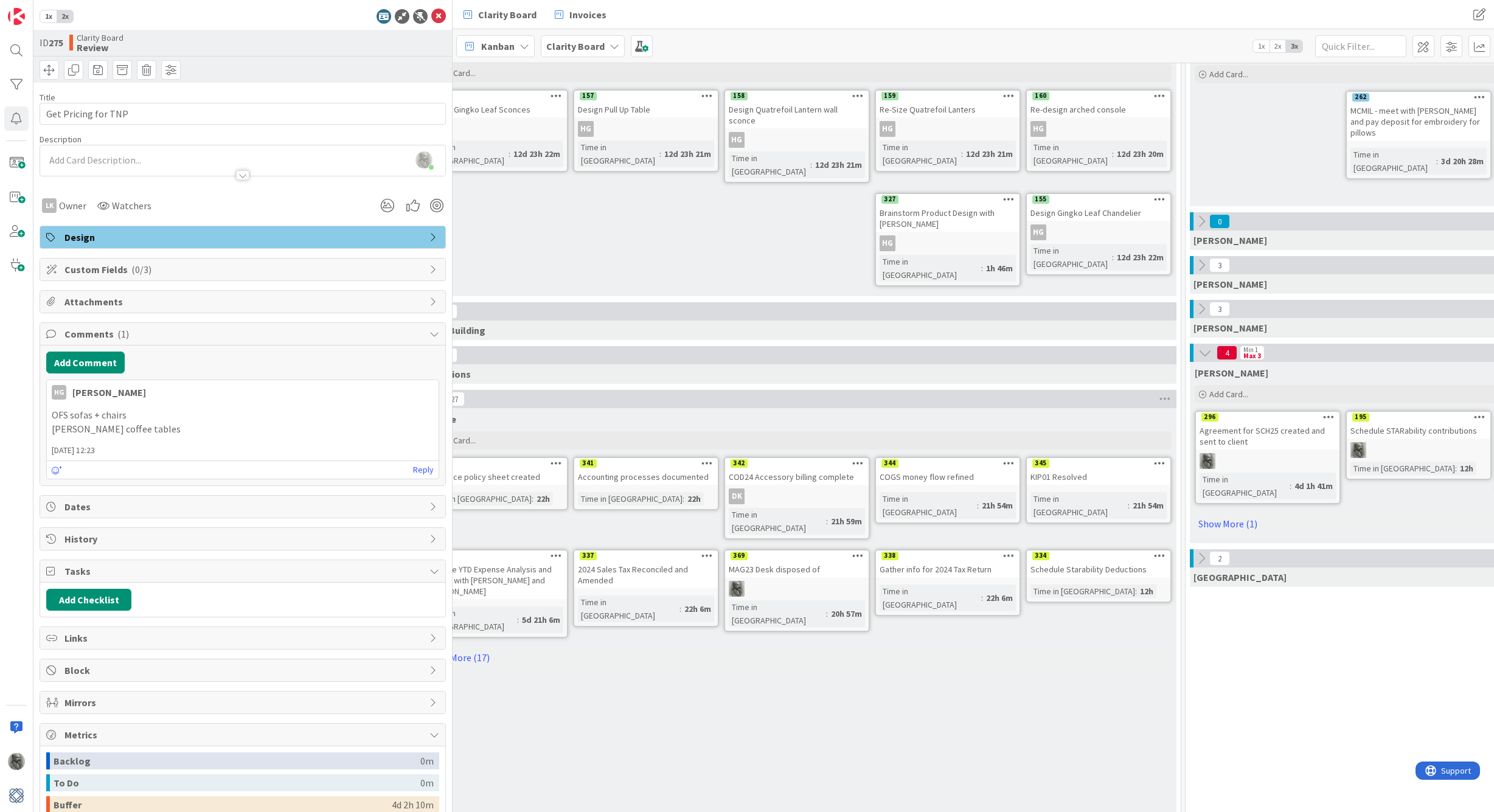
scroll to position [142, 43]
click at [798, 216] on div "Product Design Add Card... 160 Re-design arched console HG Time in [GEOGRAPHIC_…" at bounding box center [798, 168] width 759 height 255
click at [961, 235] on div "HG" at bounding box center [950, 243] width 144 height 16
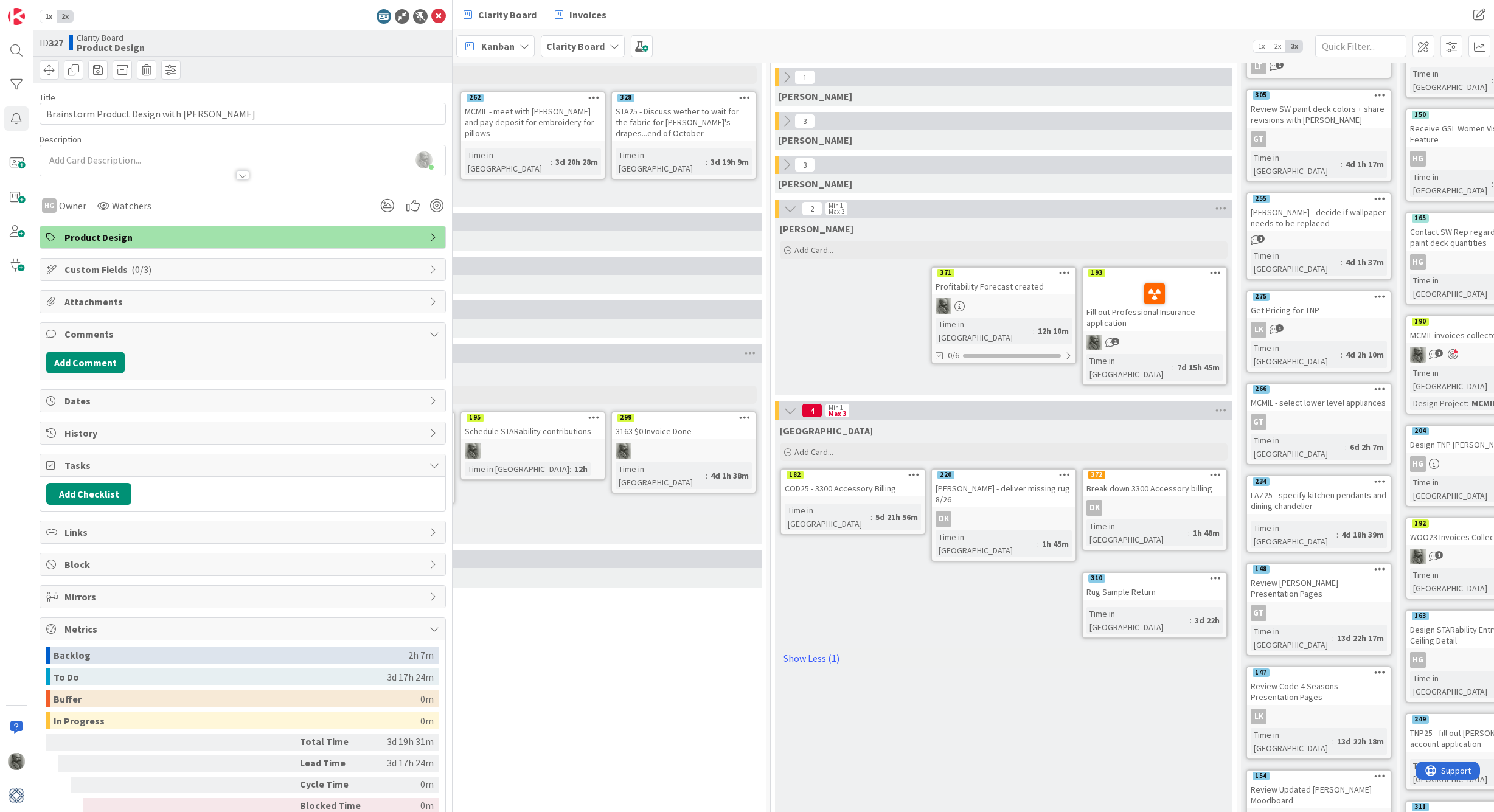
scroll to position [142, 1096]
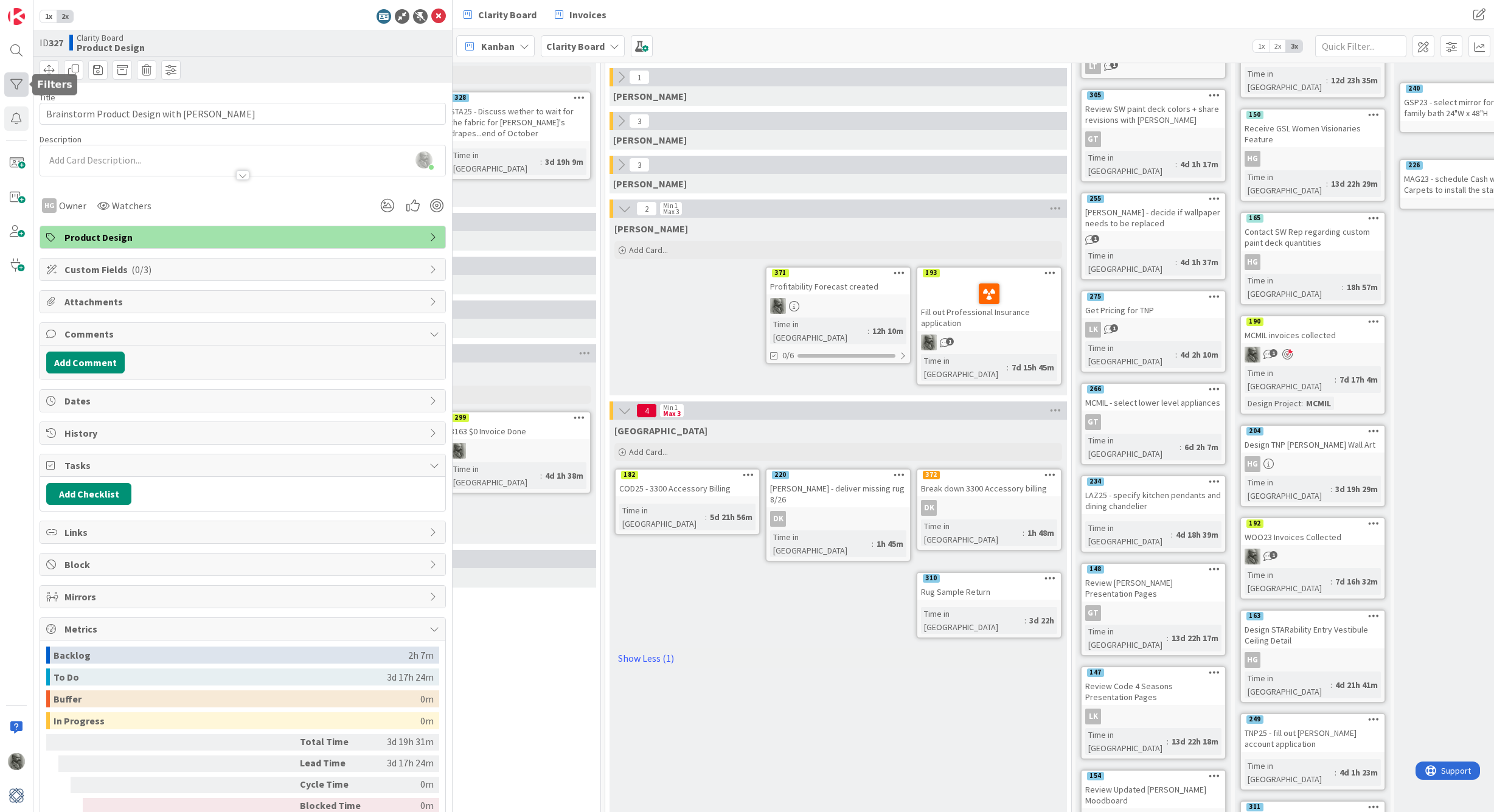
click at [12, 84] on div at bounding box center [17, 84] width 24 height 24
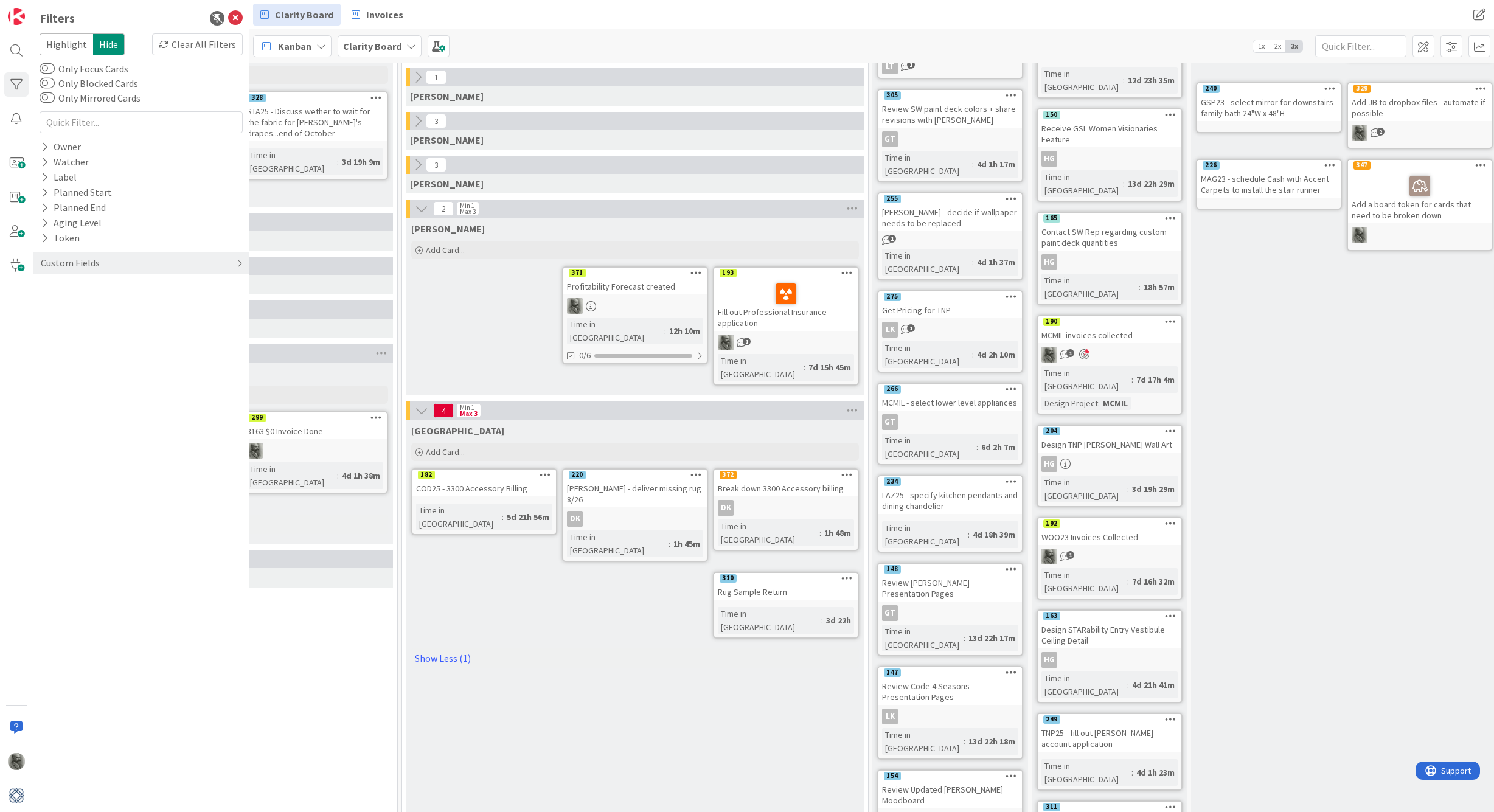
click at [699, 274] on icon at bounding box center [697, 272] width 11 height 8
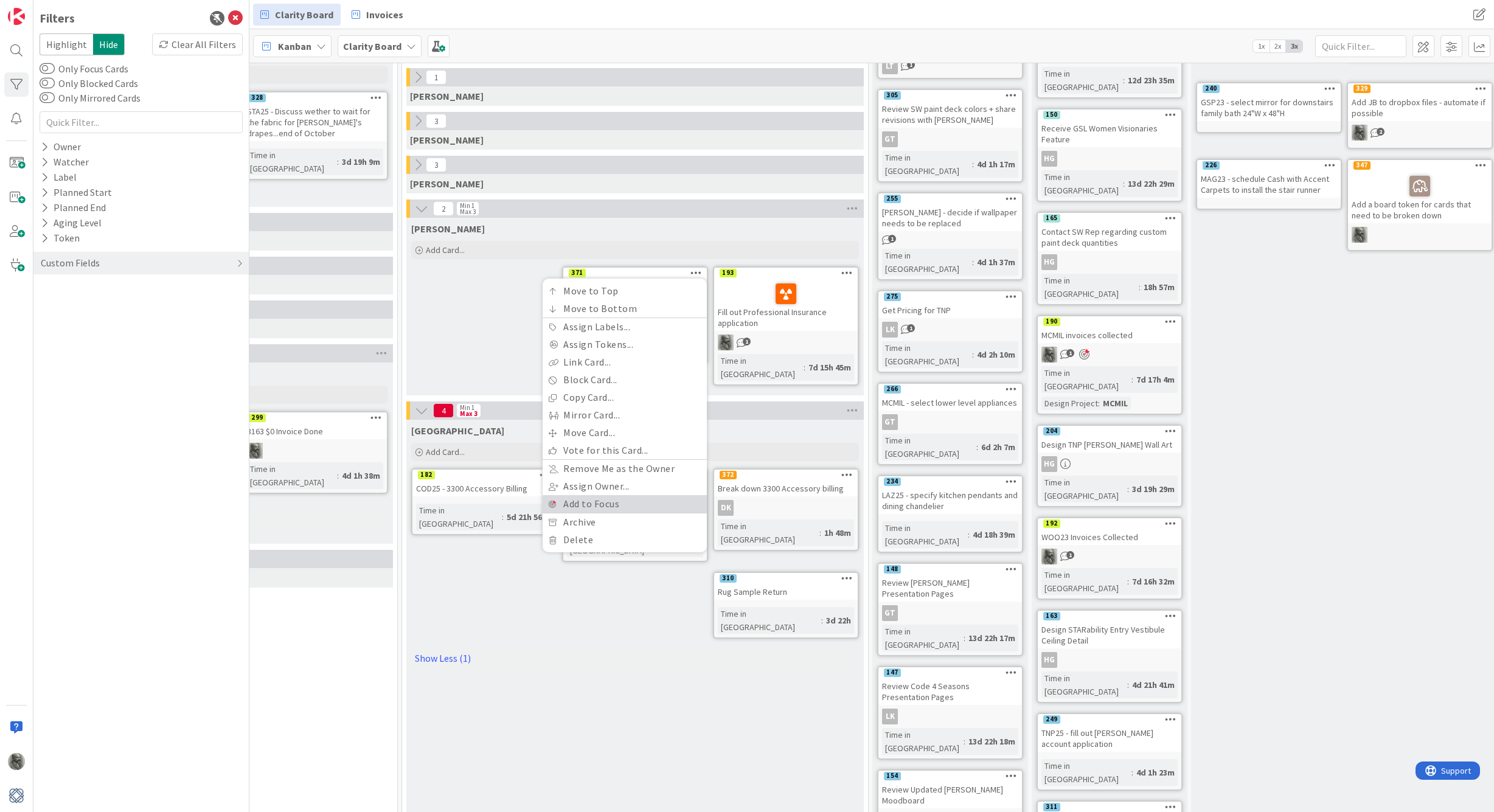
click at [610, 505] on link "Add to Focus" at bounding box center [625, 504] width 165 height 18
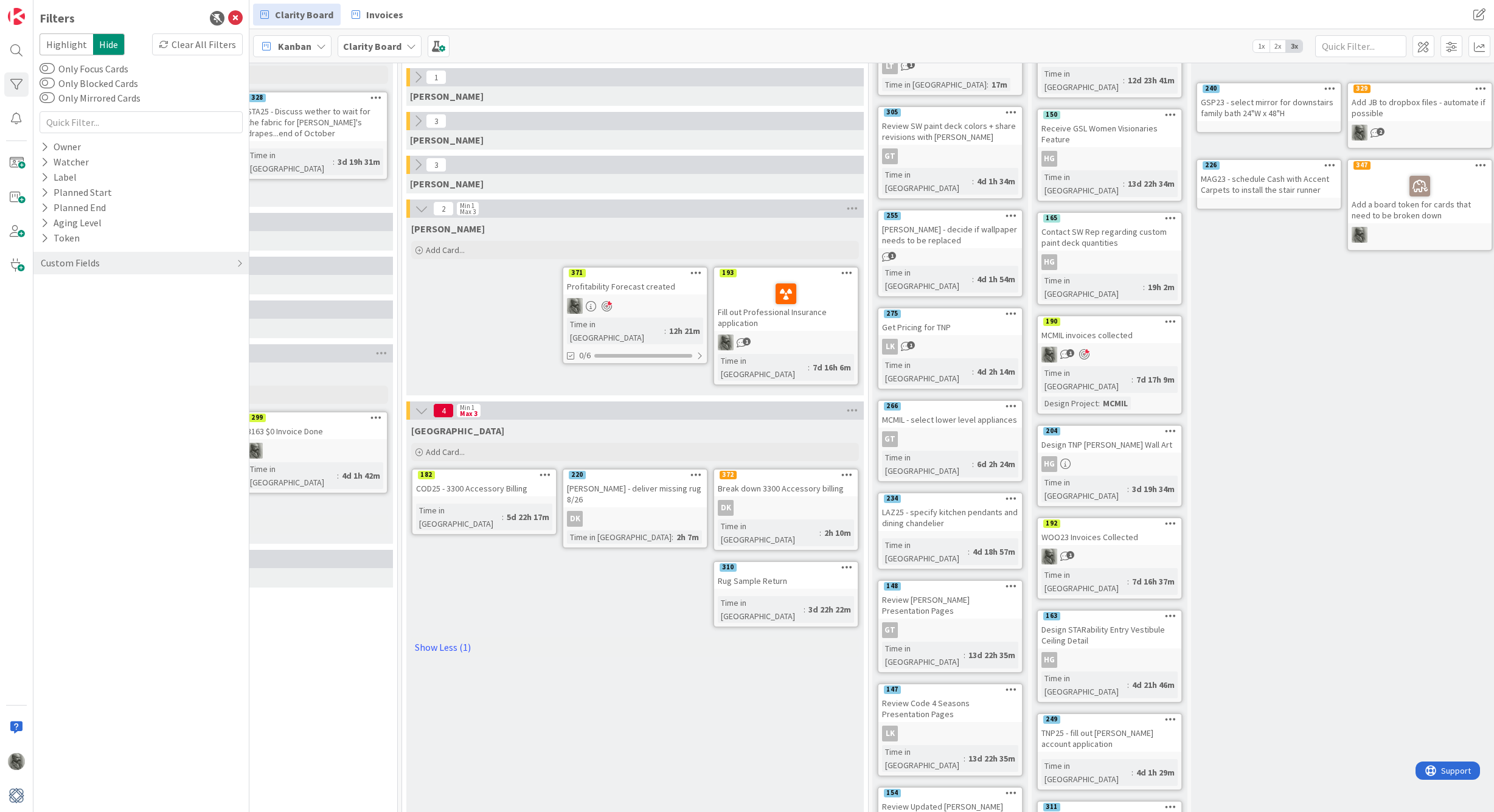
click at [848, 274] on icon at bounding box center [847, 272] width 11 height 8
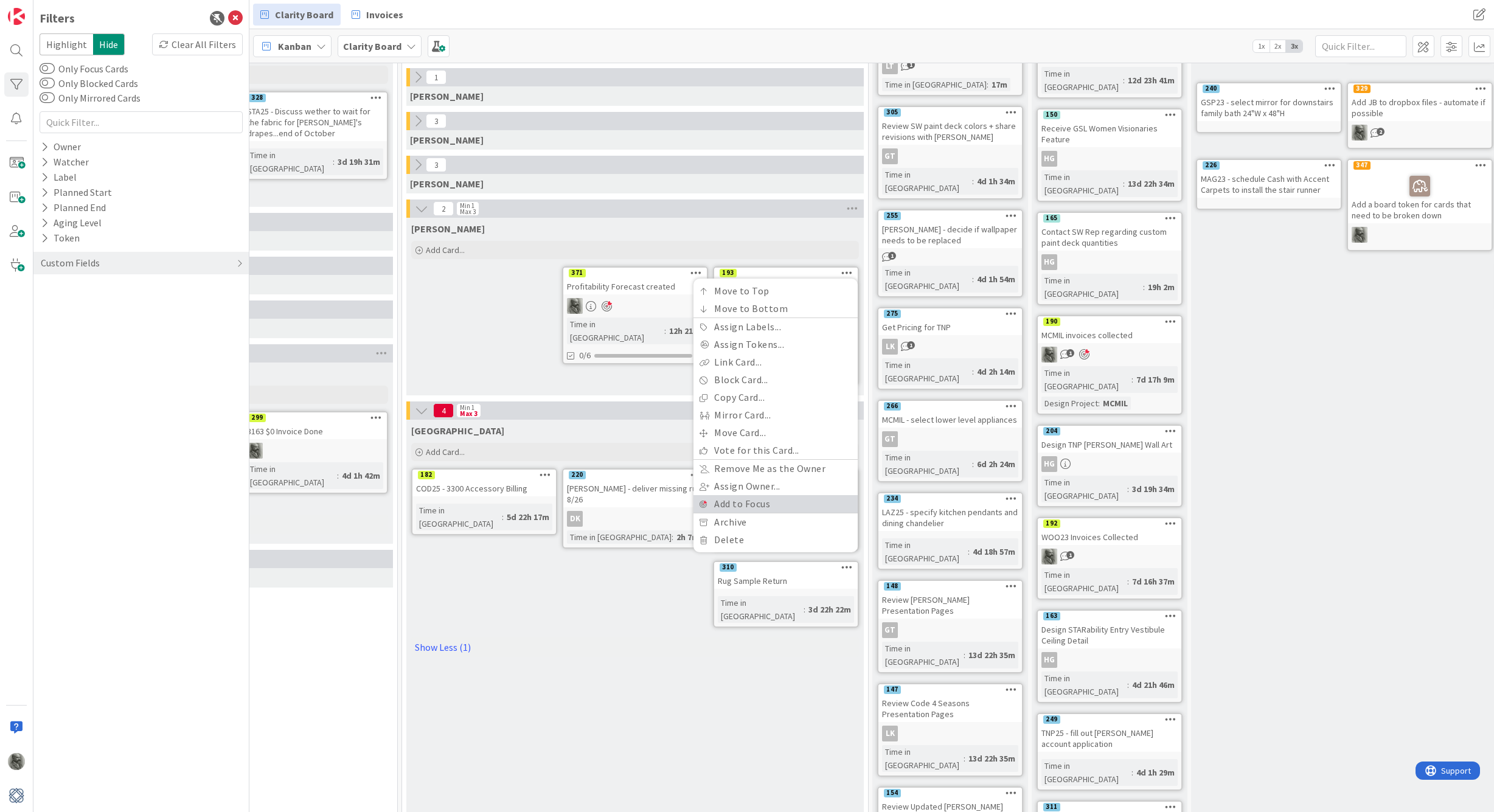
click at [760, 506] on link "Add to Focus" at bounding box center [776, 504] width 165 height 18
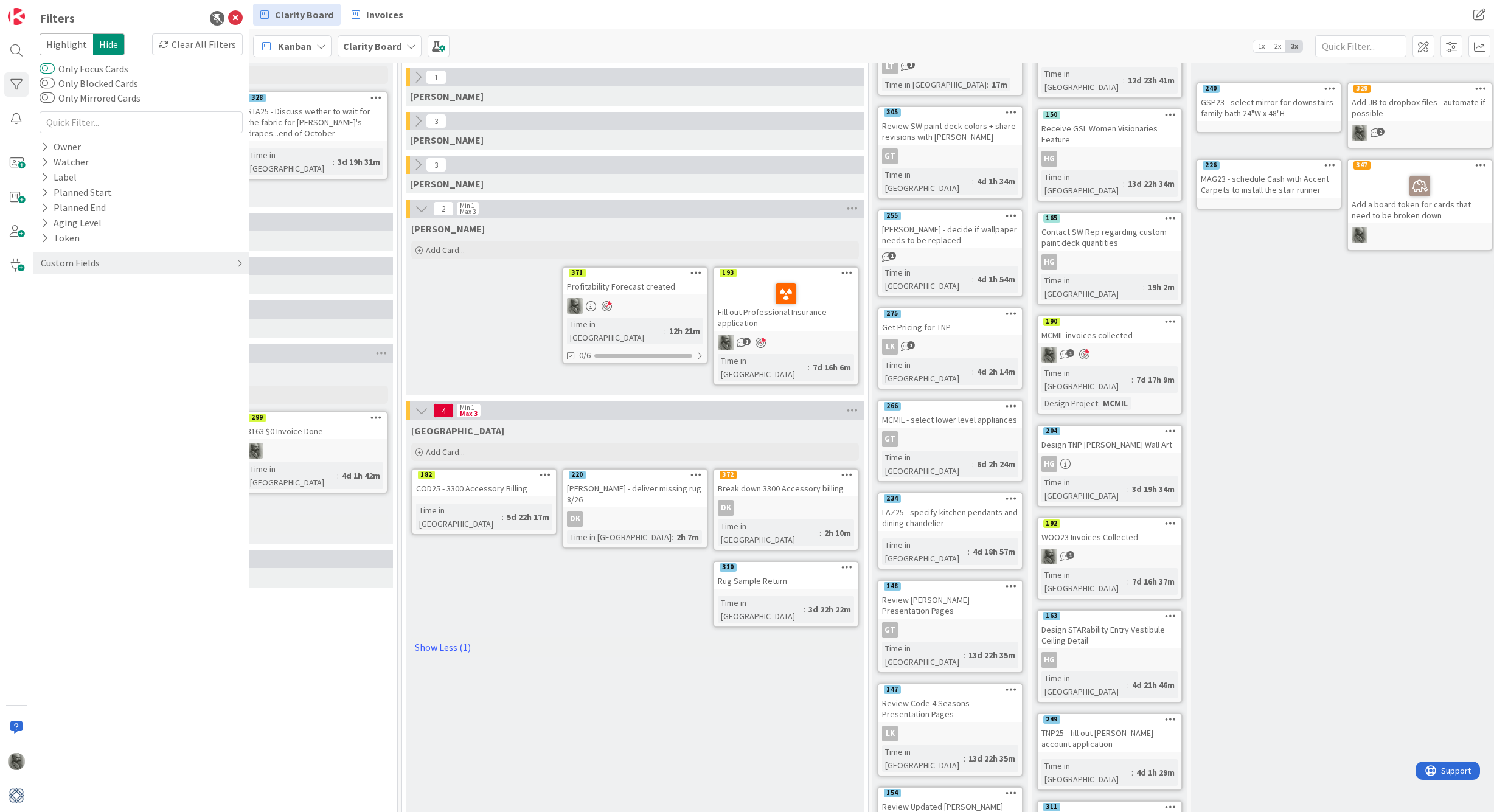
click at [49, 69] on button "Only Focus Cards" at bounding box center [47, 68] width 15 height 12
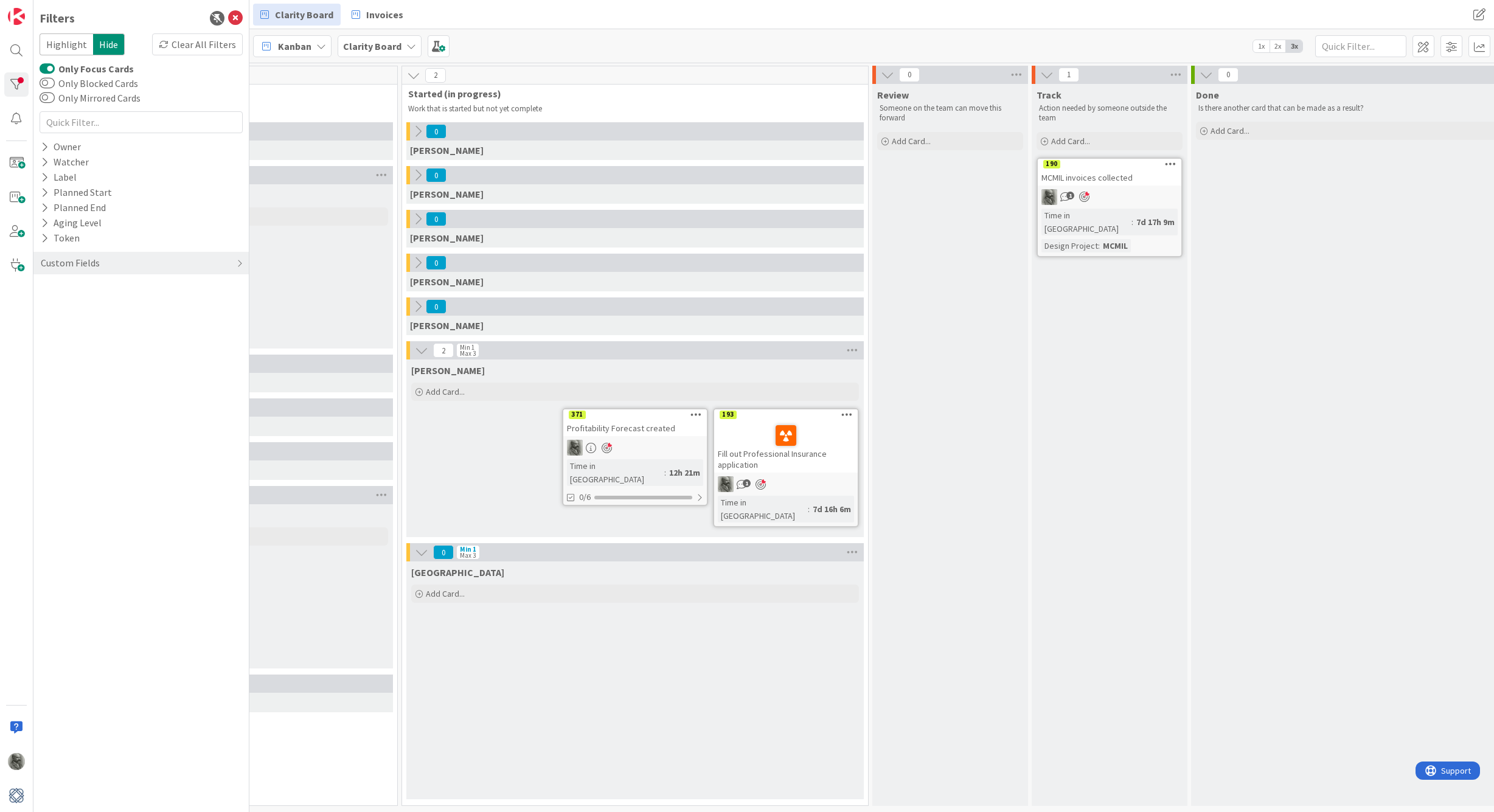
scroll to position [0, 1096]
click at [49, 70] on button "Only Focus Cards" at bounding box center [47, 68] width 15 height 12
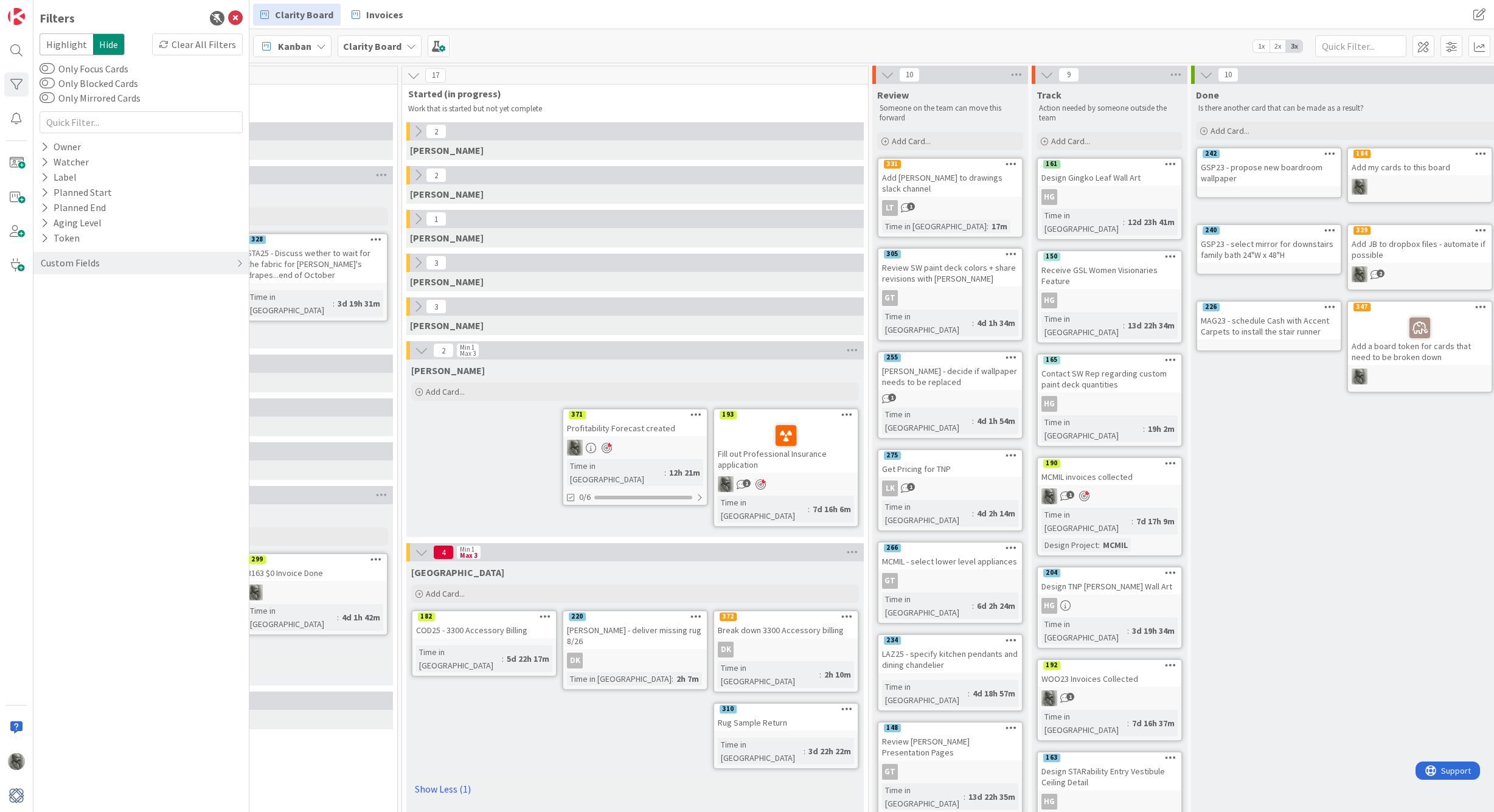
click at [1171, 661] on icon at bounding box center [1171, 664] width 11 height 8
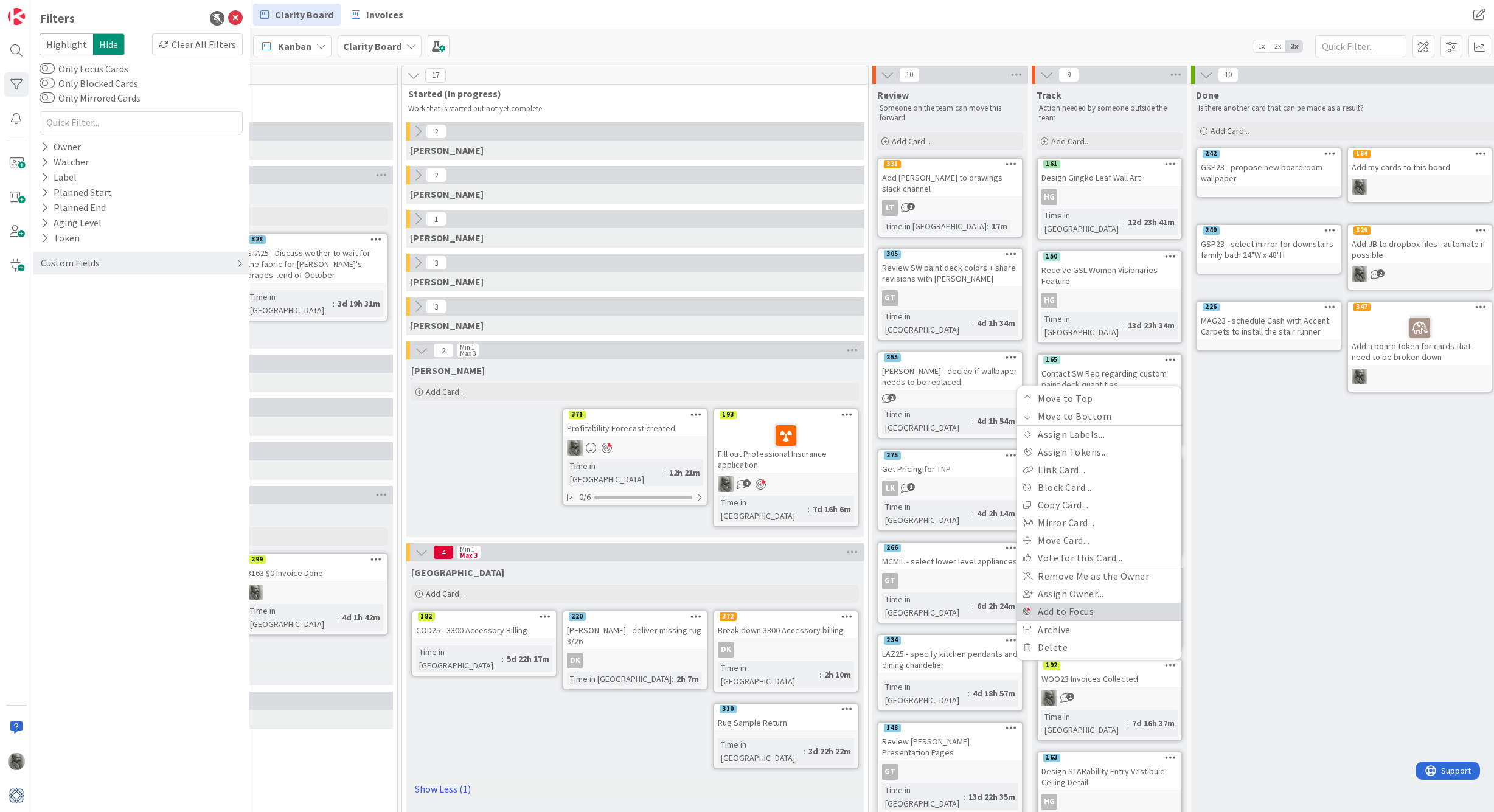
click at [1088, 603] on link "Add to Focus" at bounding box center [1099, 611] width 165 height 18
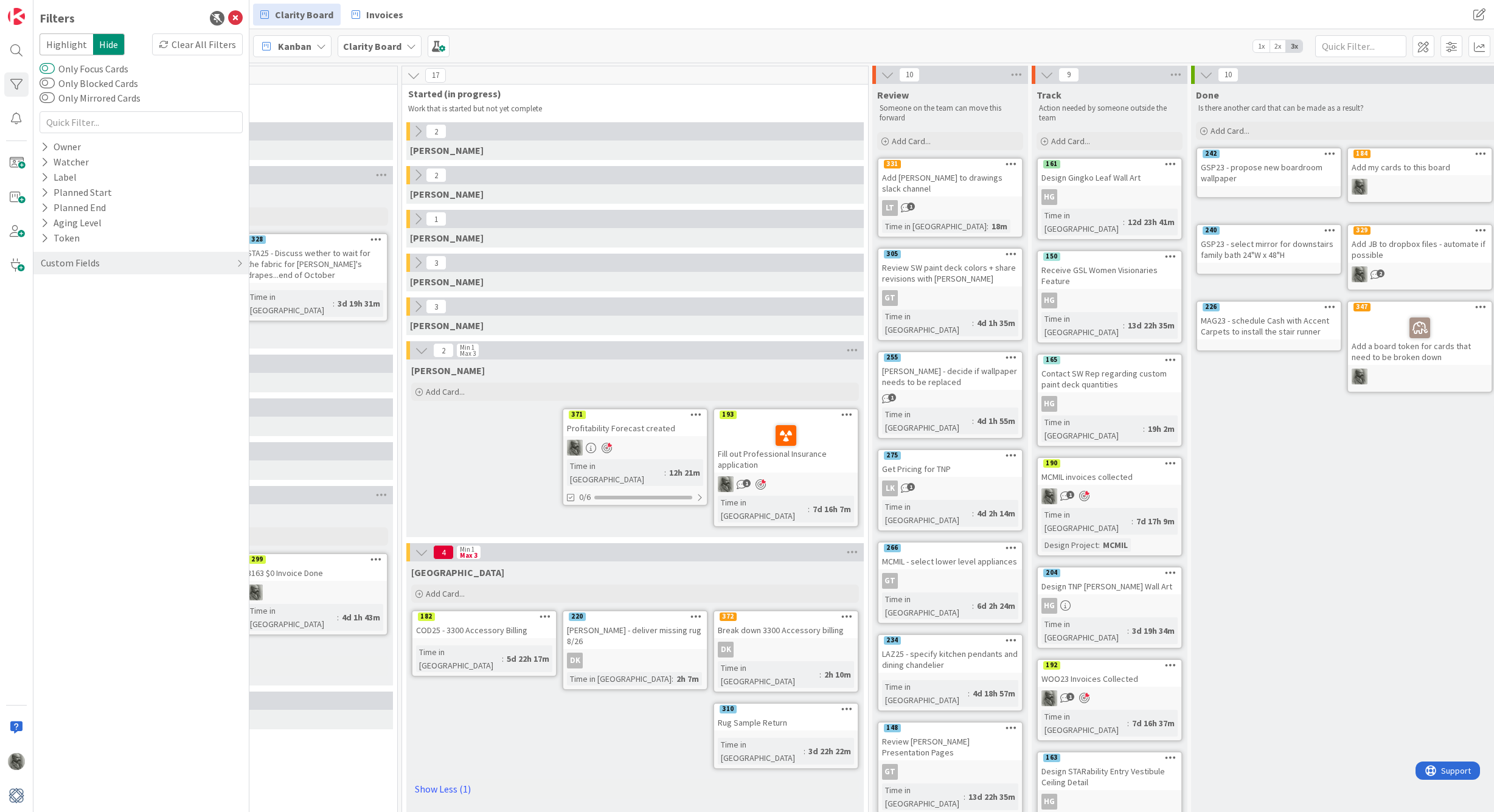
click at [49, 68] on button "Only Focus Cards" at bounding box center [47, 68] width 15 height 12
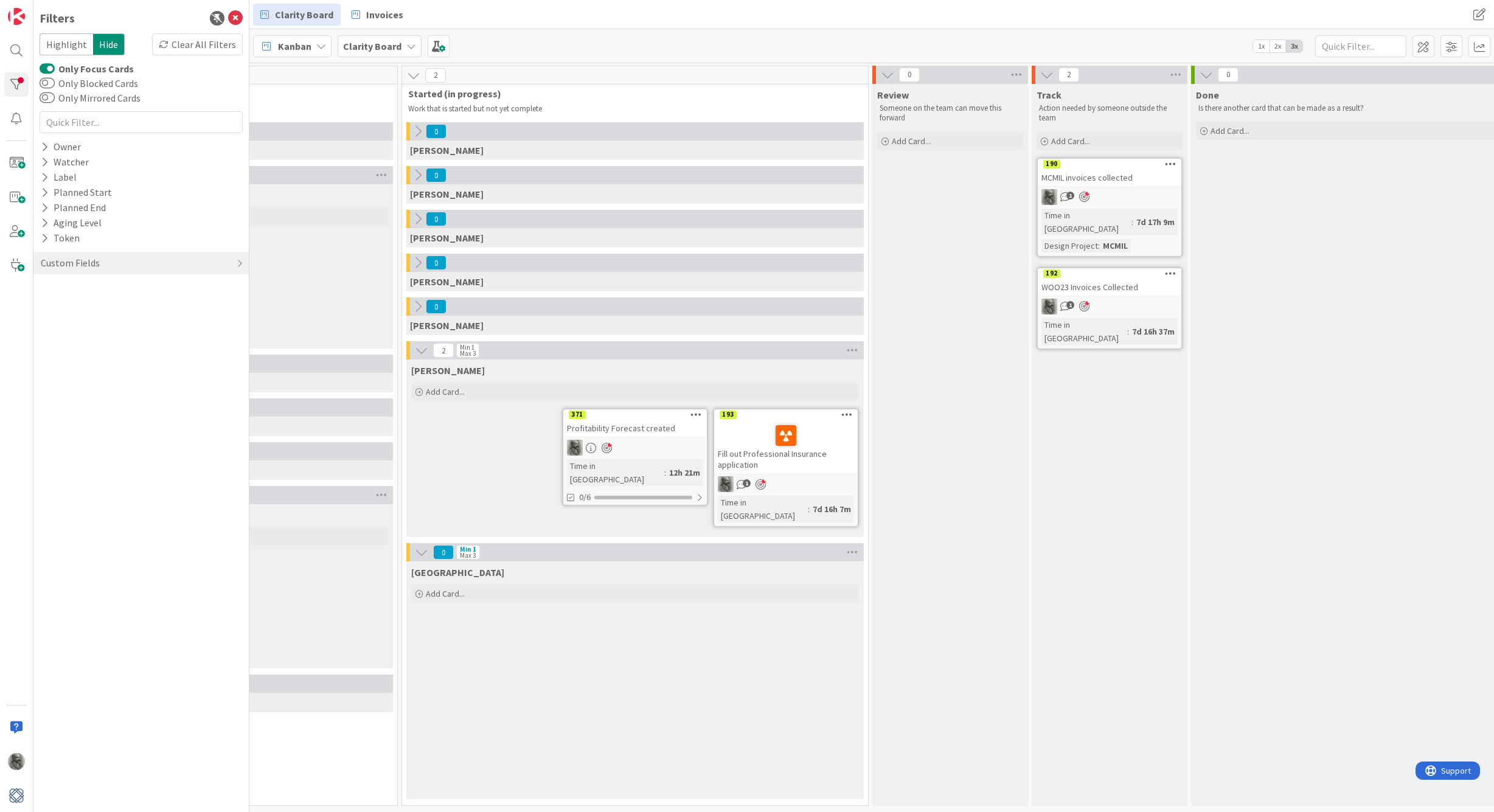
click at [697, 412] on icon at bounding box center [697, 414] width 11 height 8
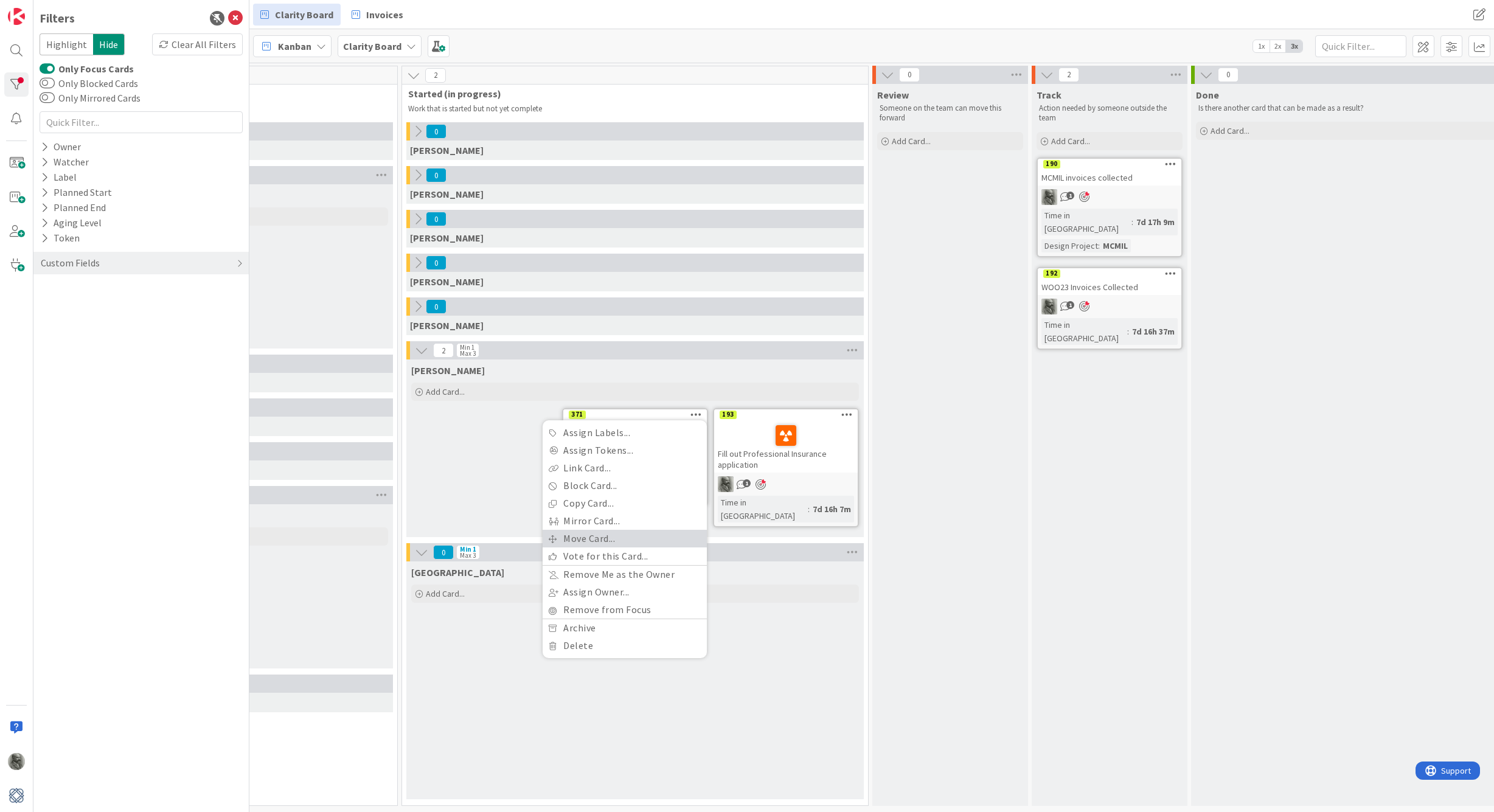
click at [580, 539] on link "Move Card..." at bounding box center [625, 538] width 165 height 18
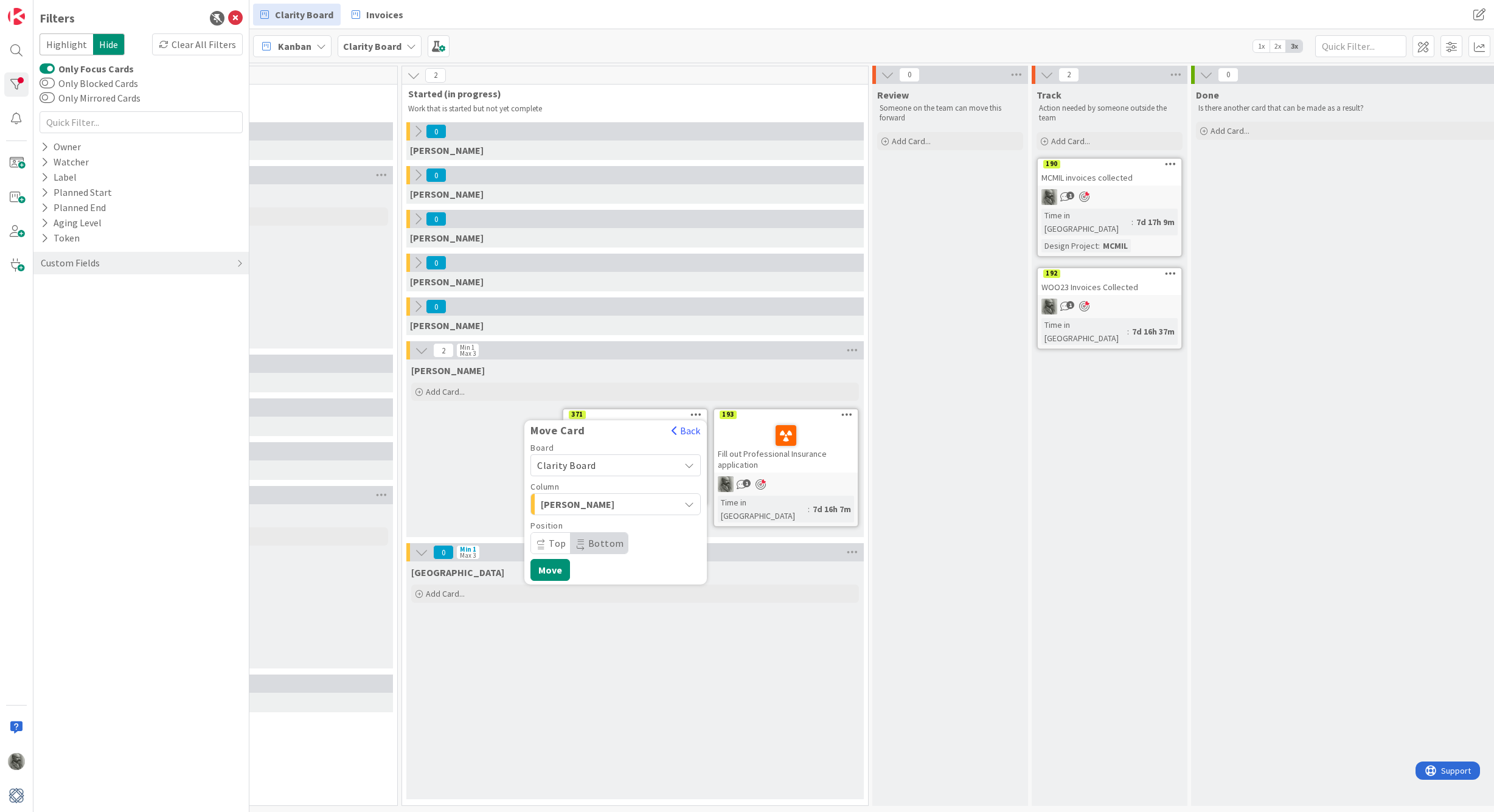
click at [667, 505] on div "[PERSON_NAME]" at bounding box center [609, 504] width 142 height 20
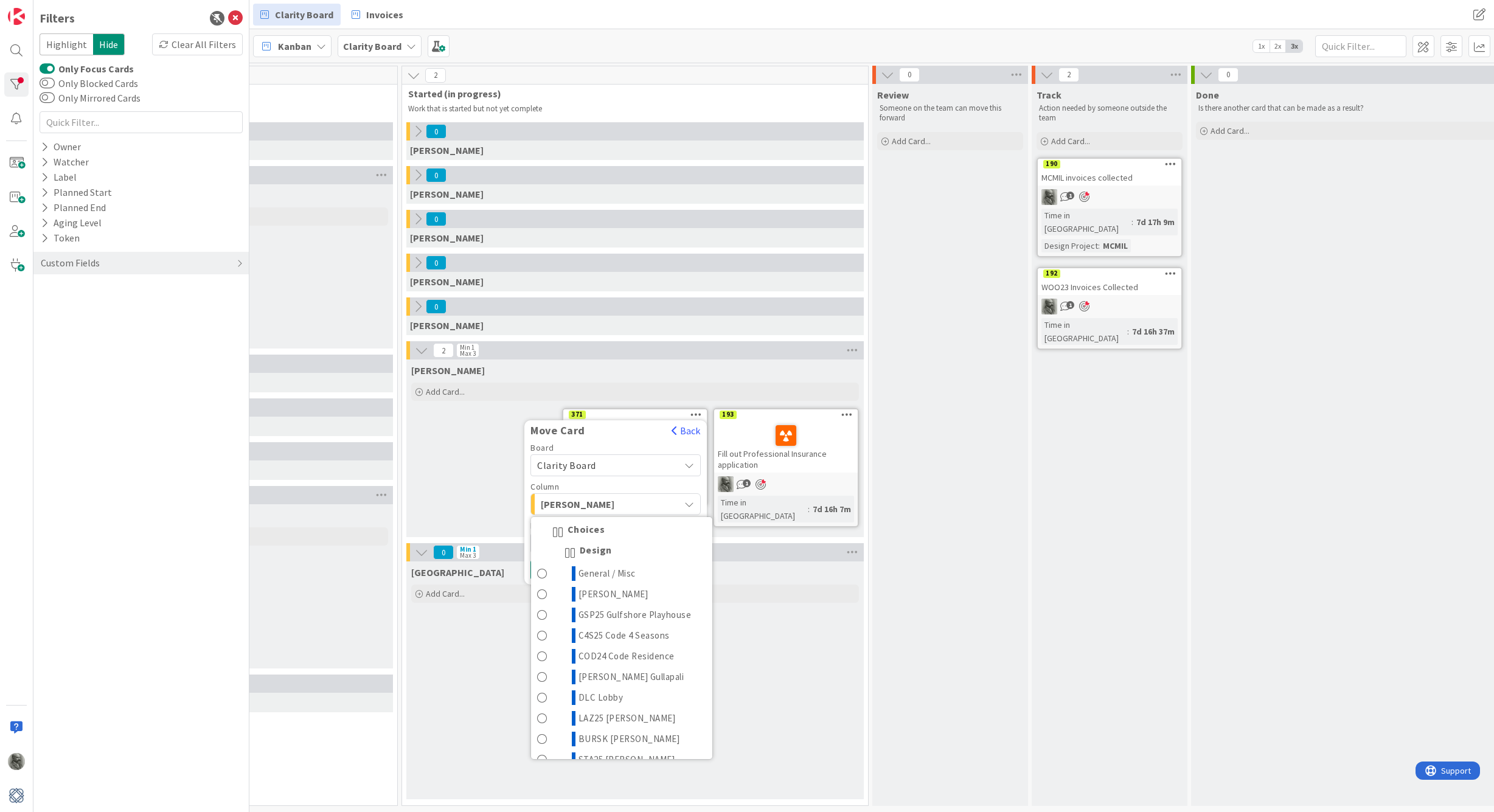
click at [667, 505] on div "[PERSON_NAME]" at bounding box center [609, 504] width 142 height 20
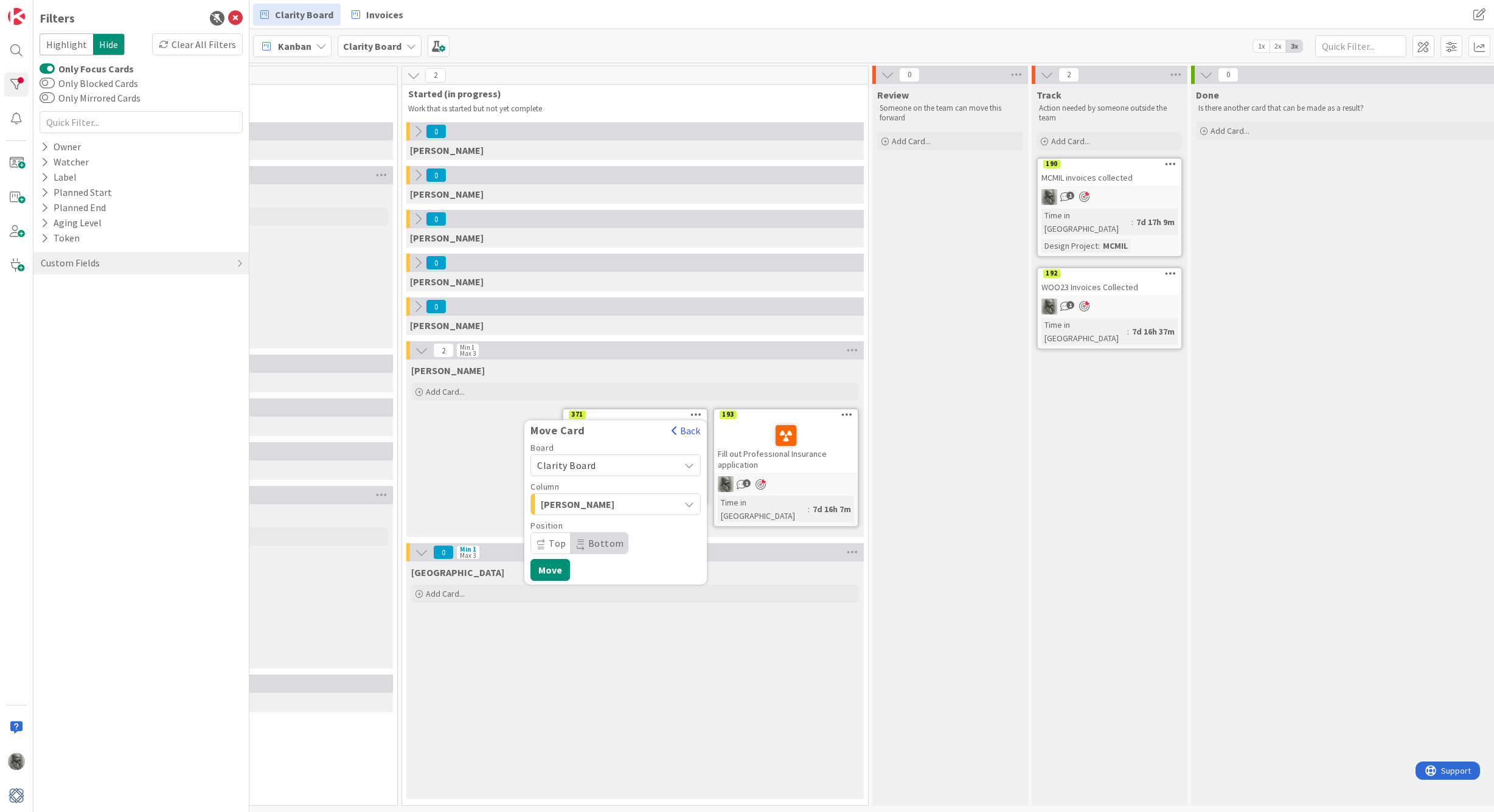
click at [553, 544] on span "Top" at bounding box center [557, 543] width 18 height 12
click at [552, 568] on button "Move" at bounding box center [550, 569] width 39 height 21
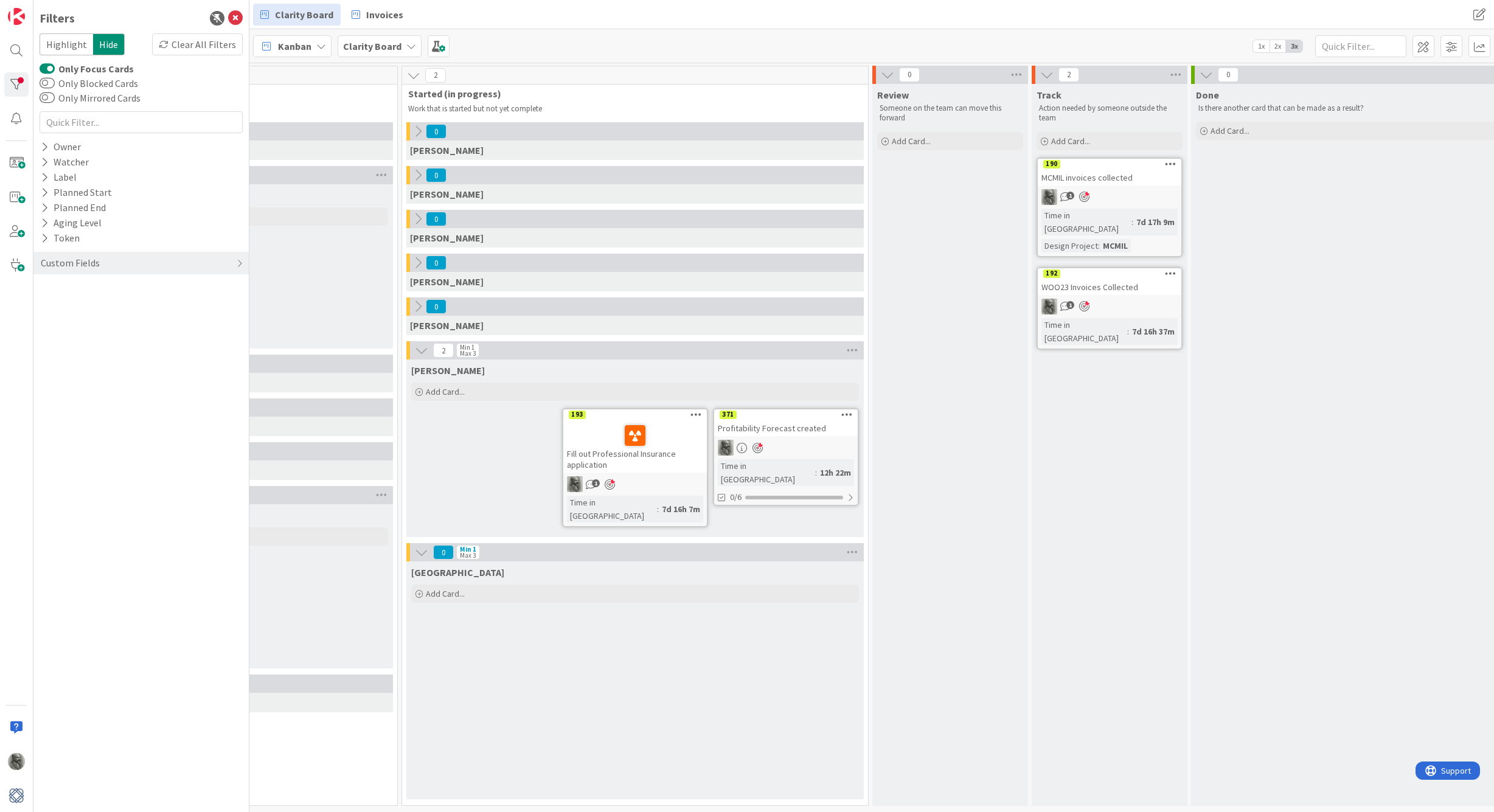
click at [812, 447] on div at bounding box center [786, 448] width 144 height 16
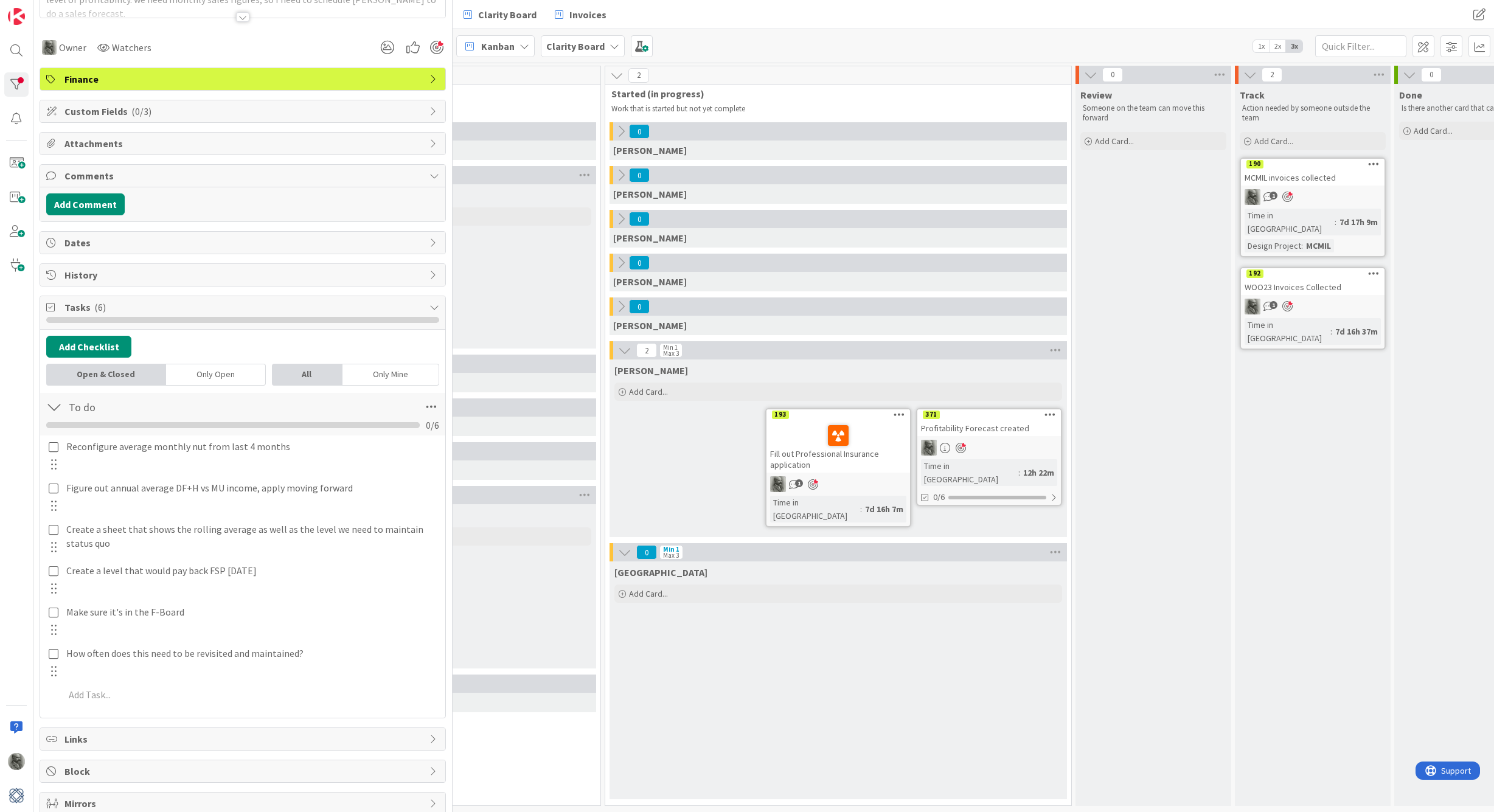
scroll to position [321, 0]
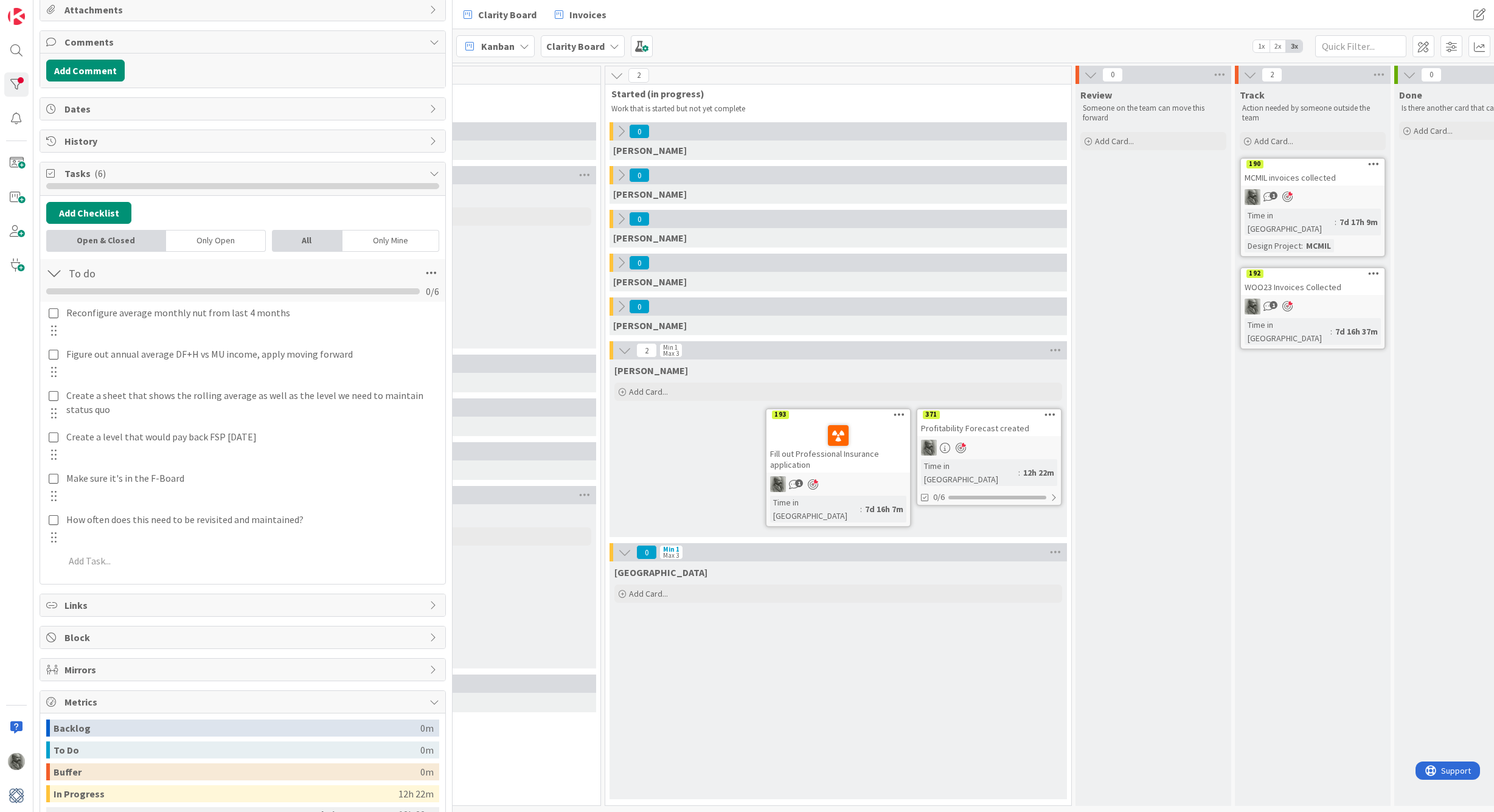
click at [1048, 414] on icon at bounding box center [1050, 414] width 11 height 8
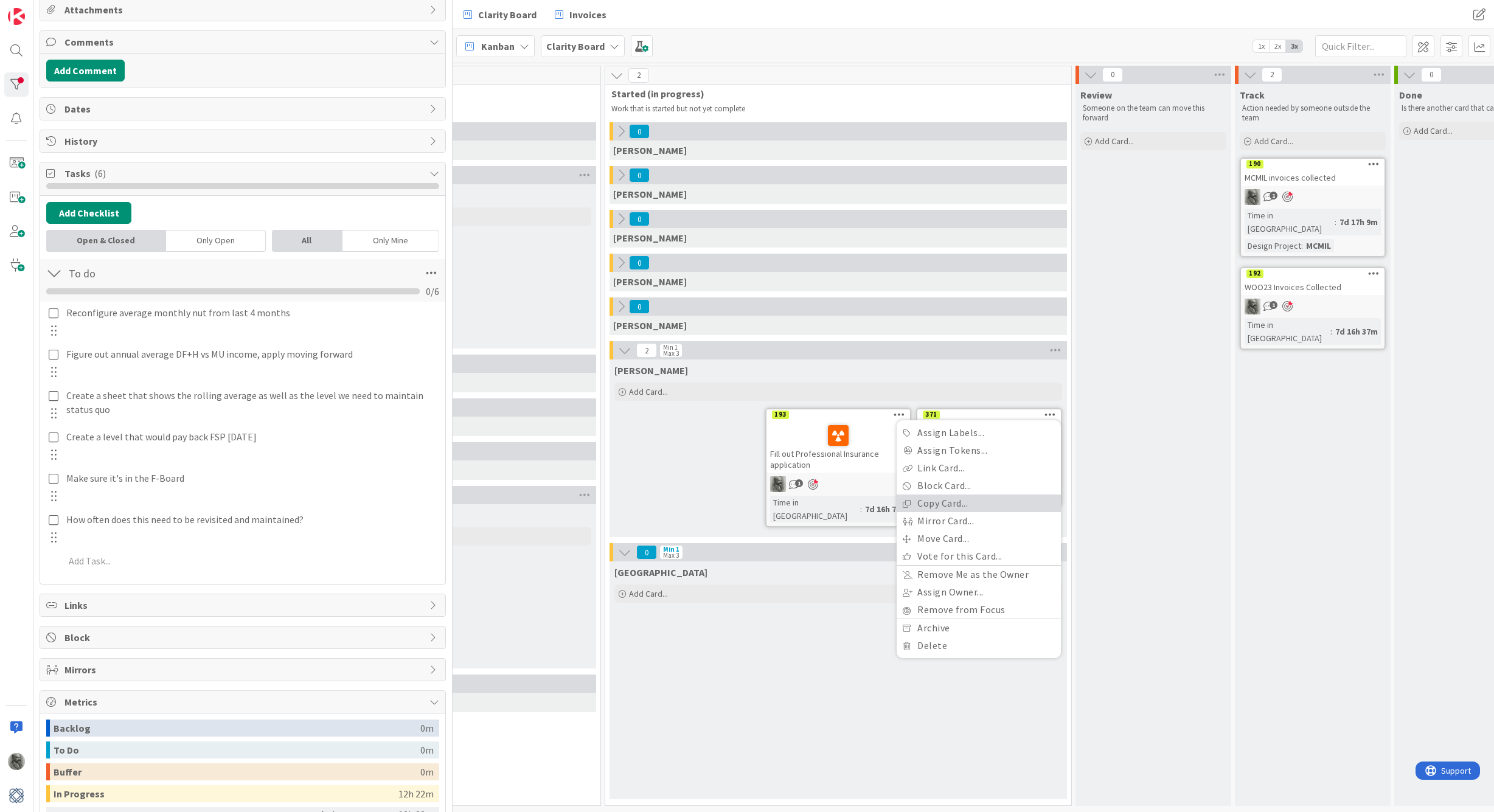
click at [956, 501] on link "Copy Card..." at bounding box center [979, 503] width 165 height 18
type textarea "x"
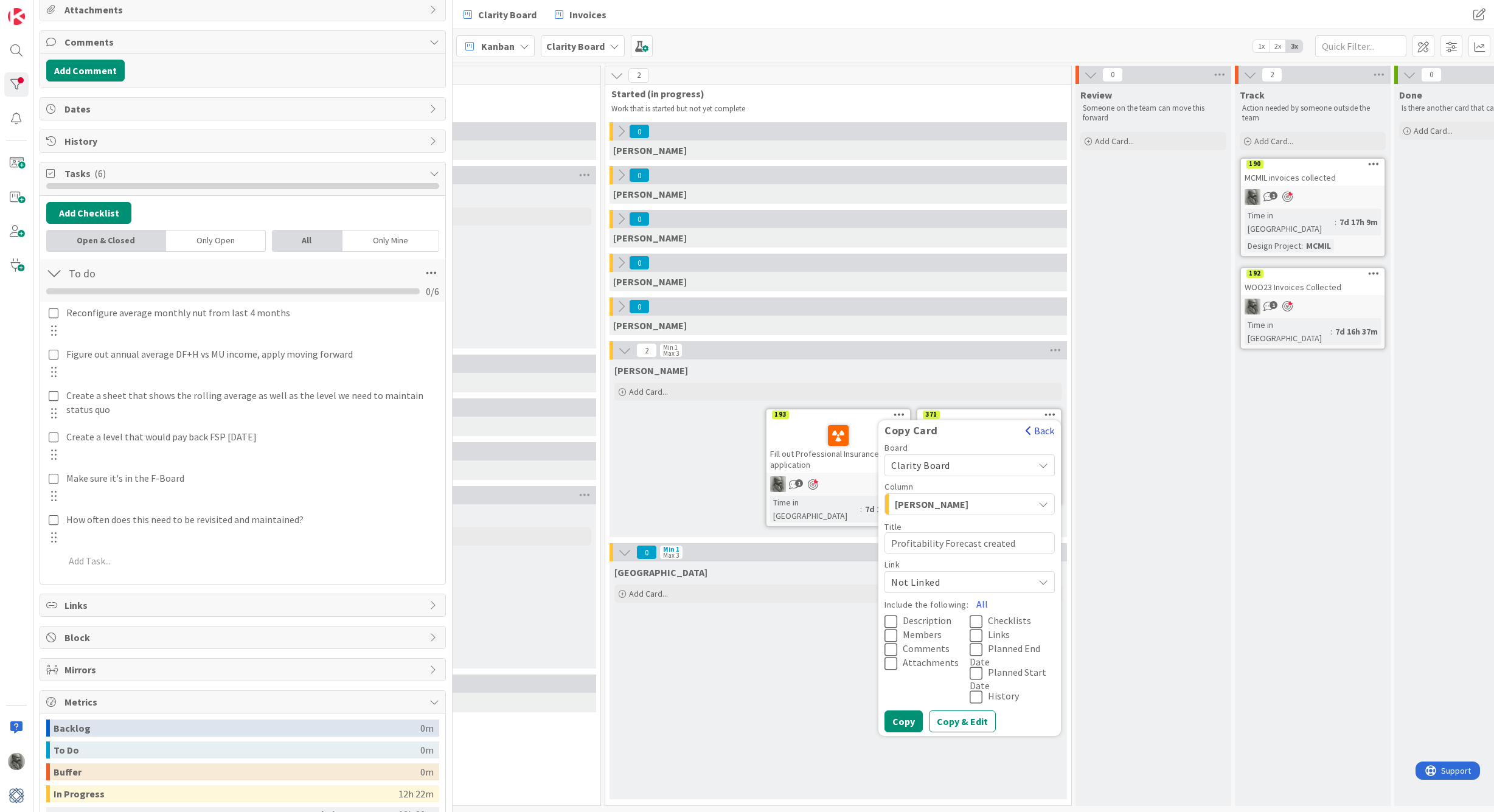
click at [1041, 432] on button "Back" at bounding box center [1041, 431] width 30 height 13
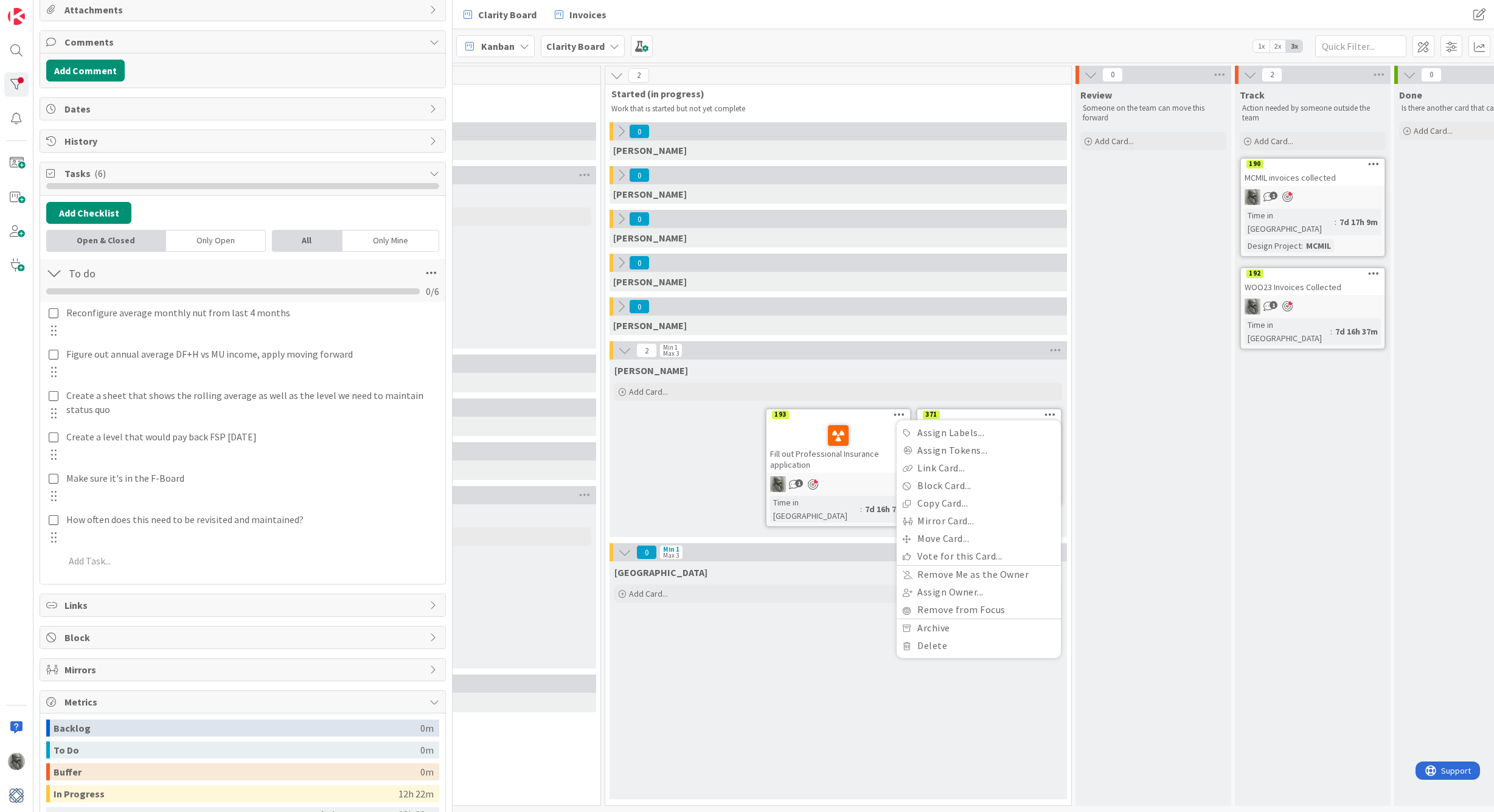
click at [778, 660] on div "Devon Add Card..." at bounding box center [838, 680] width 457 height 237
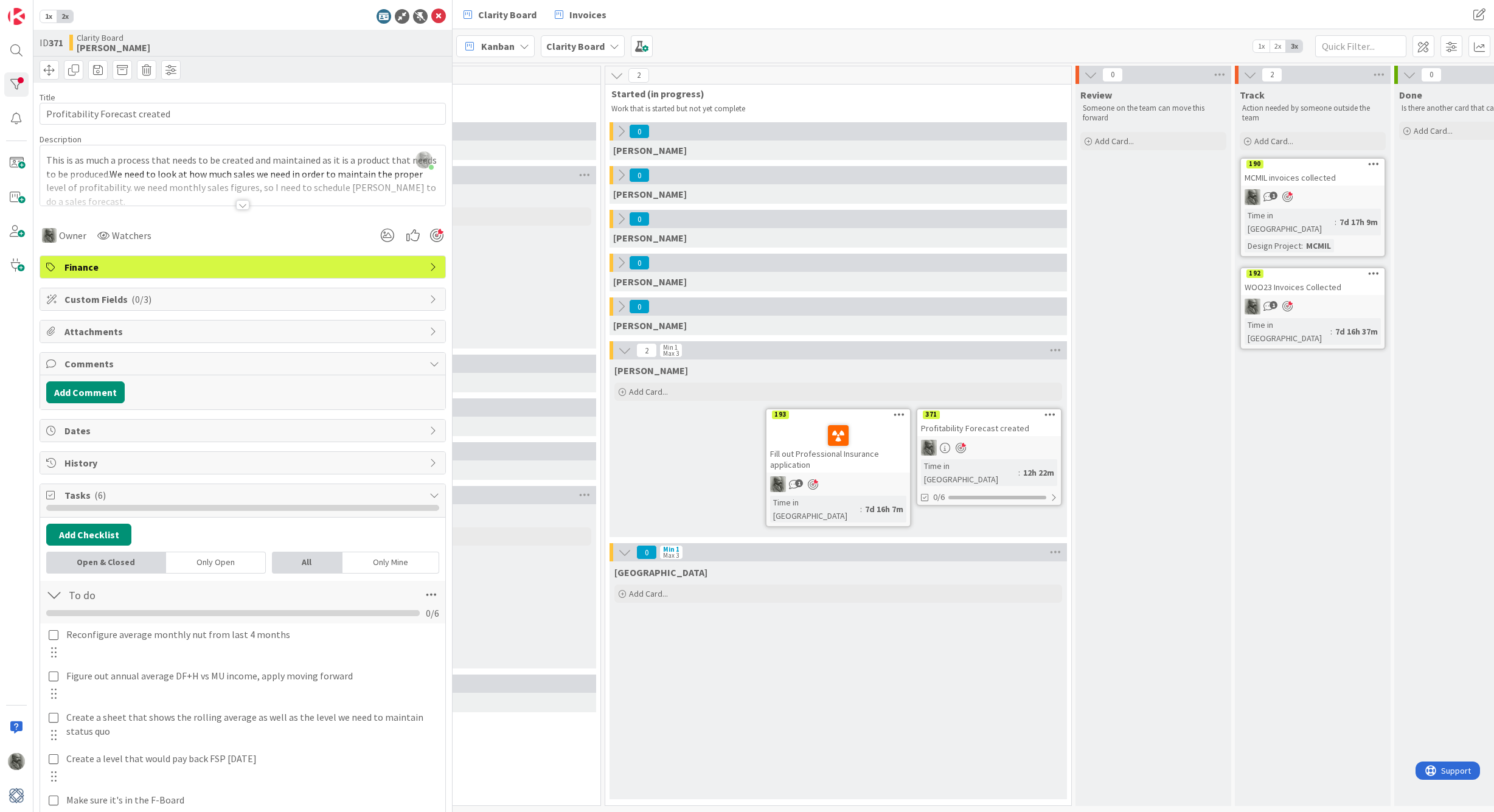
scroll to position [0, 0]
click at [108, 170] on div "[PERSON_NAME] joined 6 m ago This is as much a process that needs to be created…" at bounding box center [242, 176] width 405 height 60
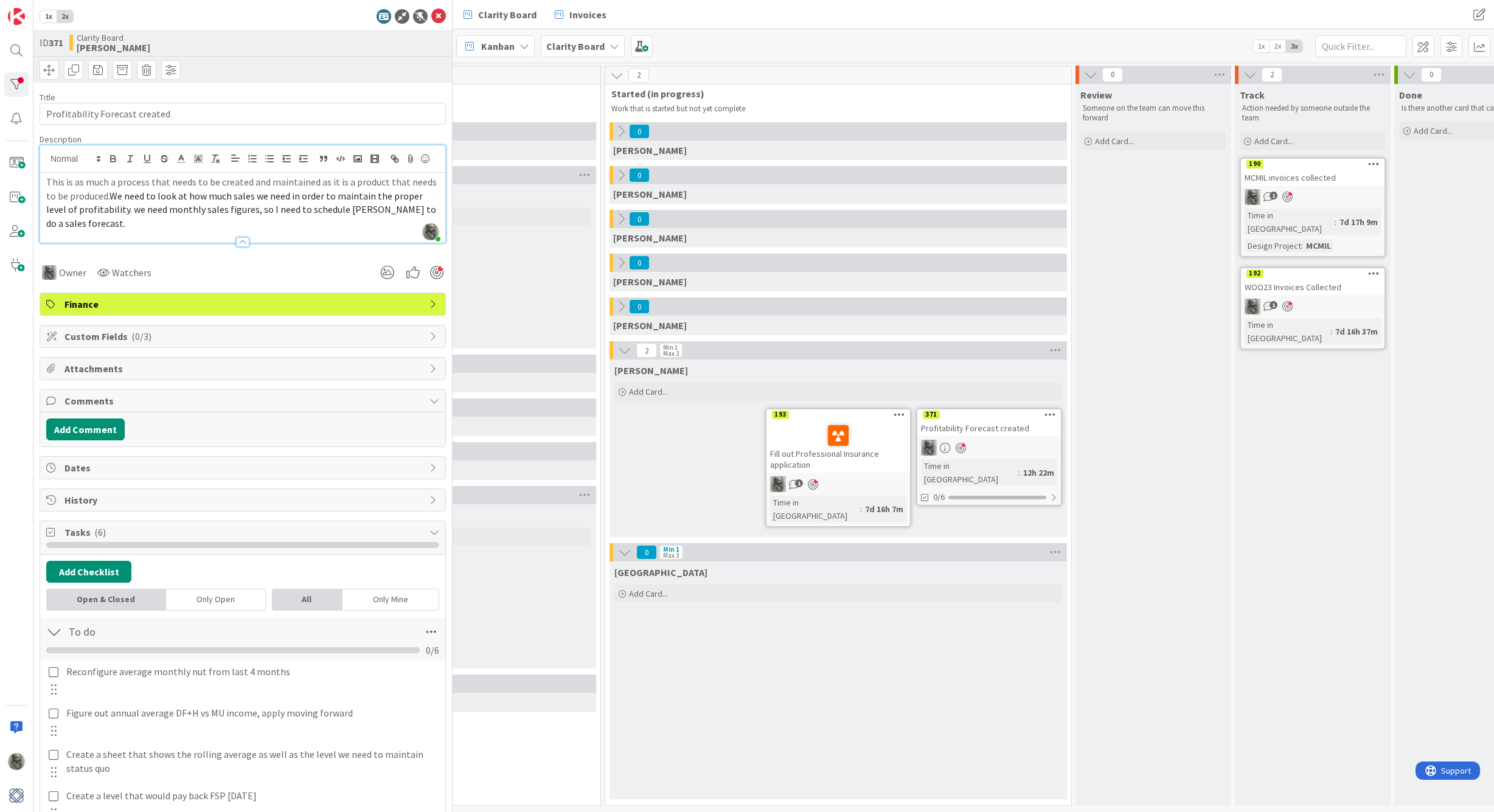
click at [419, 207] on span "We need to look at how much sales we need in order to maintain the proper level…" at bounding box center [241, 209] width 392 height 39
click at [47, 182] on p "This is as much a process that needs to be created and maintained as it is a pr…" at bounding box center [242, 202] width 393 height 55
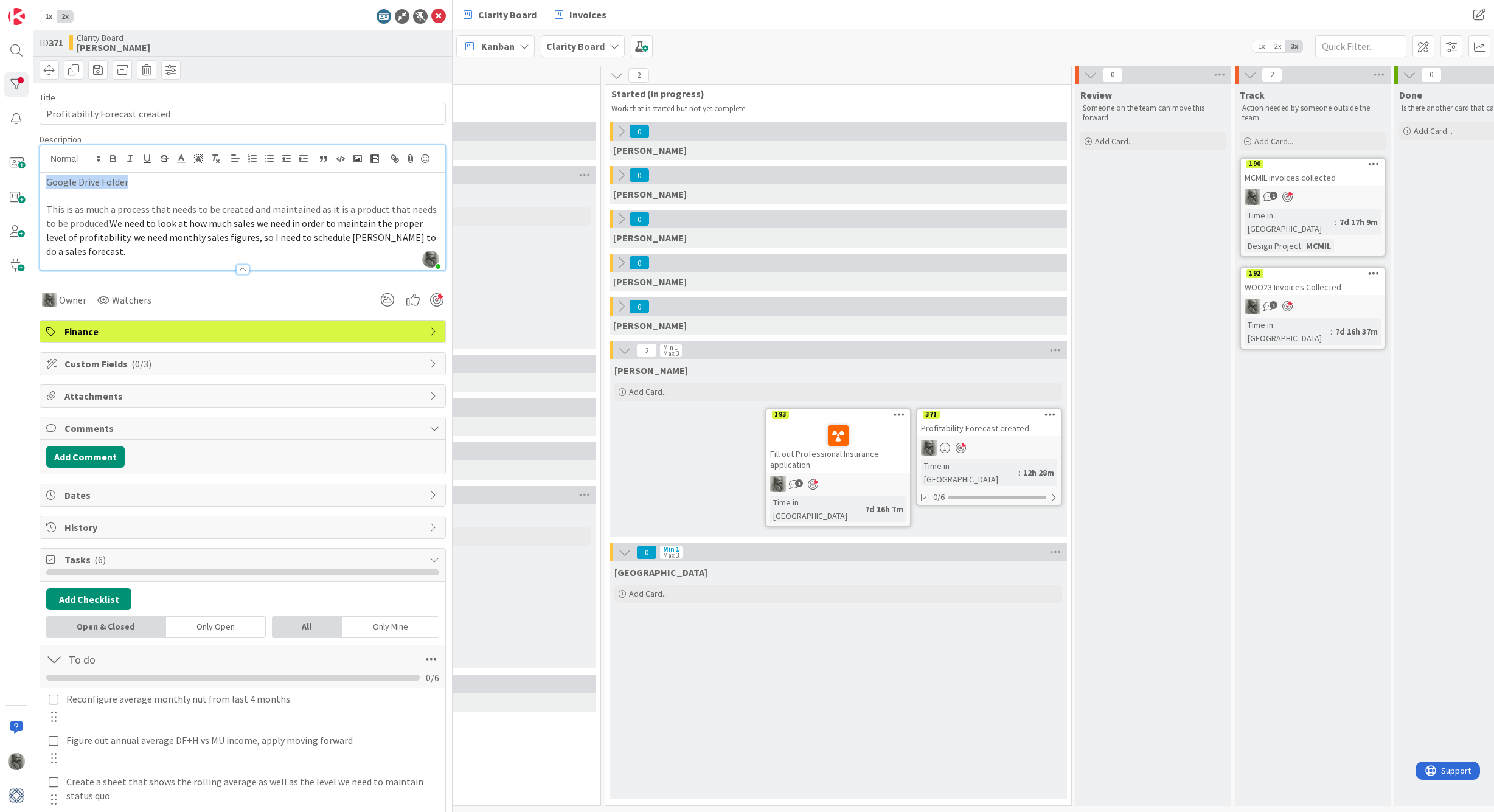
drag, startPoint x: 142, startPoint y: 182, endPoint x: -13, endPoint y: 178, distance: 155.1
click at [0, 178] on html "1x 2x ID 371 Clarity Board [PERSON_NAME] Title 30 / 128 Profitability Forecast …" at bounding box center [747, 406] width 1494 height 812
click at [395, 160] on icon "button" at bounding box center [396, 160] width 5 height 5
paste input "[URL][DOMAIN_NAME]"
type input "[URL][DOMAIN_NAME]"
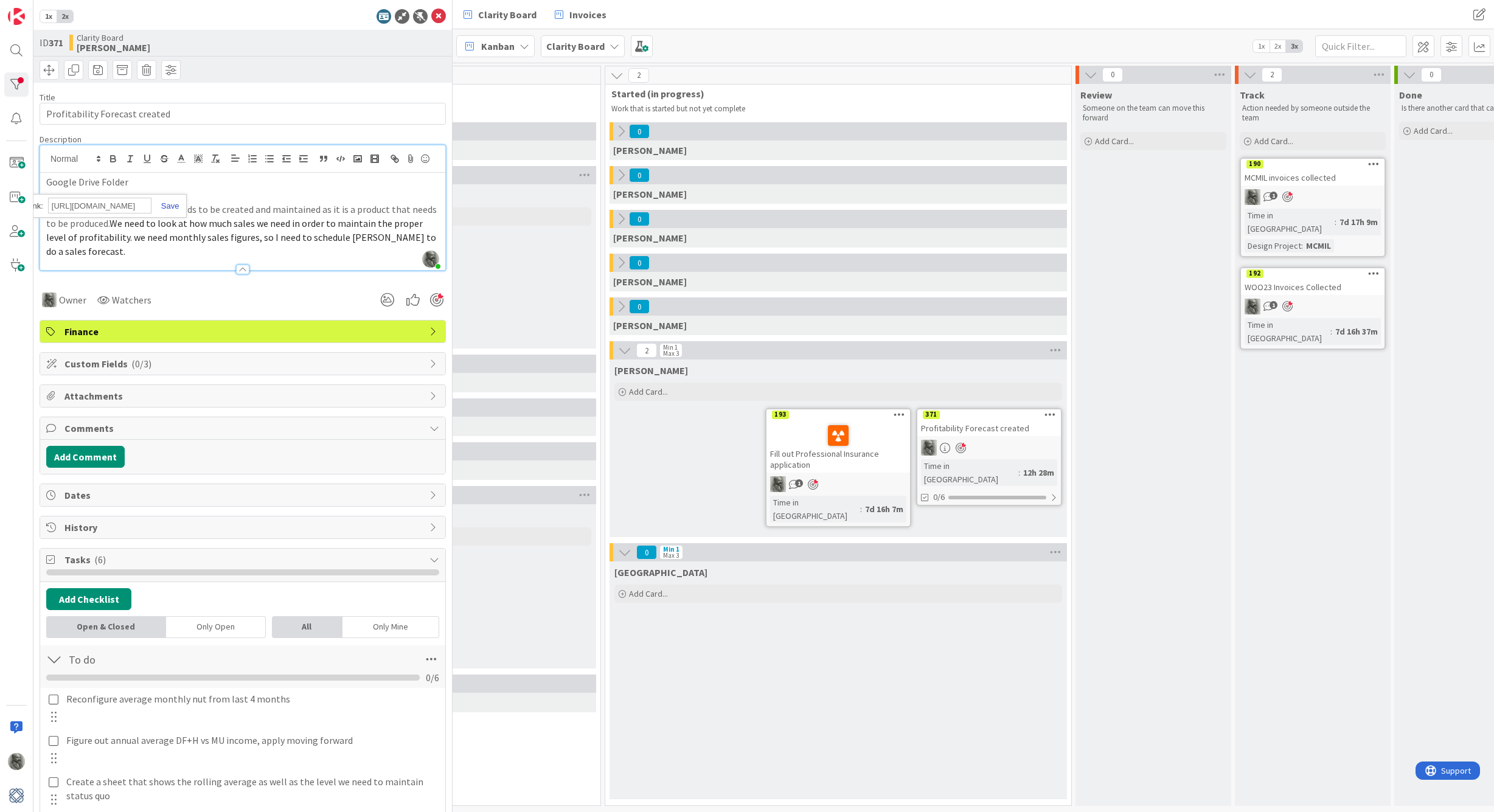
click at [169, 205] on link at bounding box center [165, 206] width 28 height 9
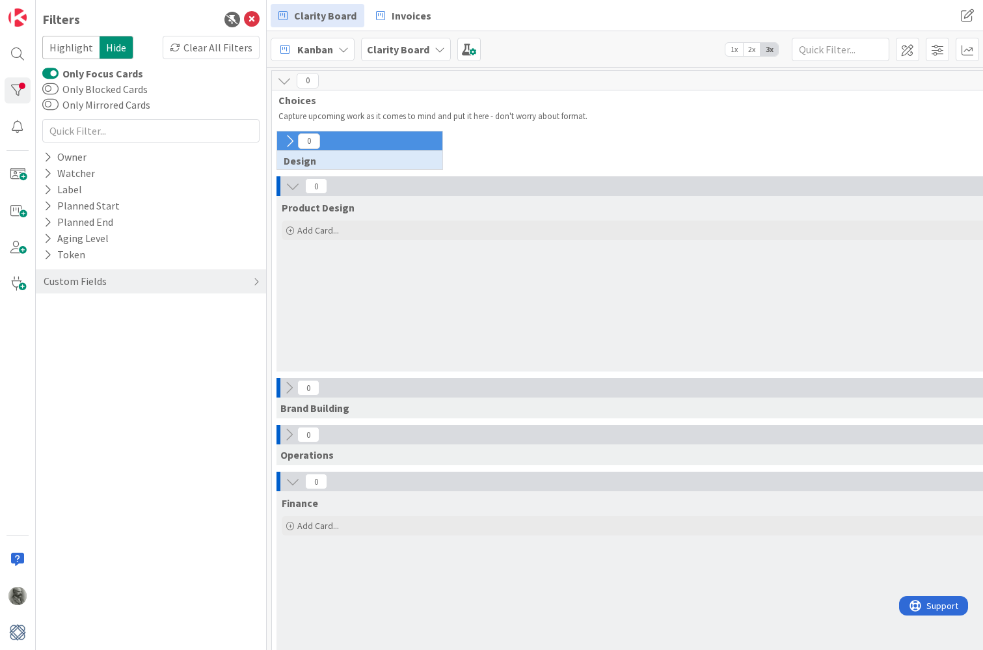
click at [286, 80] on icon at bounding box center [284, 81] width 14 height 14
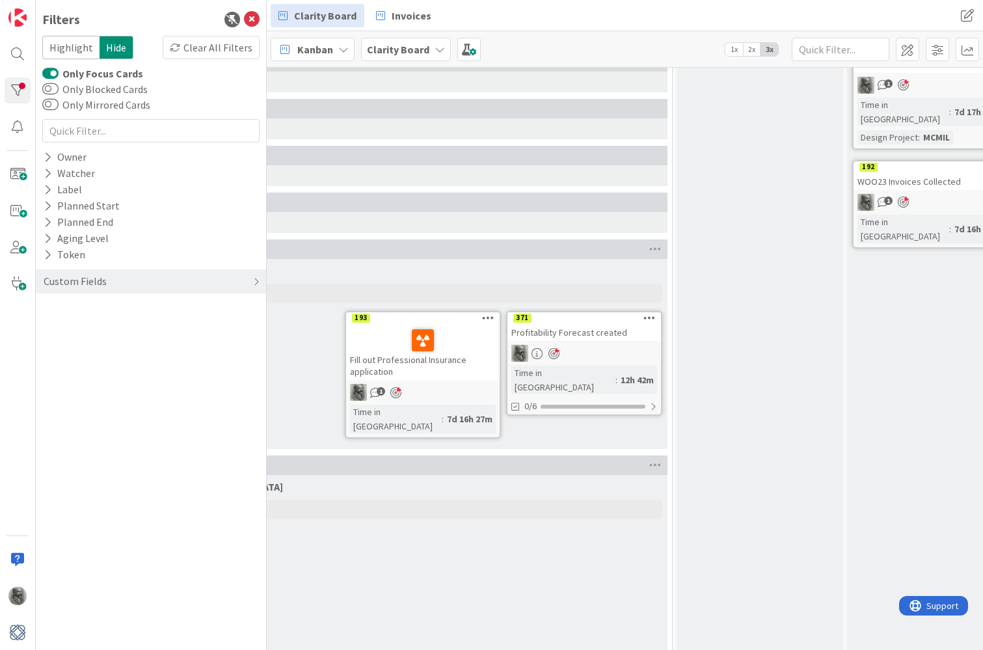
scroll to position [124, 635]
click at [590, 329] on div "Profitability Forecast created" at bounding box center [583, 333] width 154 height 17
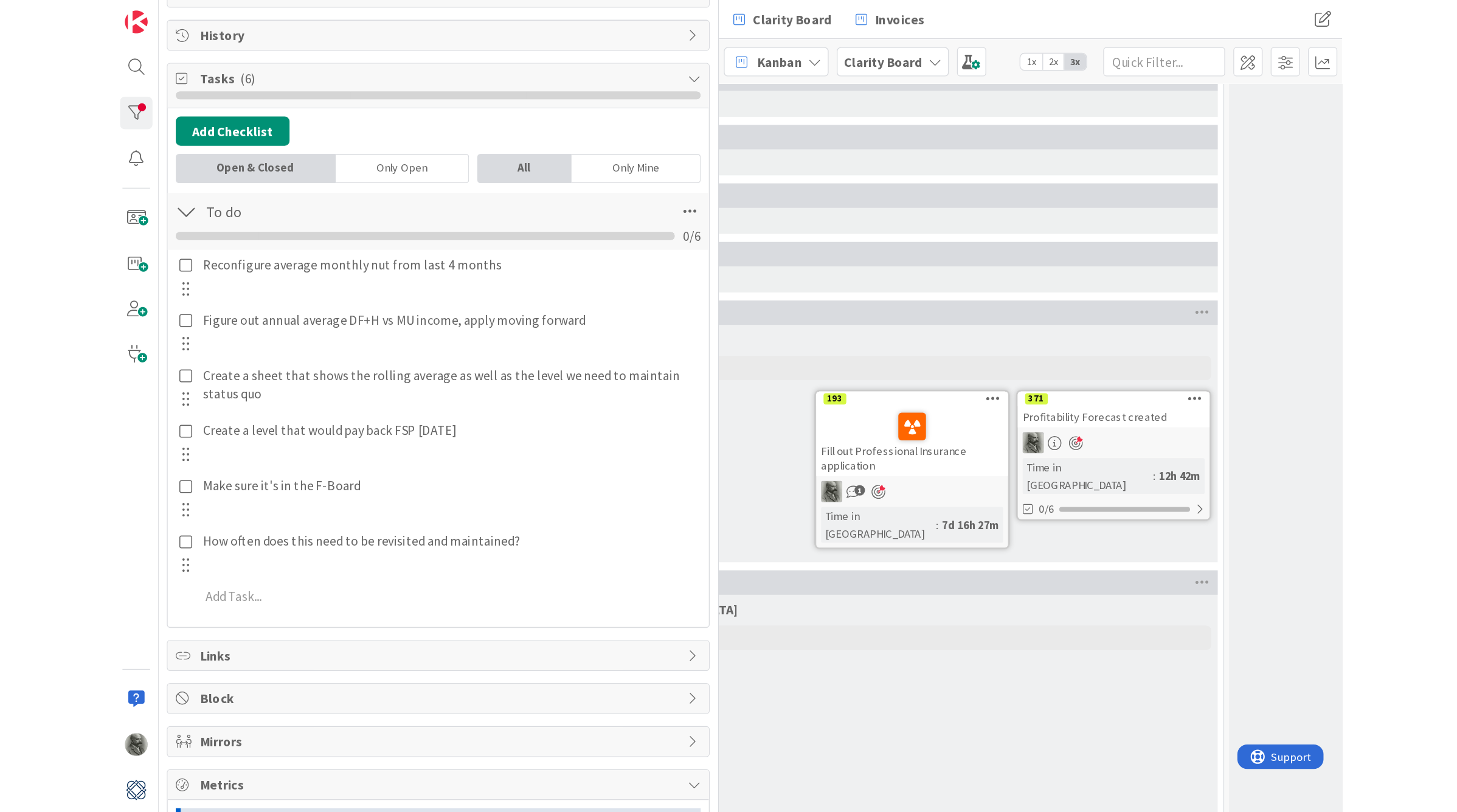
scroll to position [0, 593]
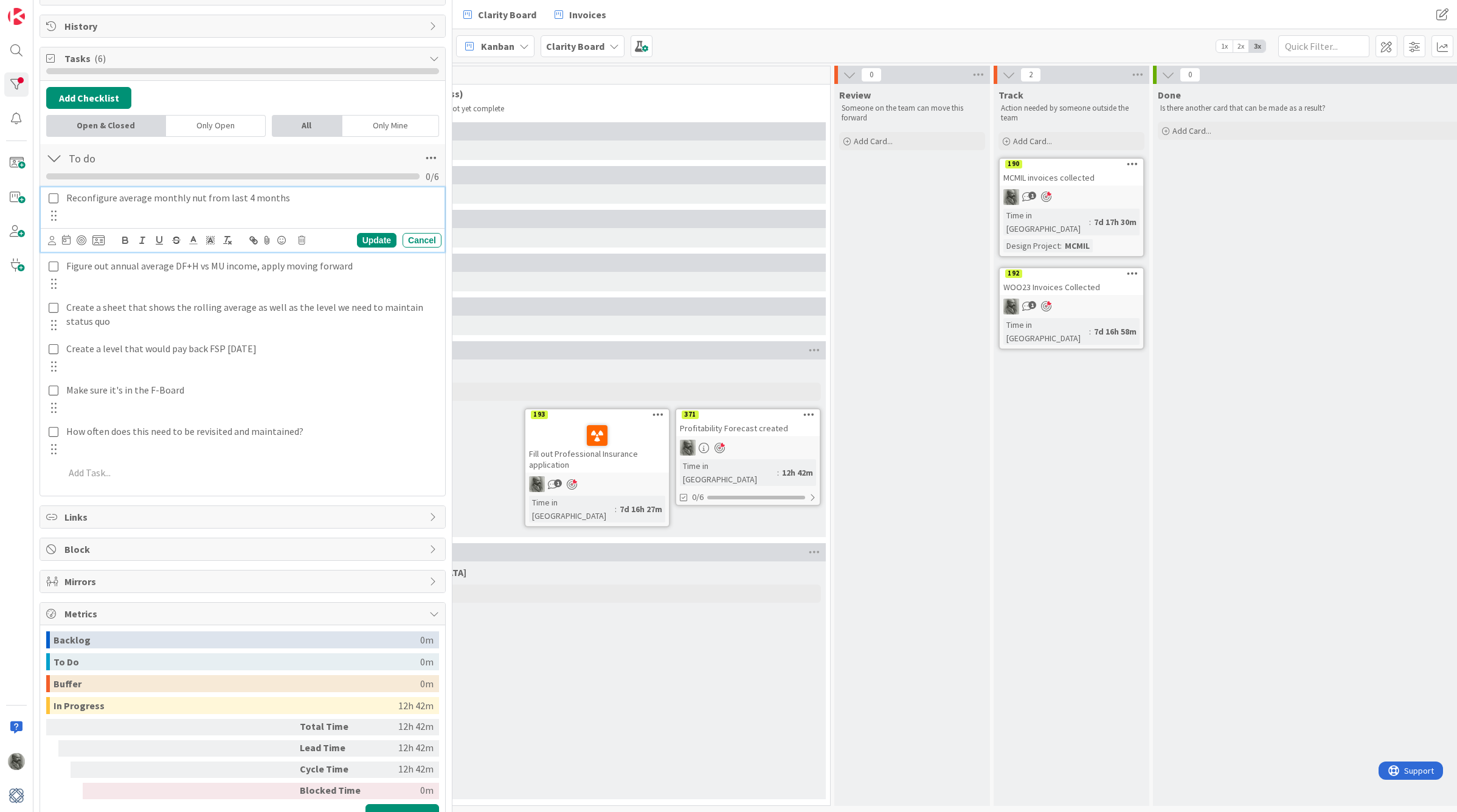
click at [55, 199] on icon at bounding box center [53, 198] width 14 height 11
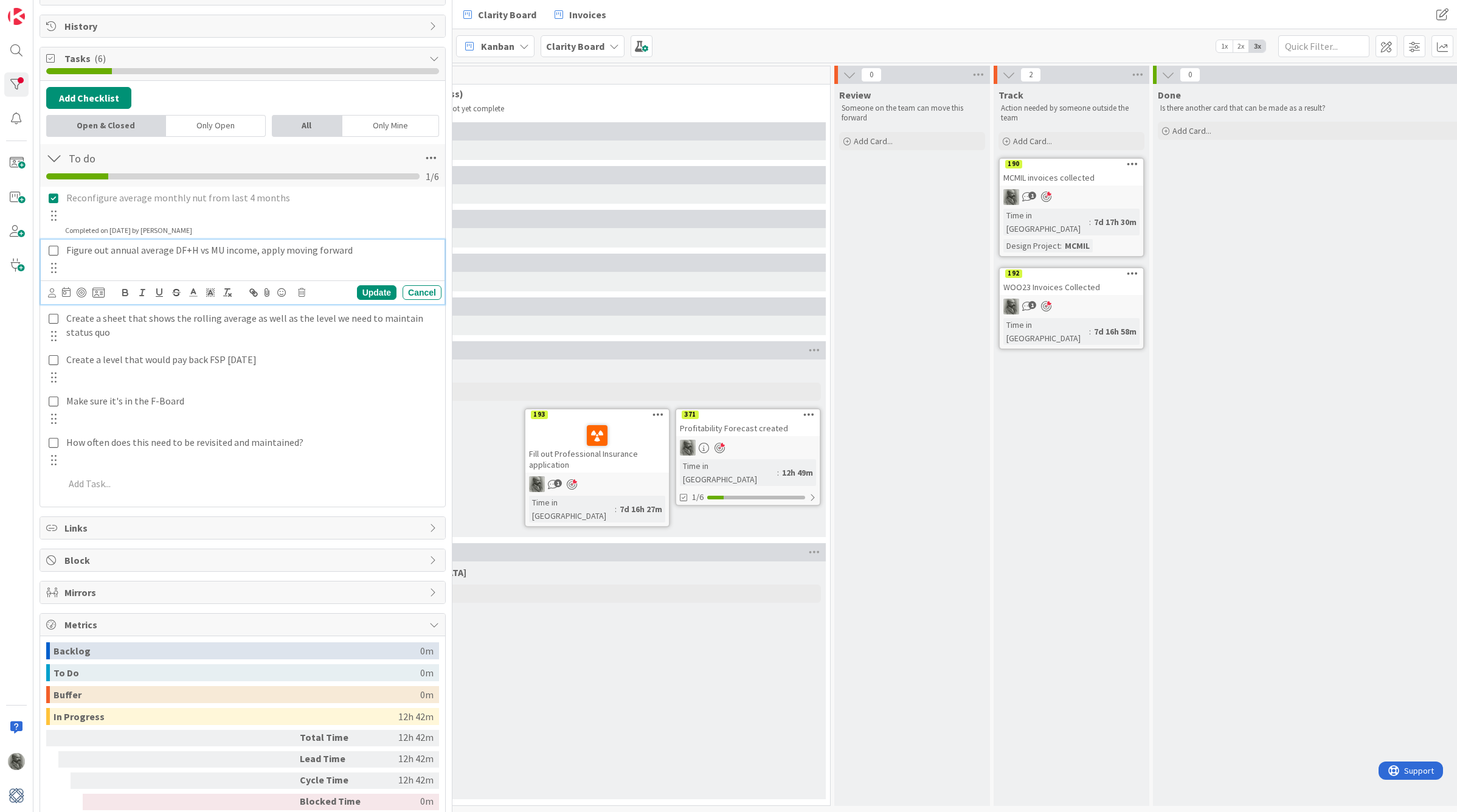
click at [193, 251] on p "Figure out annual average DF+H vs MU income, apply moving forward" at bounding box center [251, 249] width 370 height 14
